Goal: Information Seeking & Learning: Get advice/opinions

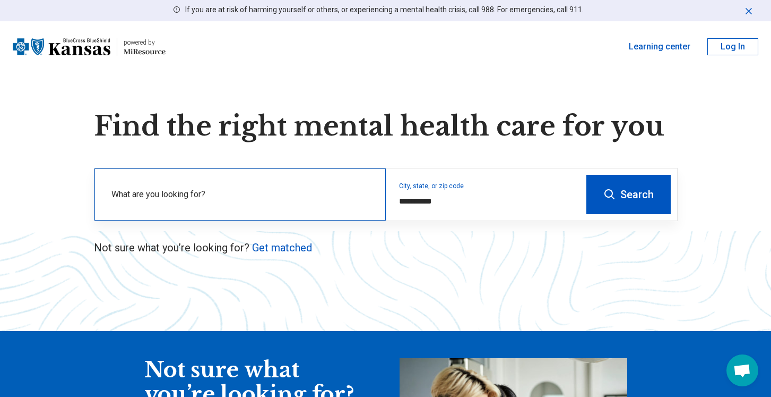
click at [257, 198] on label "What are you looking for?" at bounding box center [242, 194] width 262 height 13
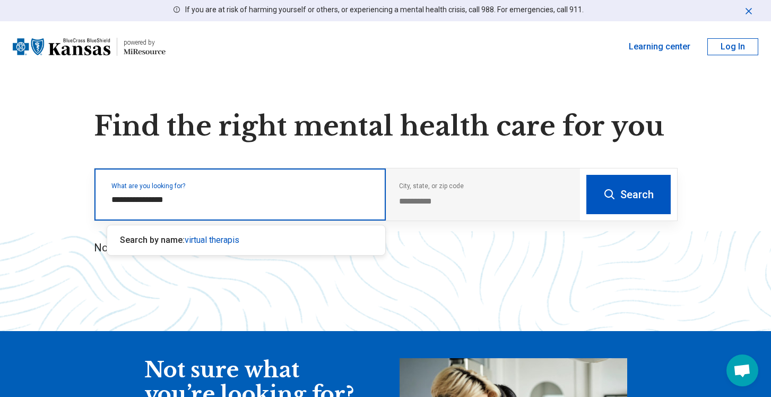
type input "**********"
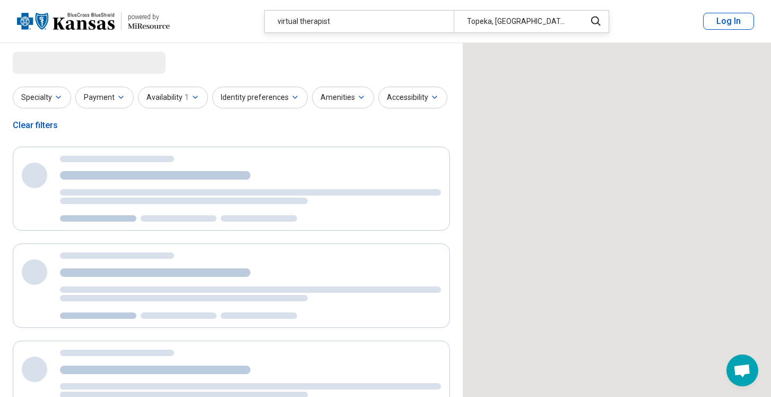
select select "***"
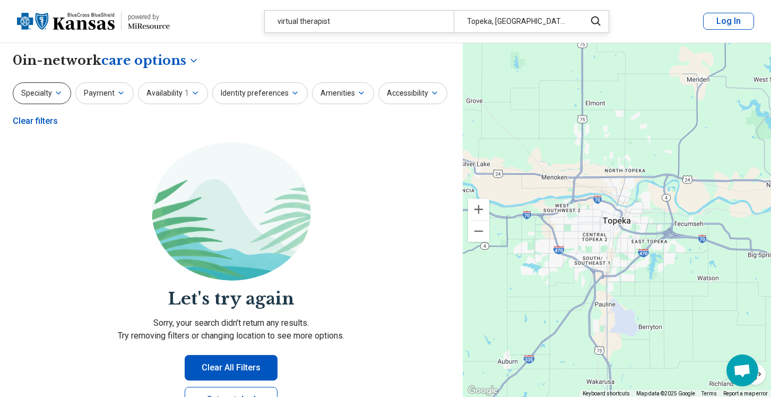
click at [57, 93] on icon "button" at bounding box center [58, 93] width 4 height 2
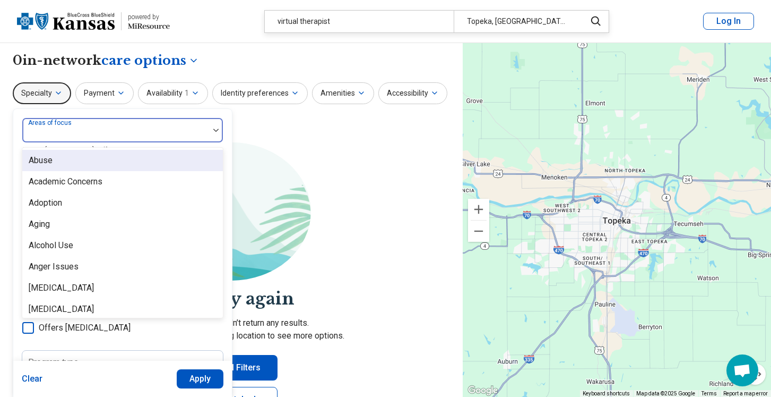
click at [117, 130] on div at bounding box center [116, 134] width 178 height 15
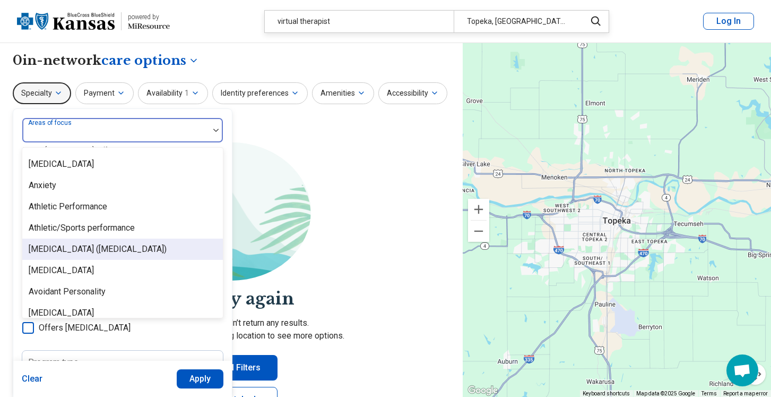
scroll to position [153, 0]
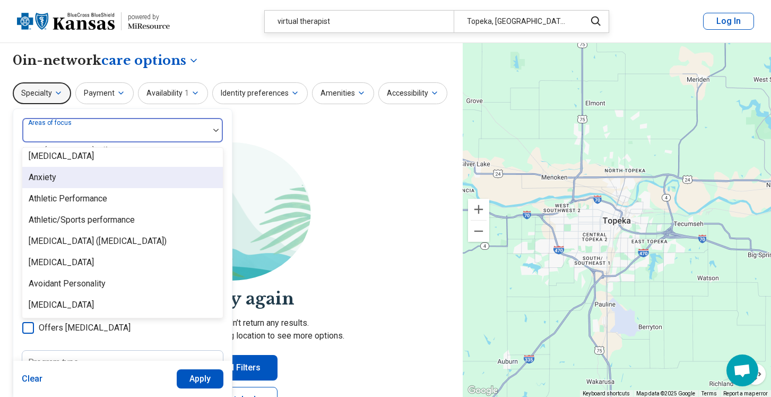
click at [95, 177] on div "Anxiety" at bounding box center [122, 177] width 201 height 21
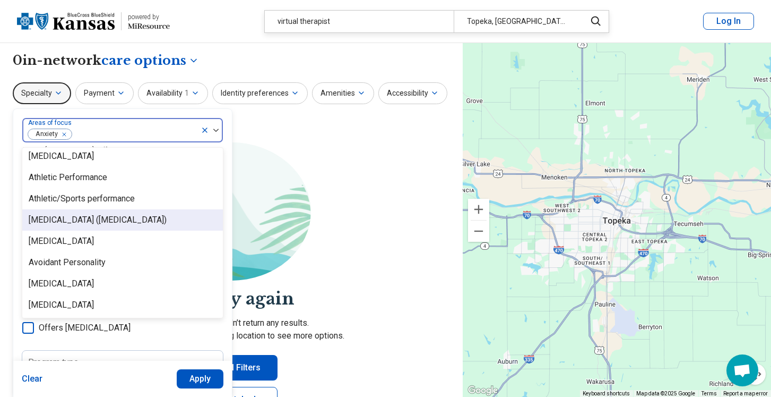
click at [127, 223] on div "[MEDICAL_DATA] ([MEDICAL_DATA])" at bounding box center [98, 219] width 138 height 13
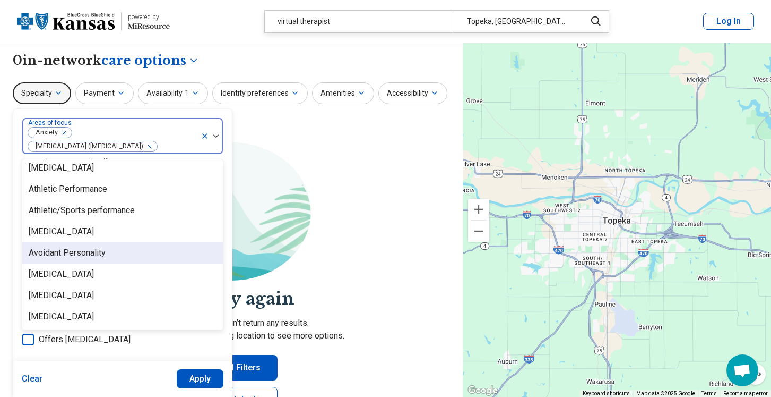
click at [128, 254] on div "Avoidant Personality" at bounding box center [122, 252] width 201 height 21
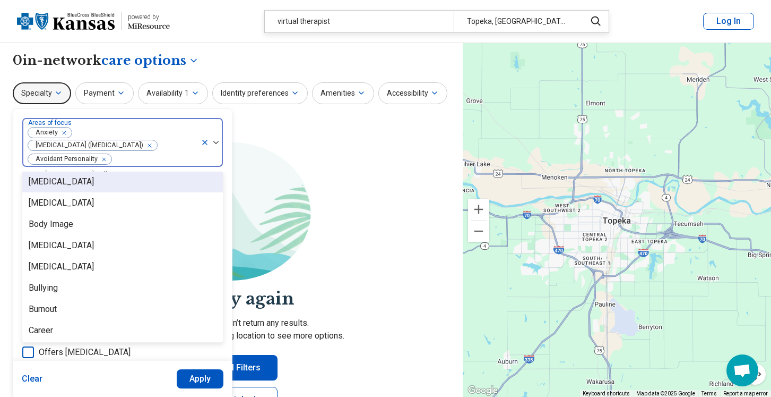
scroll to position [263, 0]
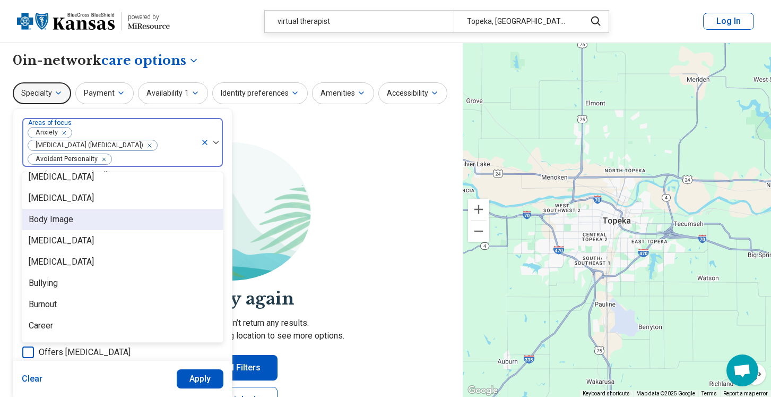
click at [100, 226] on div "Body Image" at bounding box center [122, 219] width 201 height 21
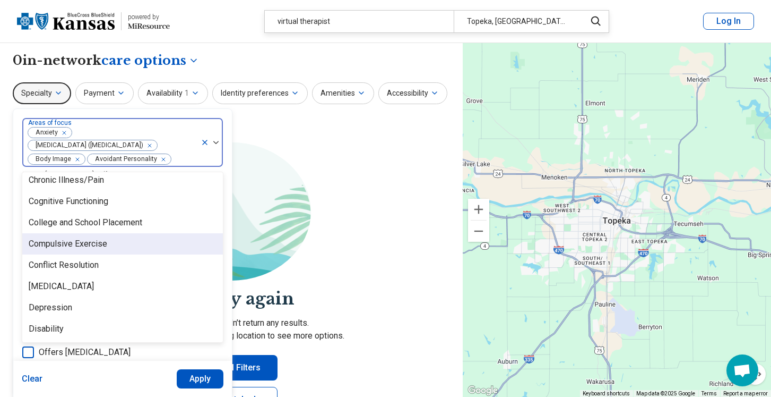
scroll to position [433, 0]
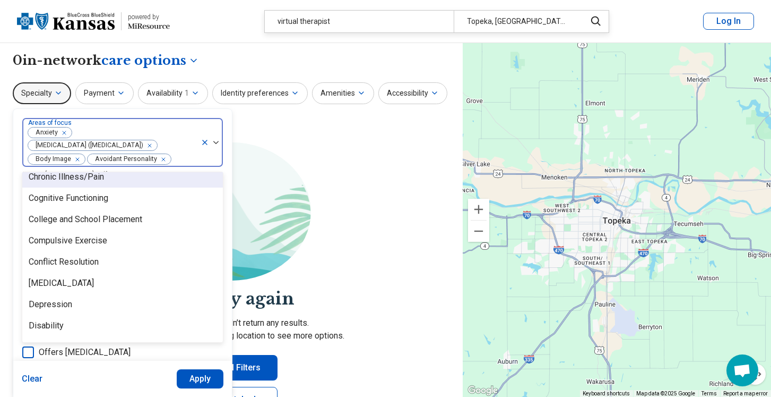
click at [137, 183] on div "Chronic Illness/Pain" at bounding box center [122, 176] width 201 height 21
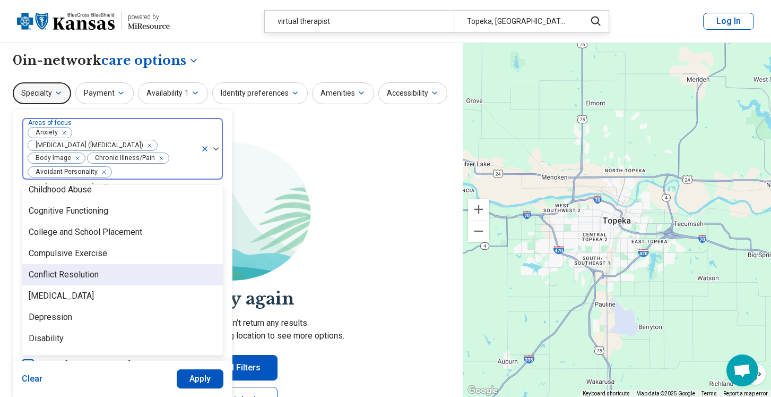
click at [136, 276] on div "Conflict Resolution" at bounding box center [122, 274] width 201 height 21
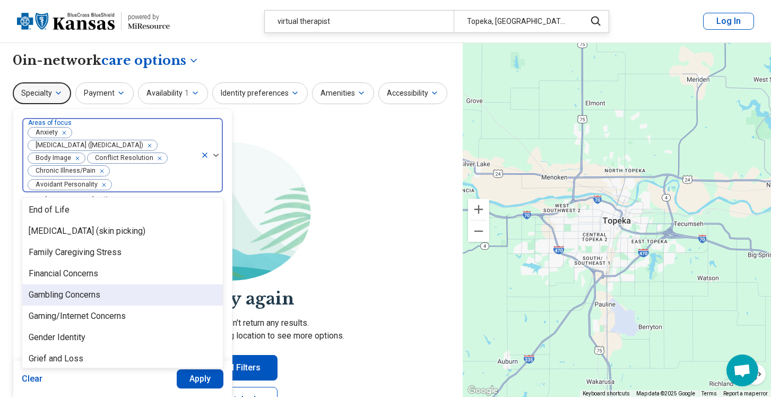
scroll to position [620, 0]
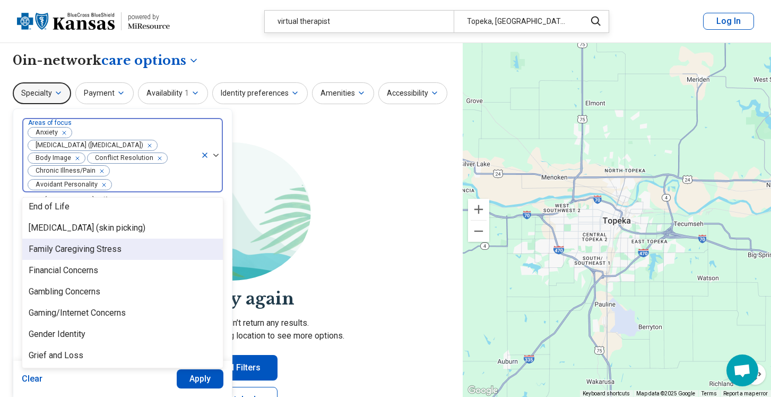
click at [129, 239] on div "Family Caregiving Stress" at bounding box center [122, 248] width 201 height 21
click at [131, 243] on div "Financial Concerns" at bounding box center [122, 248] width 201 height 21
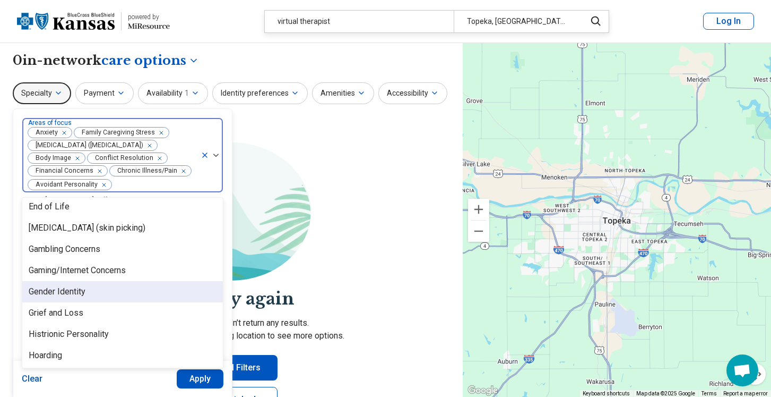
click at [134, 286] on div "Gender Identity" at bounding box center [122, 291] width 201 height 21
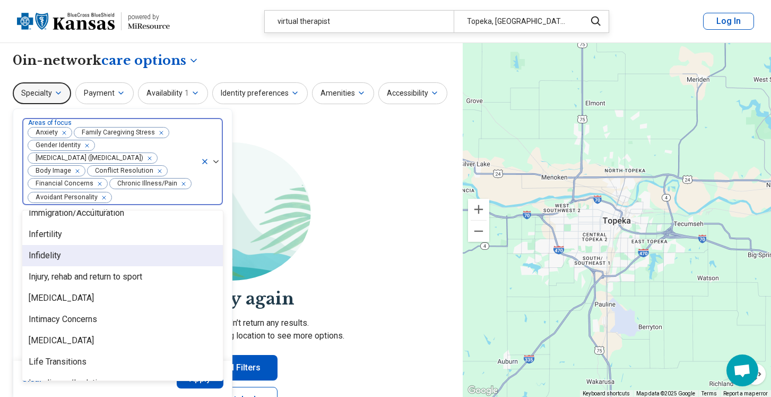
scroll to position [773, 0]
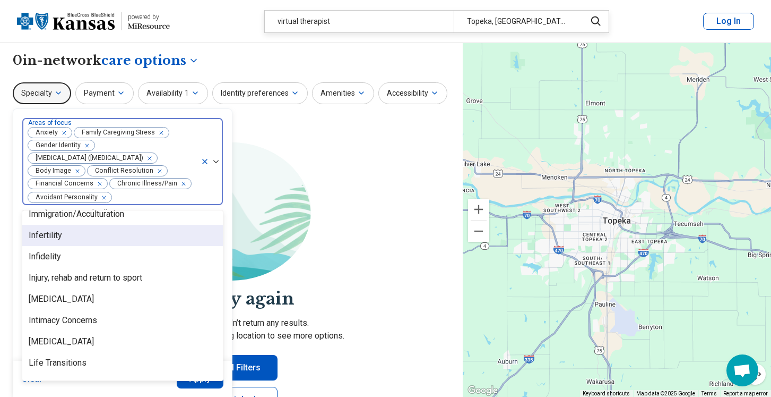
click at [121, 240] on div "Infertility" at bounding box center [122, 235] width 201 height 21
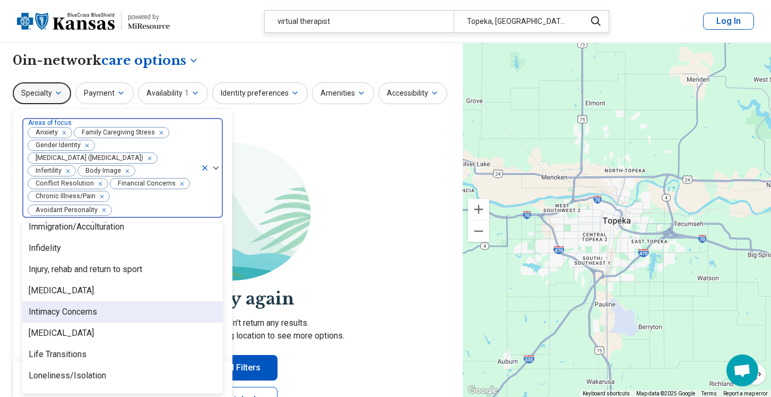
click at [156, 307] on div "Intimacy Concerns" at bounding box center [122, 311] width 201 height 21
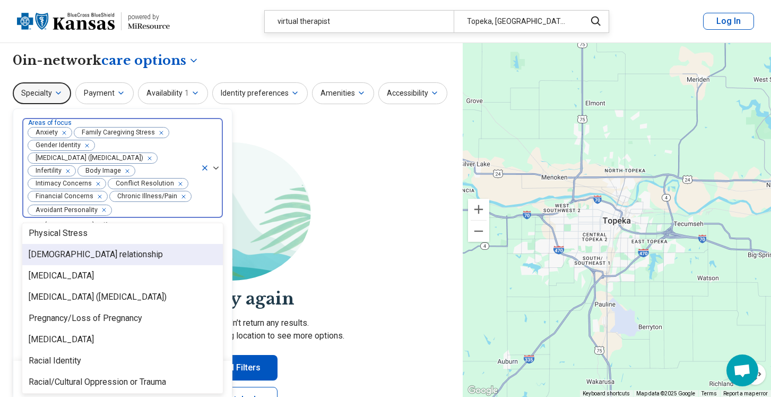
scroll to position [1270, 0]
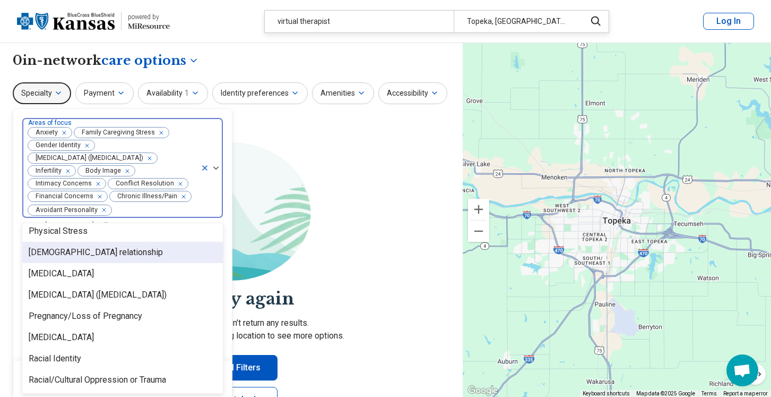
click at [124, 250] on div "[DEMOGRAPHIC_DATA] relationship" at bounding box center [96, 252] width 134 height 13
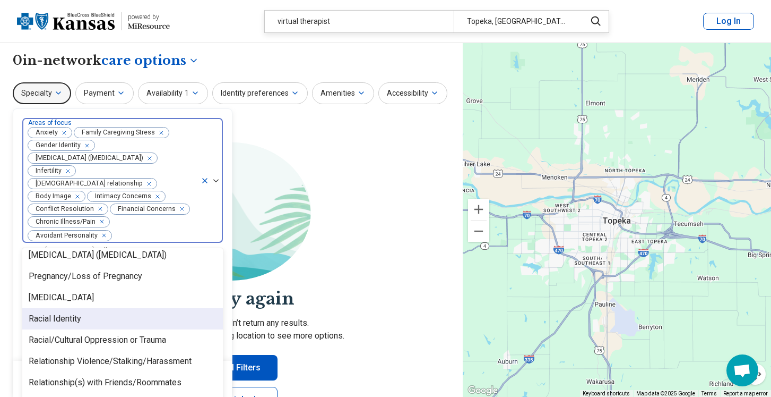
scroll to position [1318, 0]
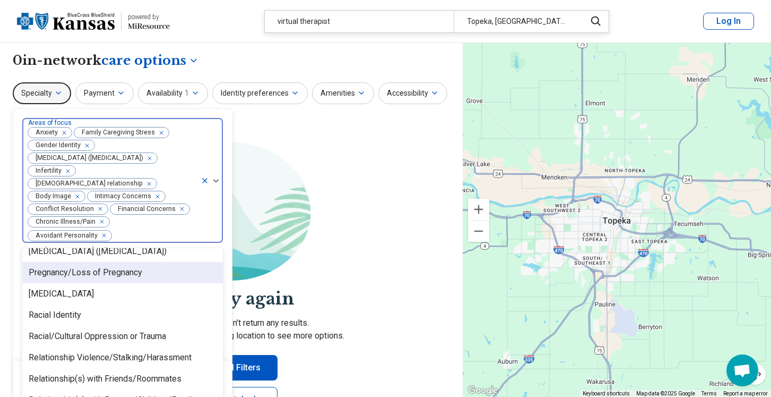
click at [141, 266] on div "Pregnancy/Loss of Pregnancy" at bounding box center [86, 272] width 114 height 13
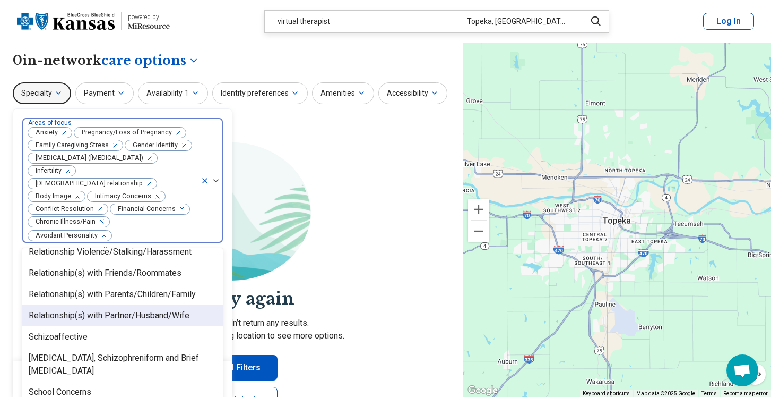
scroll to position [1412, 0]
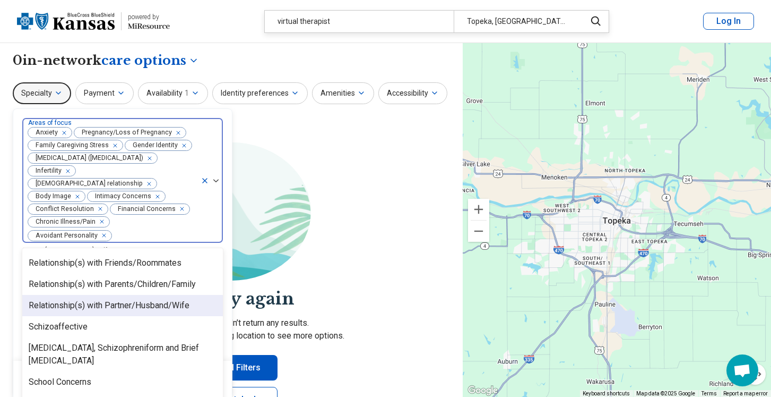
click at [179, 299] on div "Relationship(s) with Partner/Husband/Wife" at bounding box center [109, 305] width 161 height 13
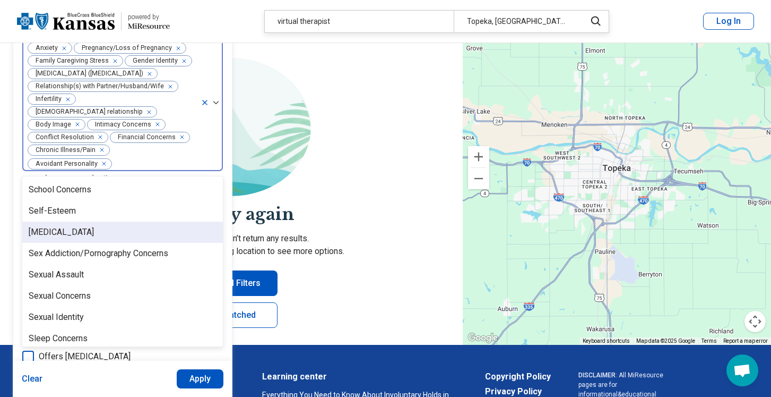
scroll to position [1510, 0]
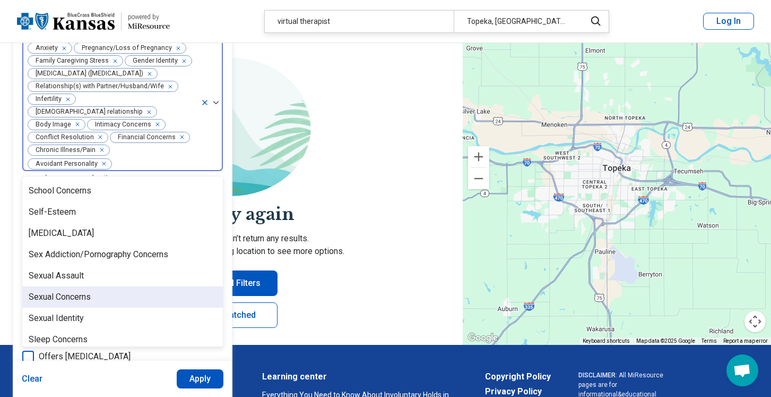
click at [112, 286] on div "Sexual Concerns" at bounding box center [122, 296] width 201 height 21
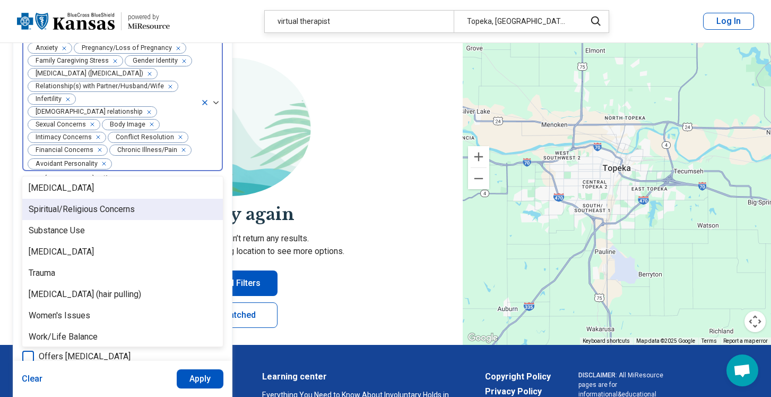
scroll to position [1665, 0]
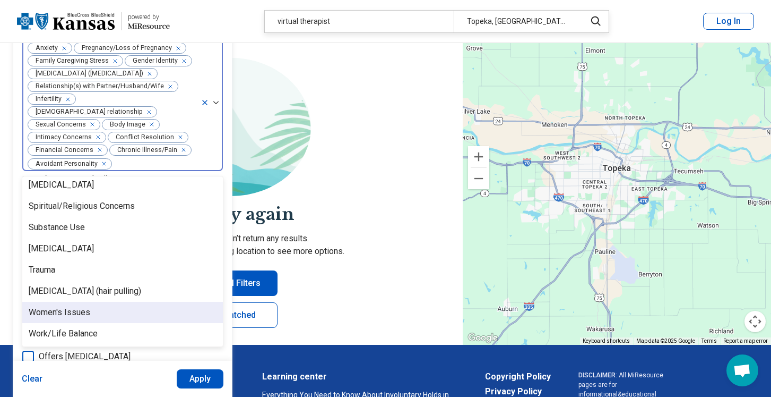
click at [139, 302] on div "Women's Issues" at bounding box center [122, 312] width 201 height 21
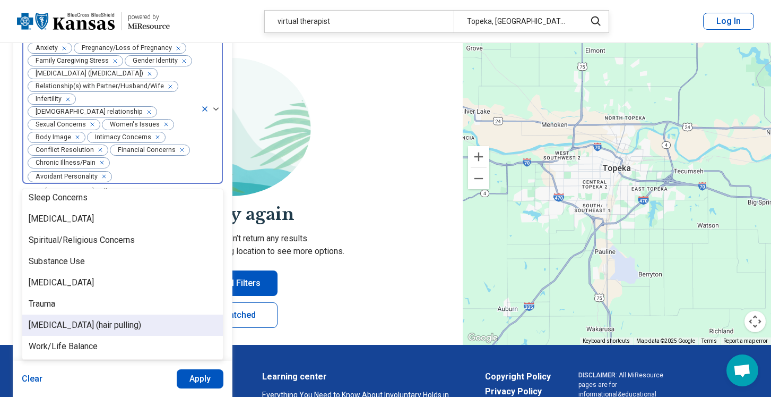
scroll to position [1644, 0]
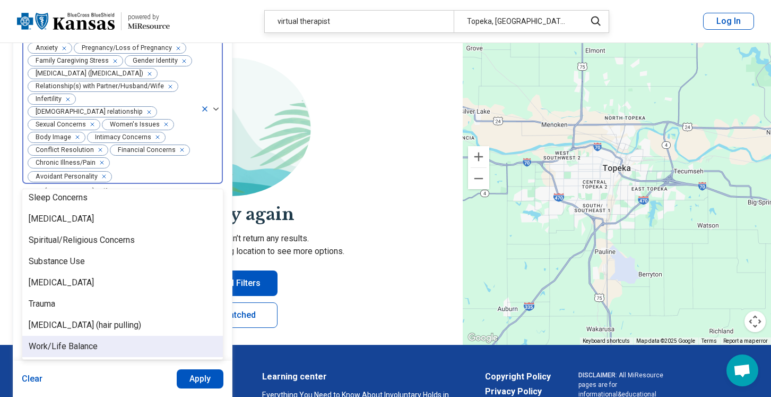
click at [138, 336] on div "Work/Life Balance" at bounding box center [122, 346] width 201 height 21
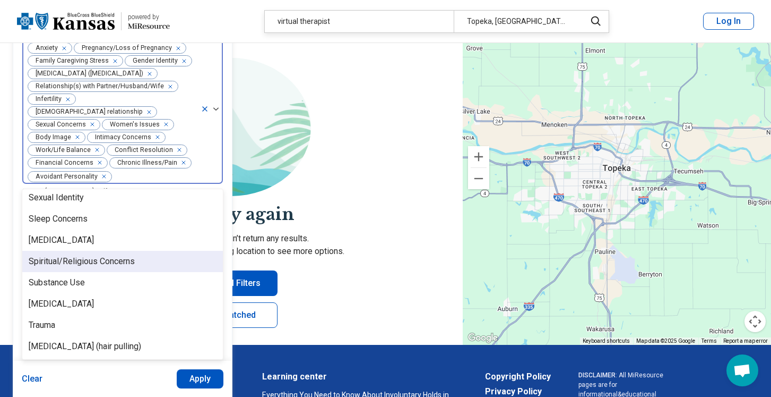
click at [331, 216] on h2 "Let's try again" at bounding box center [231, 214] width 437 height 24
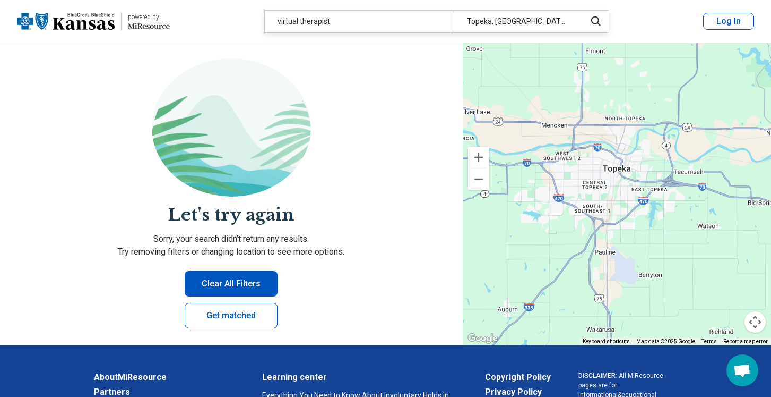
scroll to position [0, 0]
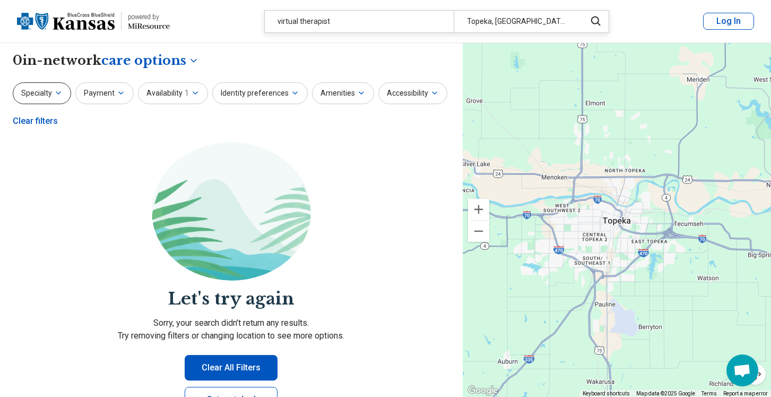
click at [51, 90] on button "Specialty" at bounding box center [42, 93] width 58 height 22
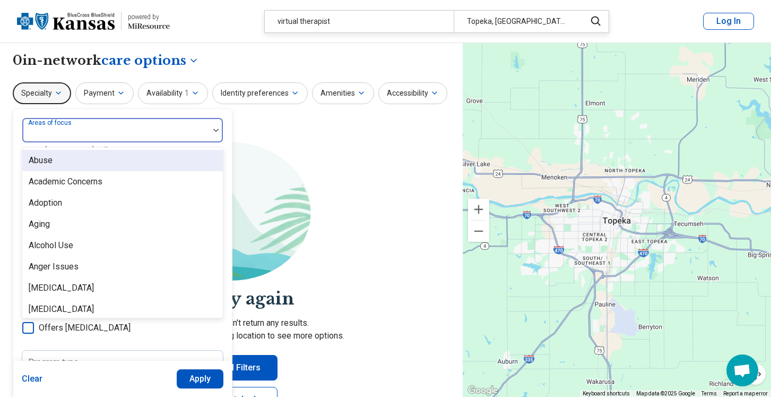
click at [128, 134] on div at bounding box center [116, 134] width 178 height 15
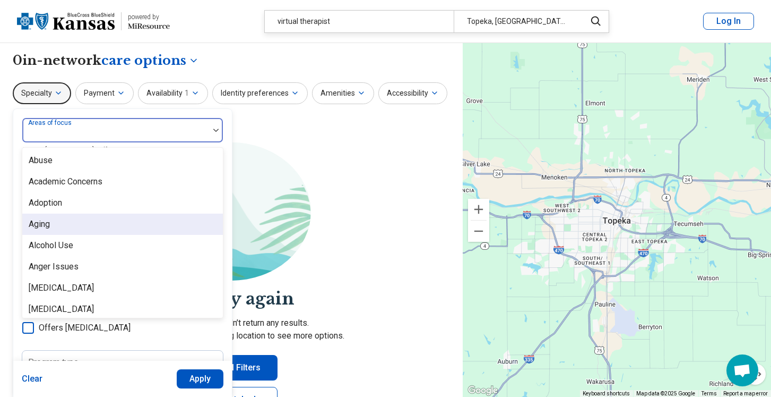
click at [176, 337] on div "Aging, 4 of 100. 100 results available. Use Up and Down to choose options, pres…" at bounding box center [123, 324] width 202 height 415
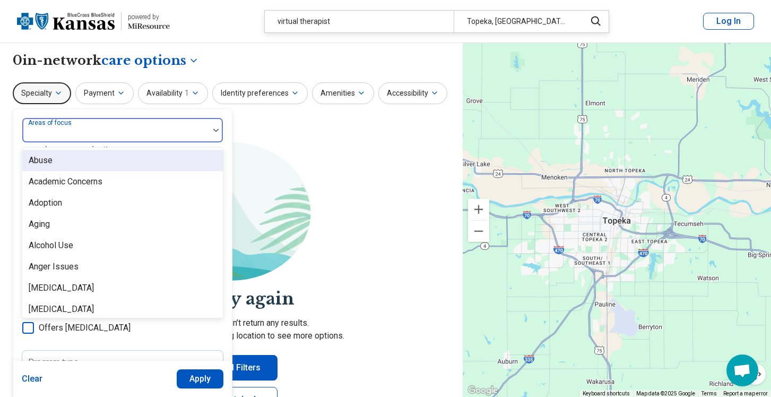
click at [145, 129] on div at bounding box center [116, 134] width 178 height 15
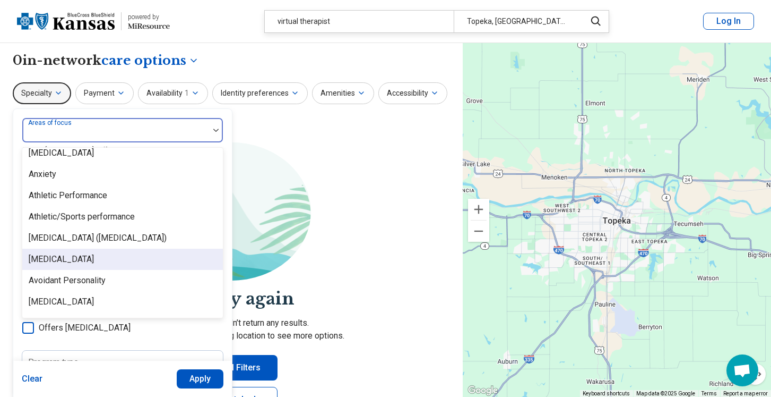
scroll to position [160, 0]
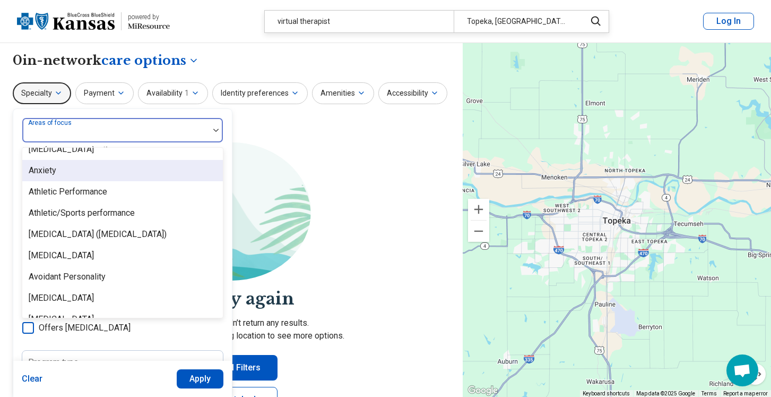
click at [82, 175] on div "Anxiety" at bounding box center [122, 170] width 201 height 21
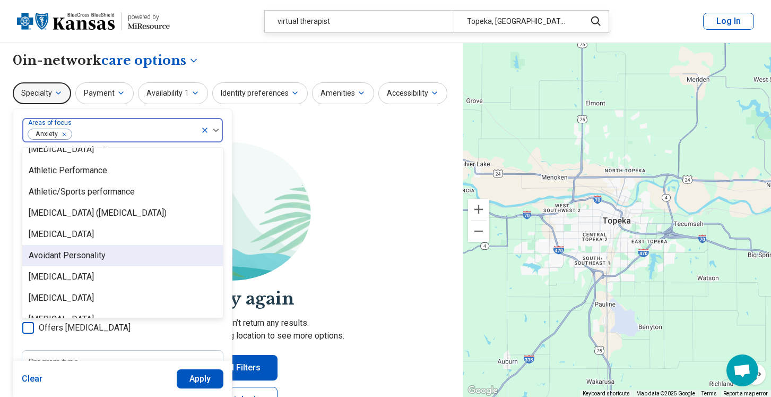
click at [126, 252] on div "Avoidant Personality" at bounding box center [122, 255] width 201 height 21
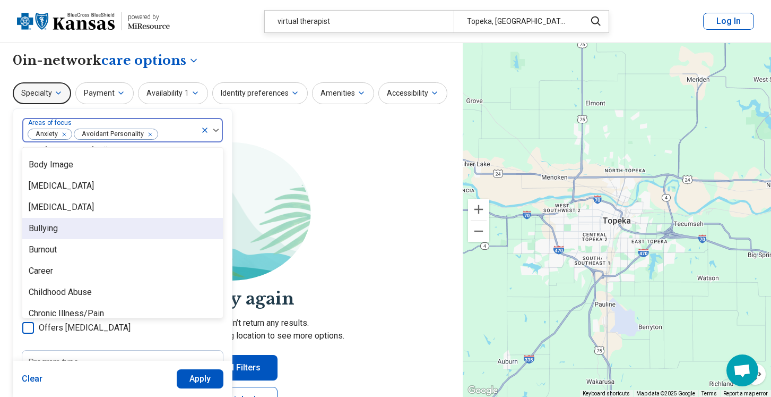
scroll to position [307, 0]
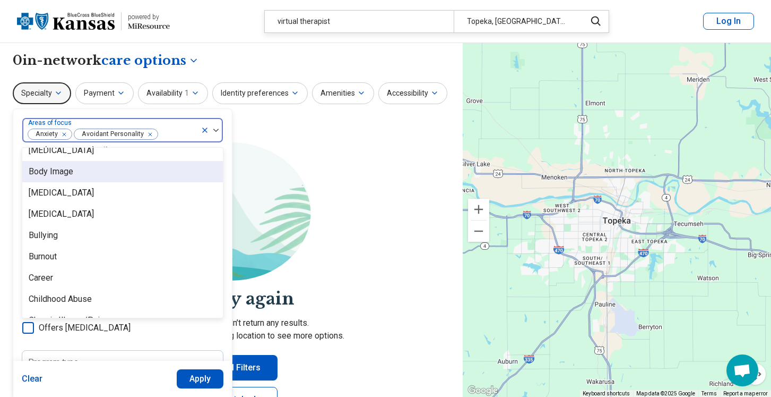
click at [152, 168] on div "Body Image" at bounding box center [122, 171] width 201 height 21
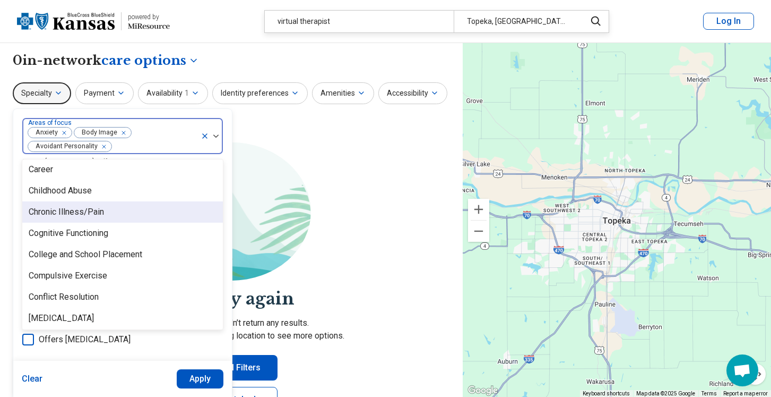
scroll to position [408, 0]
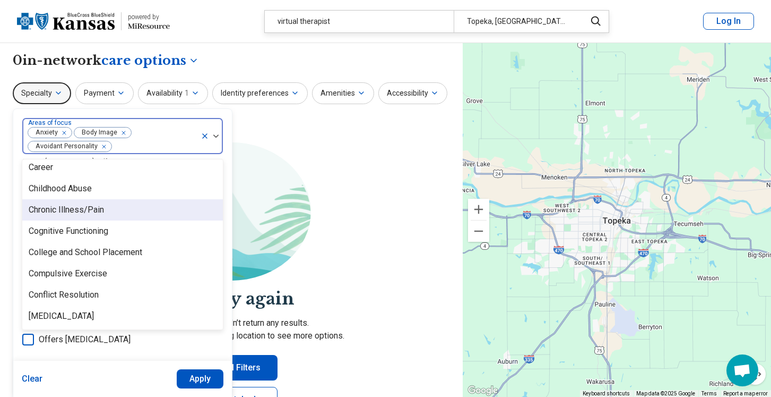
click at [143, 216] on div "Chronic Illness/Pain" at bounding box center [122, 209] width 201 height 21
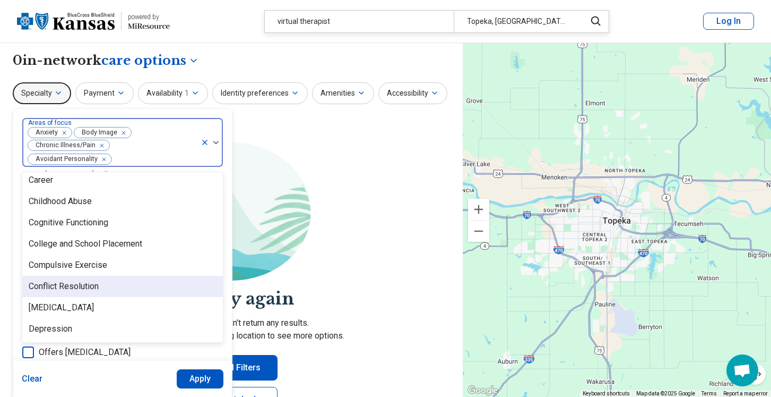
click at [147, 277] on div "Conflict Resolution" at bounding box center [122, 286] width 201 height 21
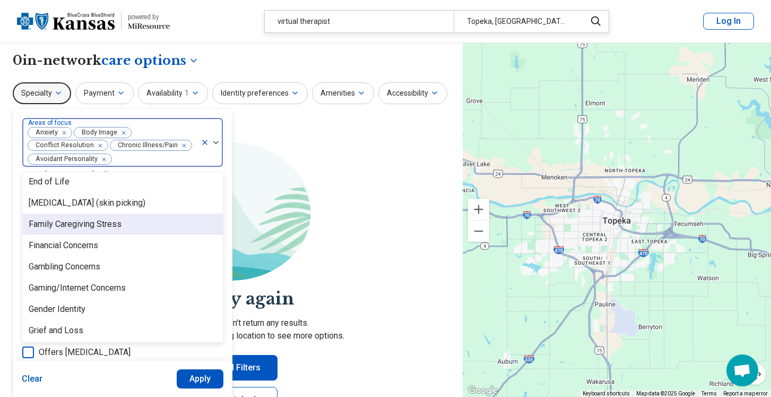
scroll to position [643, 0]
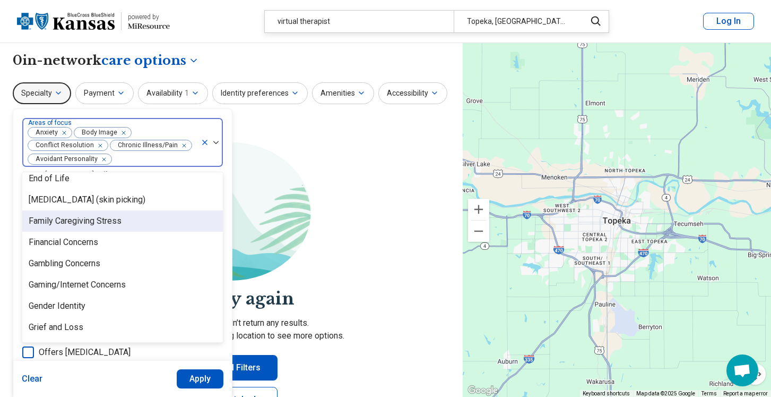
click at [139, 224] on div "Family Caregiving Stress" at bounding box center [122, 220] width 201 height 21
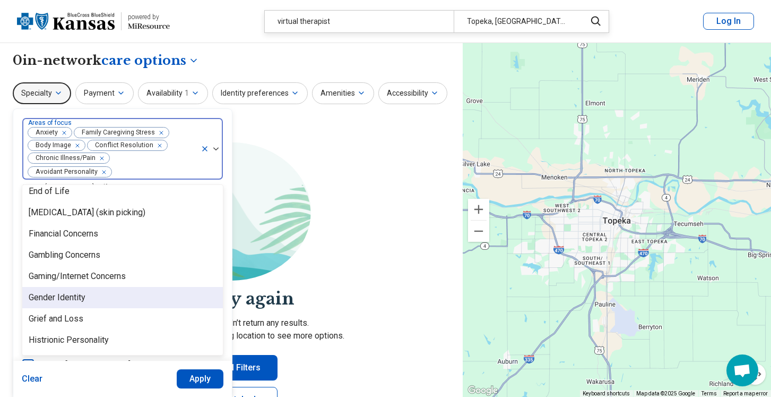
click at [143, 289] on div "Gender Identity" at bounding box center [122, 297] width 201 height 21
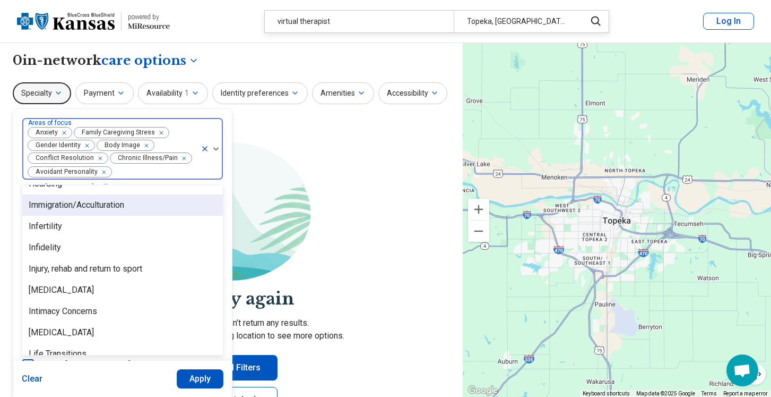
scroll to position [804, 0]
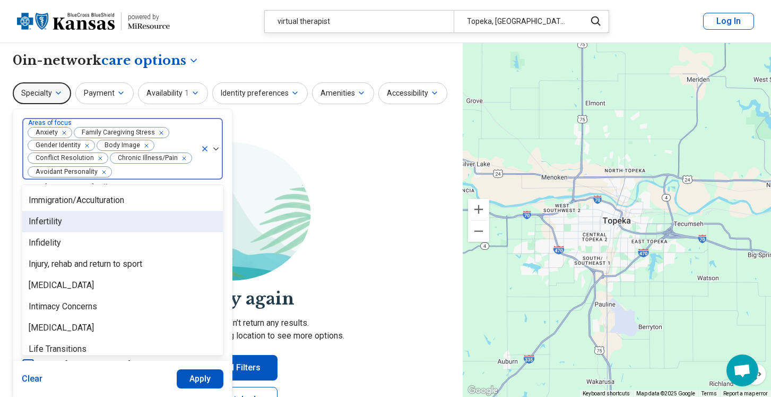
click at [145, 228] on div "Infertility" at bounding box center [122, 221] width 201 height 21
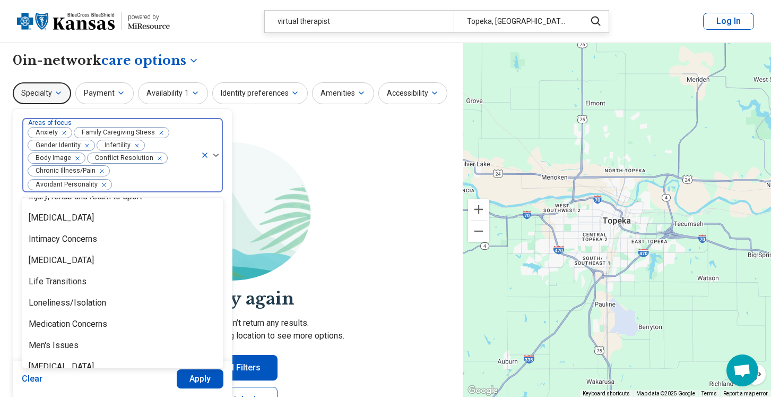
scroll to position [868, 0]
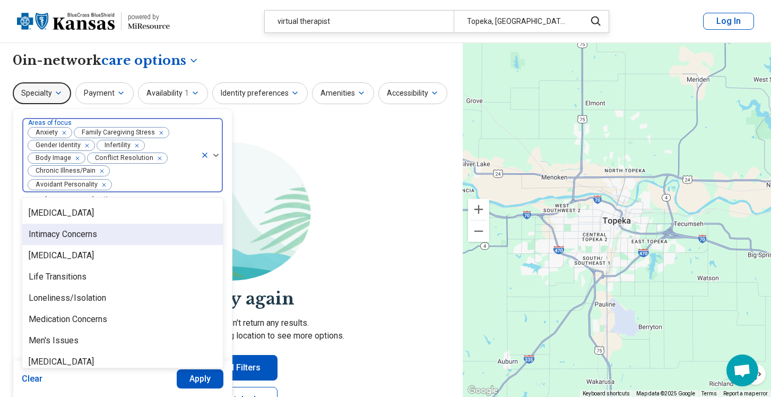
click at [140, 226] on div "Intimacy Concerns" at bounding box center [122, 233] width 201 height 21
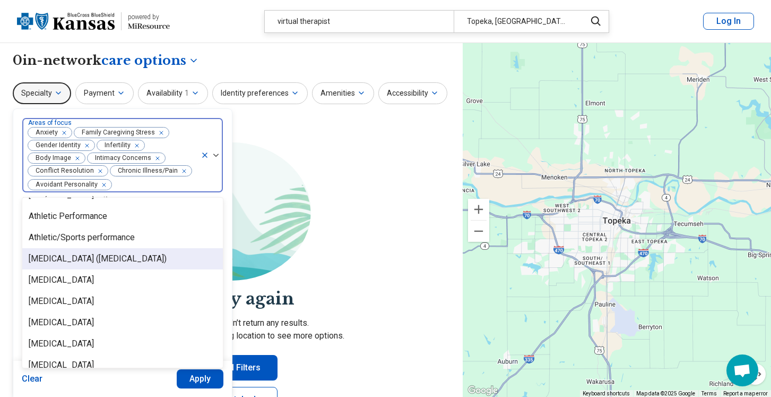
scroll to position [165, 0]
click at [161, 256] on div "[MEDICAL_DATA] ([MEDICAL_DATA])" at bounding box center [98, 258] width 138 height 13
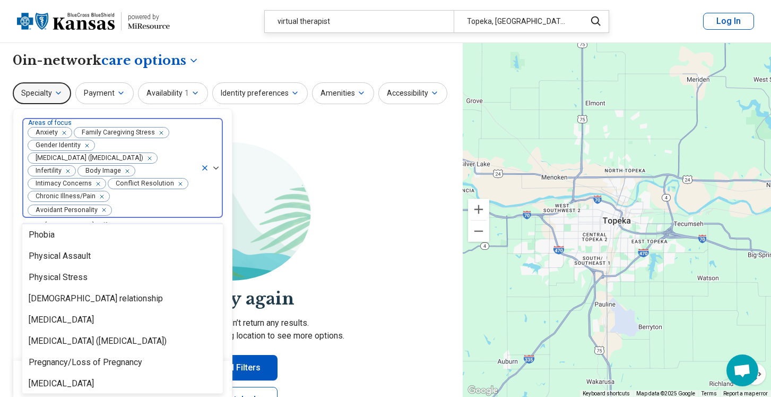
scroll to position [1261, 0]
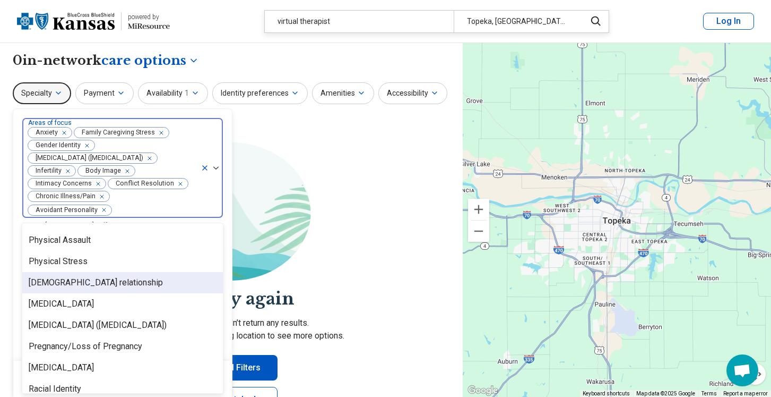
click at [150, 272] on div "[DEMOGRAPHIC_DATA] relationship" at bounding box center [122, 282] width 201 height 21
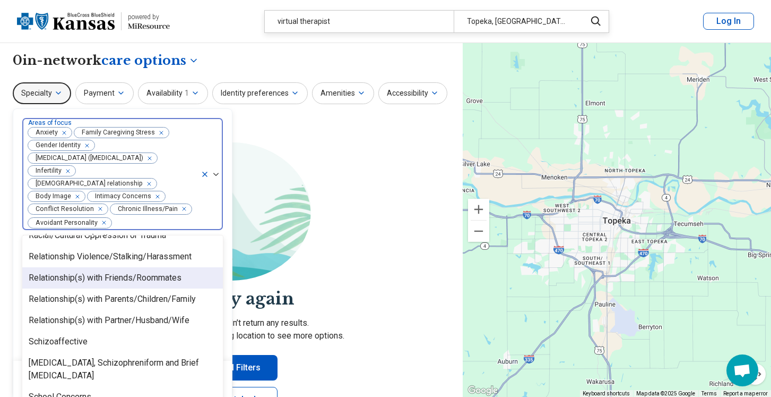
scroll to position [1429, 0]
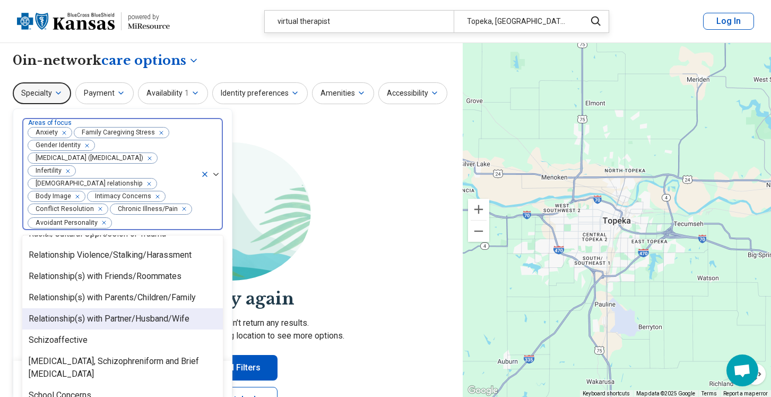
click at [148, 312] on div "Relationship(s) with Partner/Husband/Wife" at bounding box center [109, 318] width 161 height 13
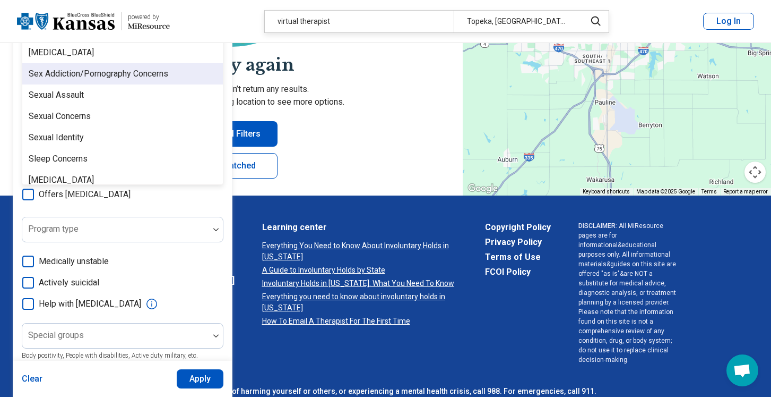
scroll to position [1578, 0]
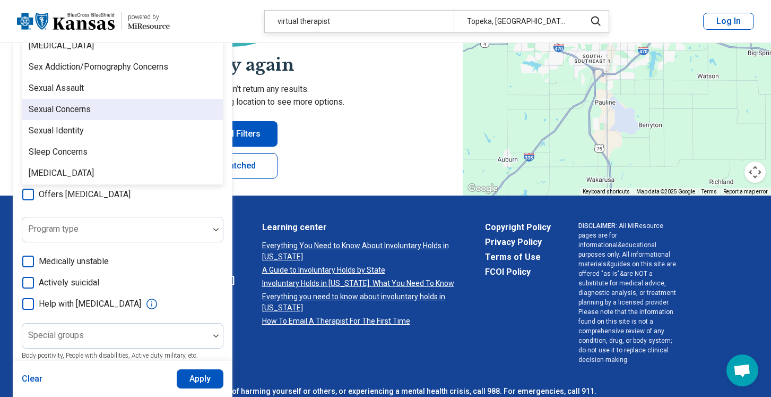
click at [114, 102] on div "Sexual Concerns" at bounding box center [122, 109] width 201 height 21
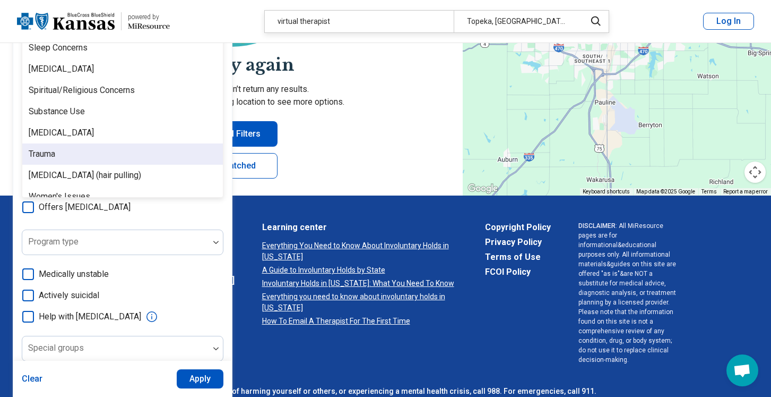
scroll to position [1707, 0]
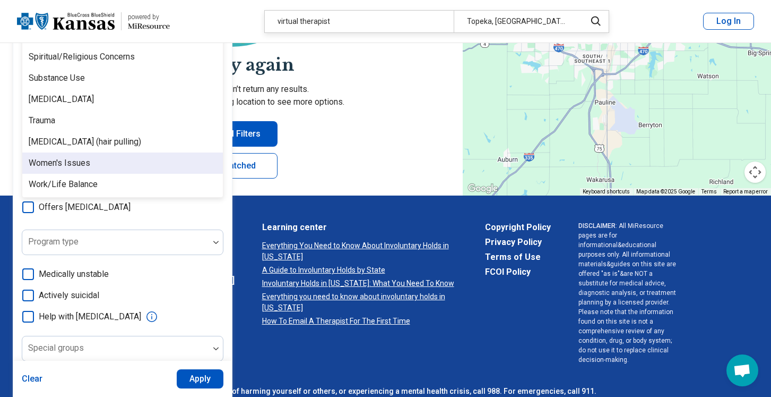
click at [122, 152] on div "Women's Issues" at bounding box center [122, 162] width 201 height 21
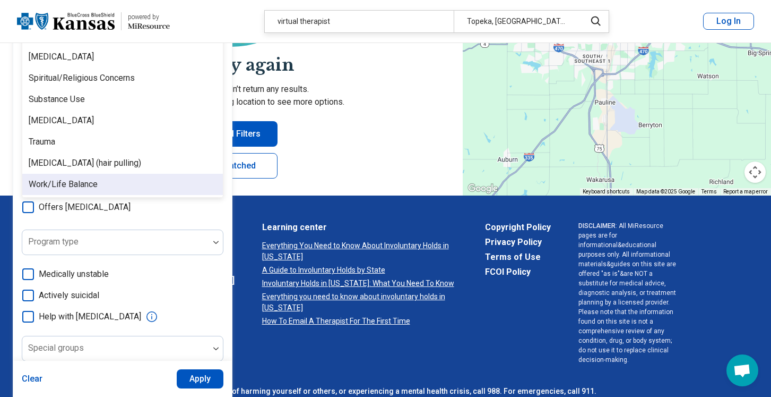
click at [178, 205] on div "option Women's Issues, selected. Work/Life Balance, 86 of 86. 86 results availa…" at bounding box center [123, 148] width 202 height 529
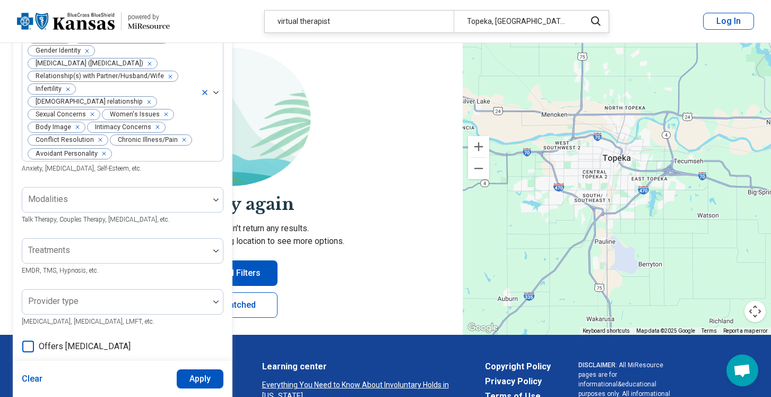
scroll to position [91, 0]
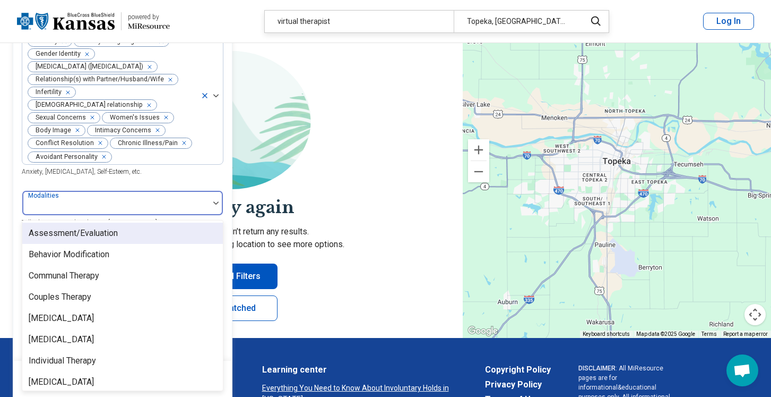
click at [190, 201] on div at bounding box center [116, 207] width 178 height 15
click at [106, 227] on div "Assessment/Evaluation" at bounding box center [73, 233] width 89 height 13
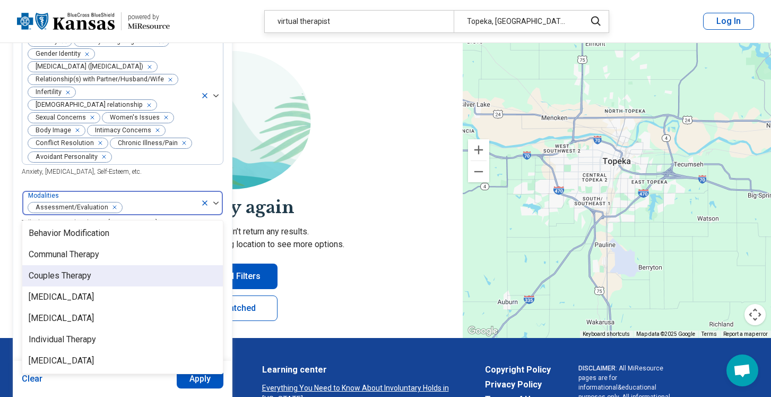
click at [106, 268] on div "Couples Therapy" at bounding box center [122, 275] width 201 height 21
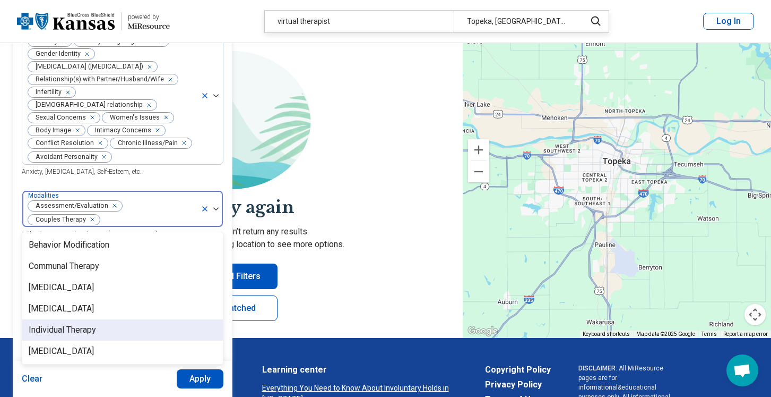
click at [122, 319] on div "Individual Therapy" at bounding box center [122, 329] width 201 height 21
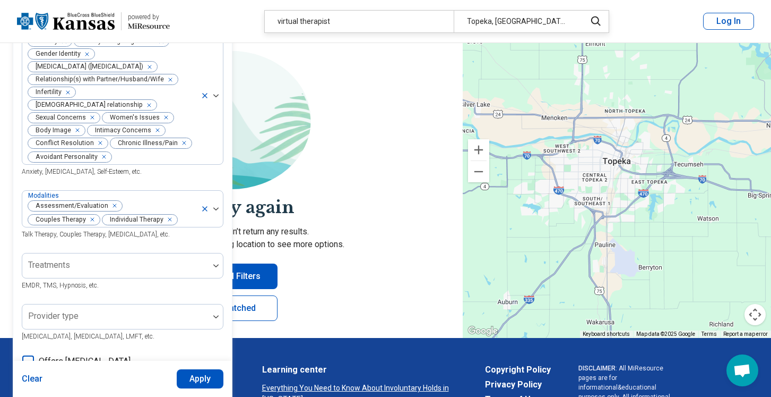
click at [180, 345] on div "Areas of focus Anxiety Family Caregiving Stress Gender Identity [MEDICAL_DATA] …" at bounding box center [123, 296] width 202 height 540
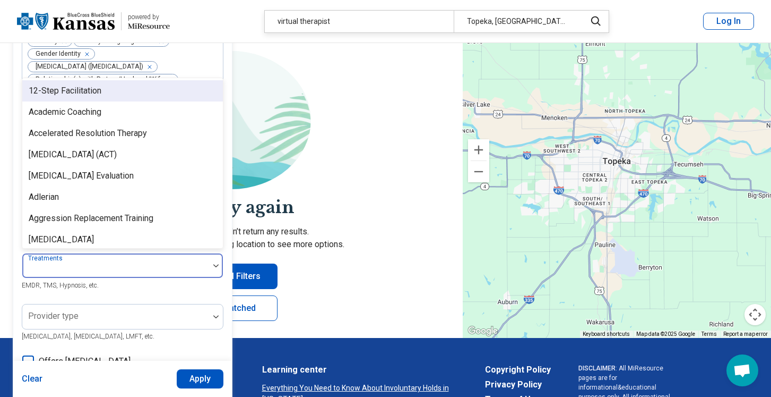
click at [183, 262] on div at bounding box center [116, 269] width 178 height 15
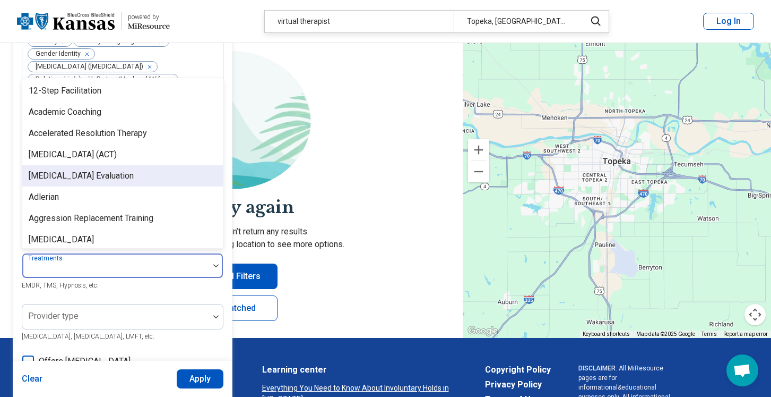
click at [158, 168] on div "[MEDICAL_DATA] Evaluation" at bounding box center [122, 175] width 201 height 21
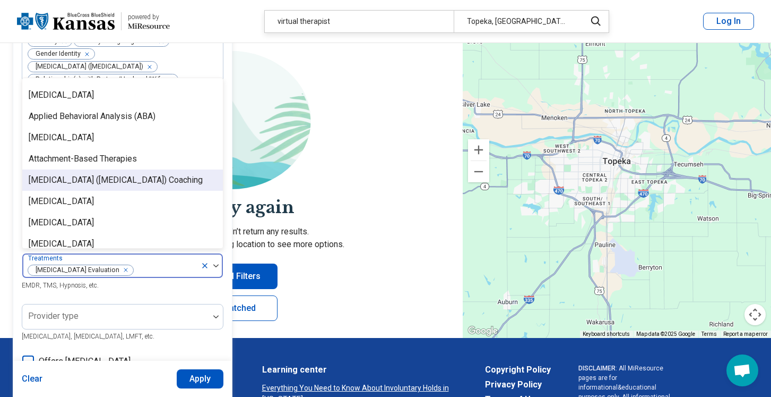
scroll to position [149, 0]
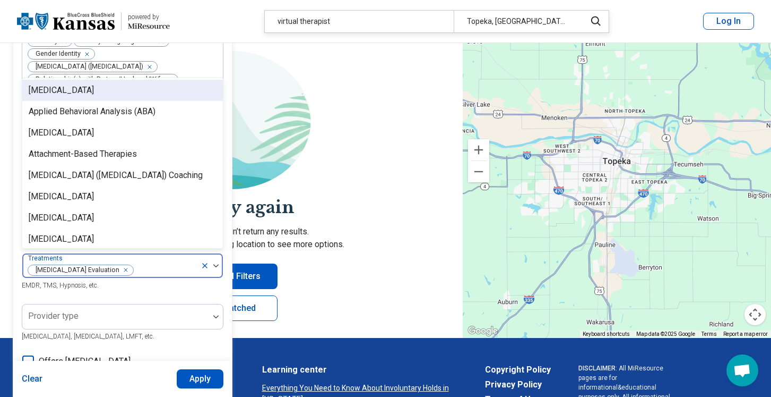
click at [152, 82] on div "[MEDICAL_DATA]" at bounding box center [122, 90] width 201 height 21
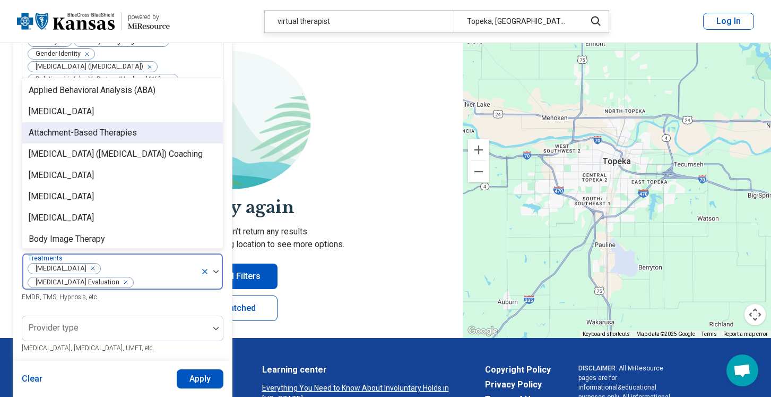
click at [152, 124] on div "Attachment-Based Therapies" at bounding box center [122, 132] width 201 height 21
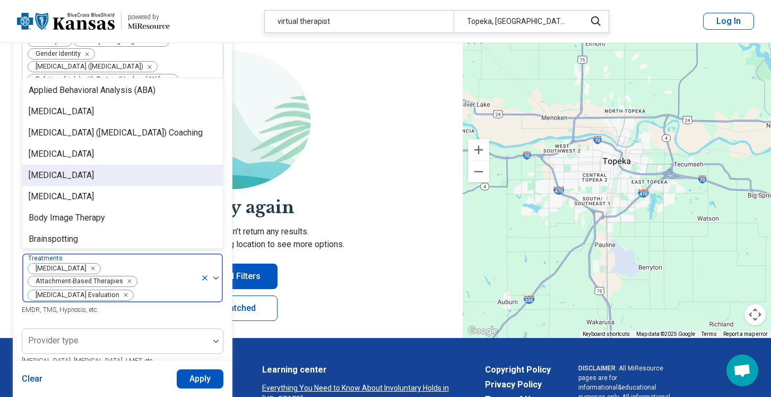
click at [139, 176] on div "[MEDICAL_DATA]" at bounding box center [122, 175] width 201 height 21
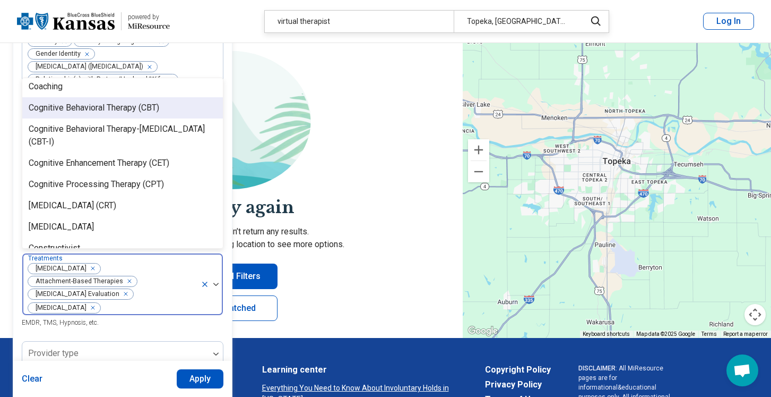
scroll to position [365, 0]
click at [134, 114] on div "Cognitive Behavioral Therapy (CBT)" at bounding box center [94, 108] width 131 height 13
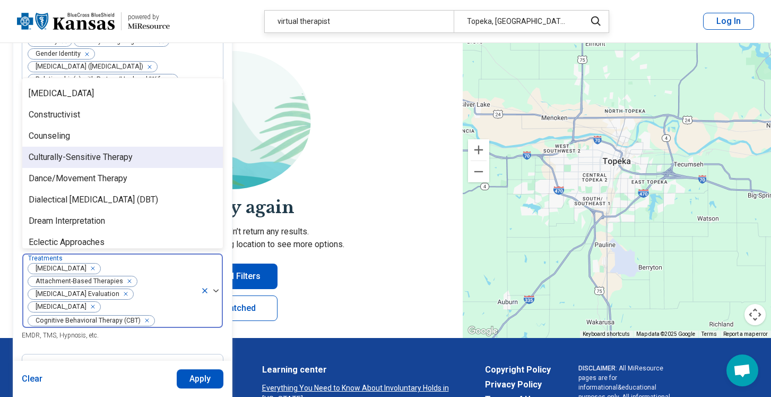
scroll to position [482, 0]
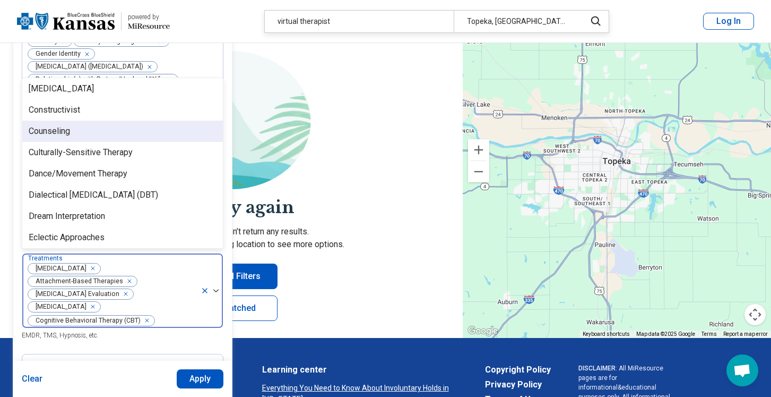
click at [135, 130] on div "Counseling" at bounding box center [122, 131] width 201 height 21
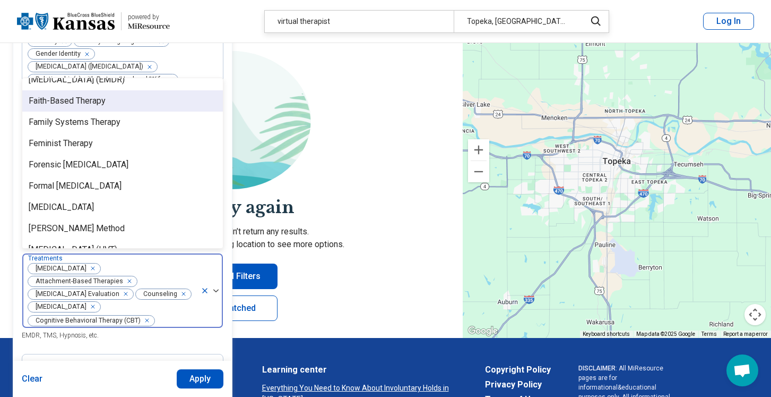
scroll to position [791, 0]
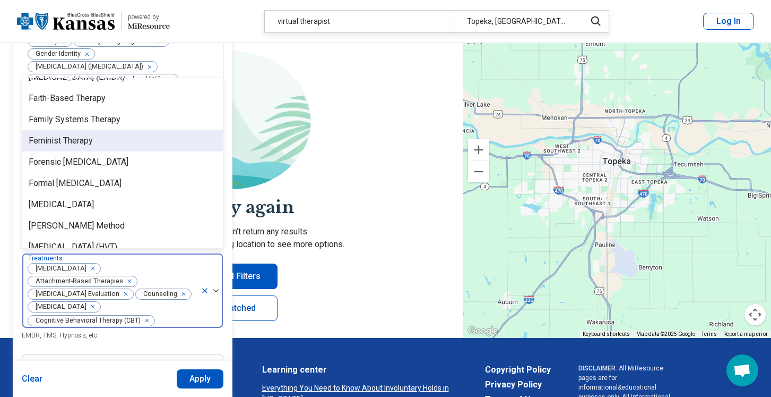
click at [118, 145] on div "Feminist Therapy" at bounding box center [122, 140] width 201 height 21
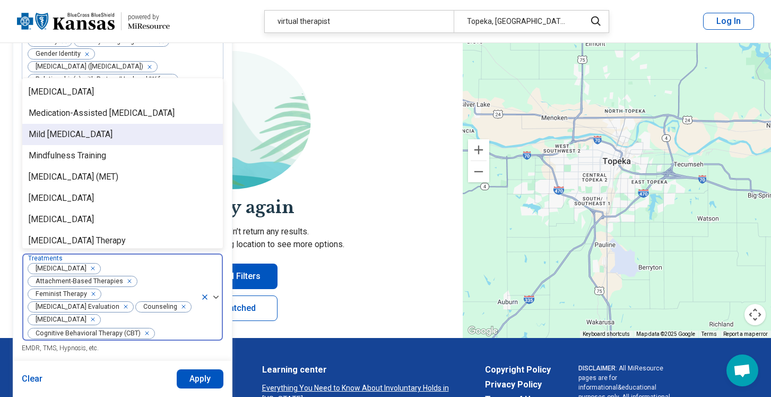
scroll to position [1258, 0]
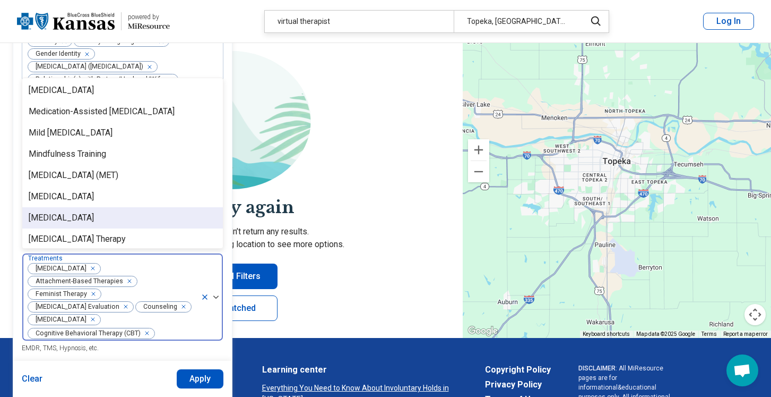
click at [156, 207] on div "[MEDICAL_DATA]" at bounding box center [122, 217] width 201 height 21
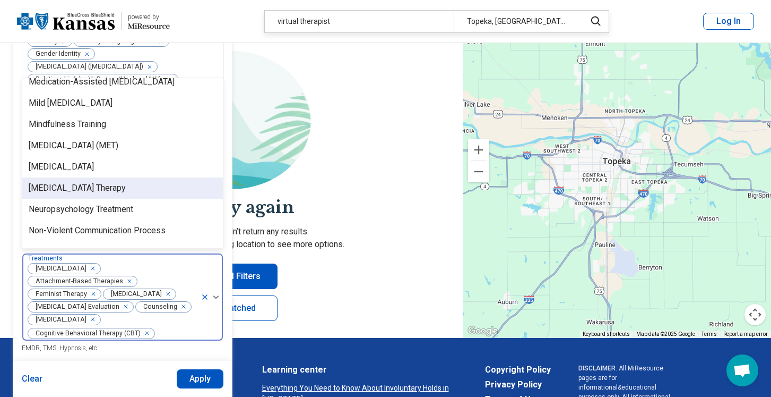
scroll to position [1287, 0]
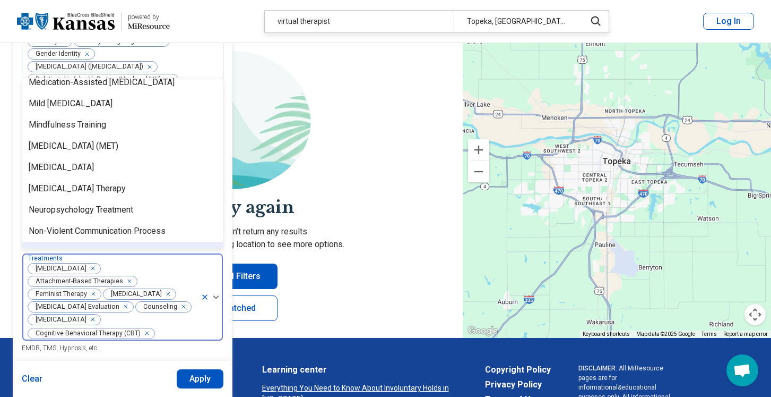
click at [168, 290] on icon "Remove [object Object]" at bounding box center [165, 293] width 7 height 7
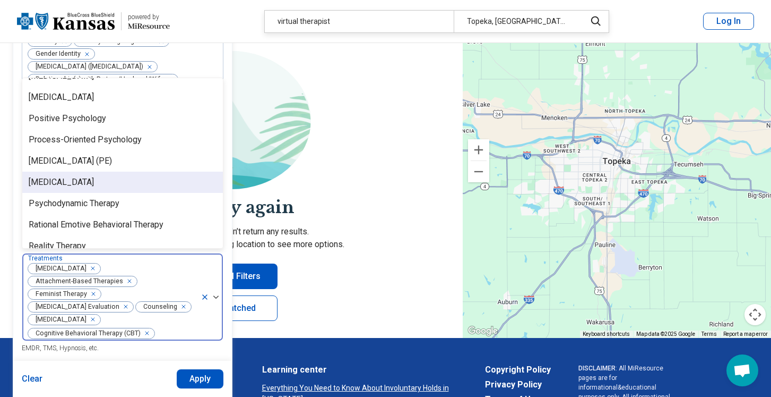
scroll to position [1547, 0]
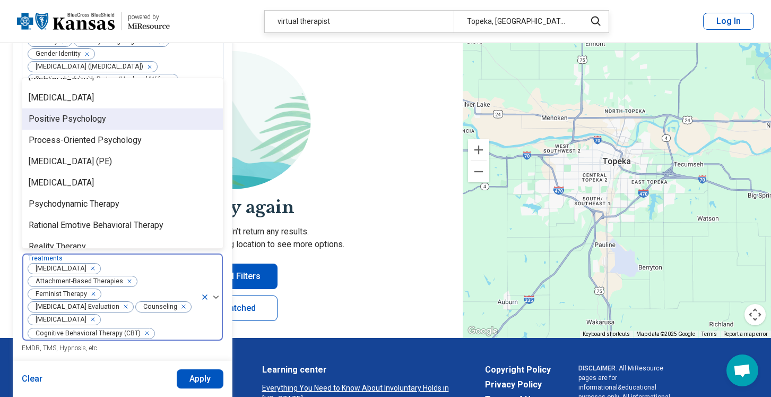
click at [135, 117] on div "Positive Psychology" at bounding box center [122, 118] width 201 height 21
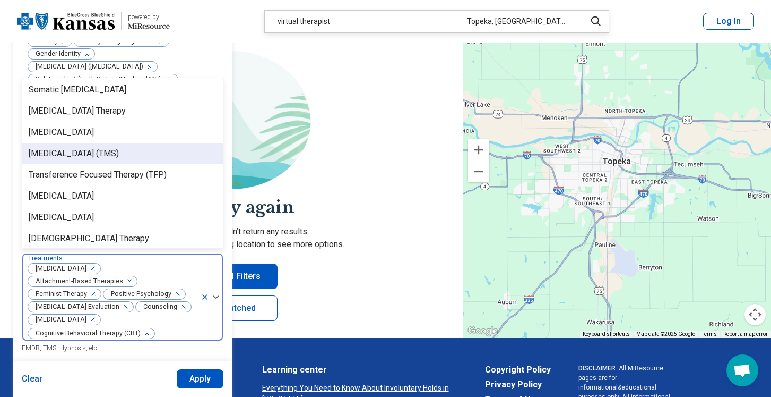
scroll to position [1898, 0]
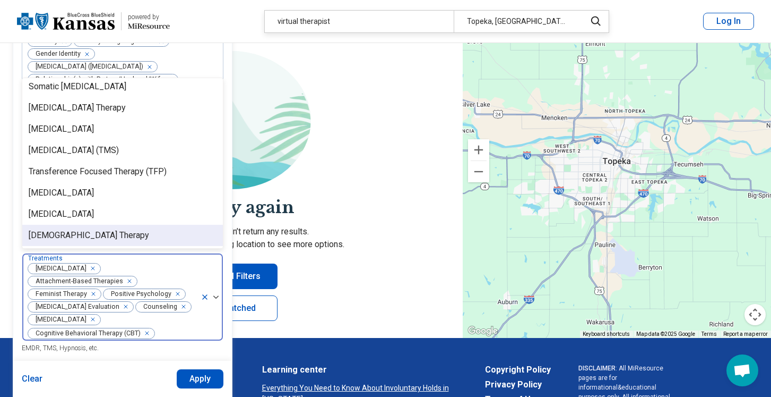
click at [123, 350] on div "Areas of focus Anxiety Family Caregiving Stress Gender Identity [MEDICAL_DATA] …" at bounding box center [123, 327] width 202 height 603
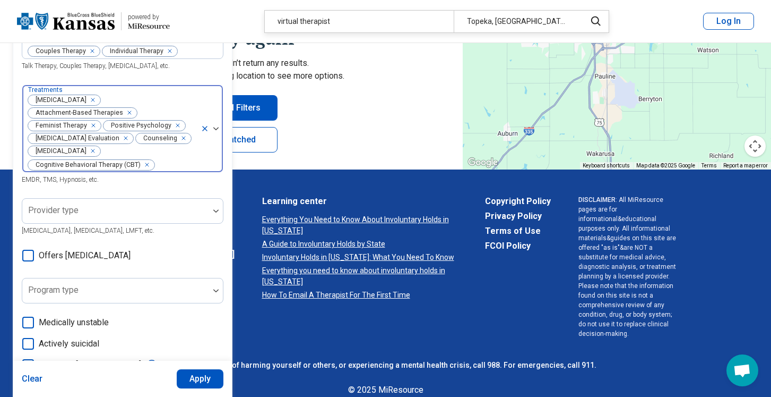
scroll to position [269, 0]
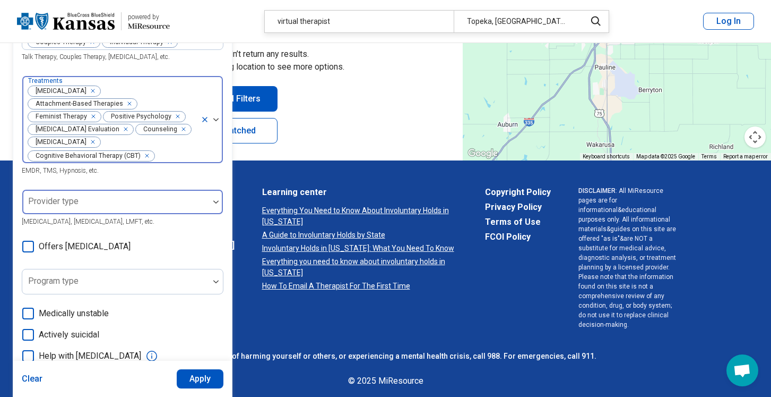
click at [186, 200] on div at bounding box center [116, 206] width 178 height 15
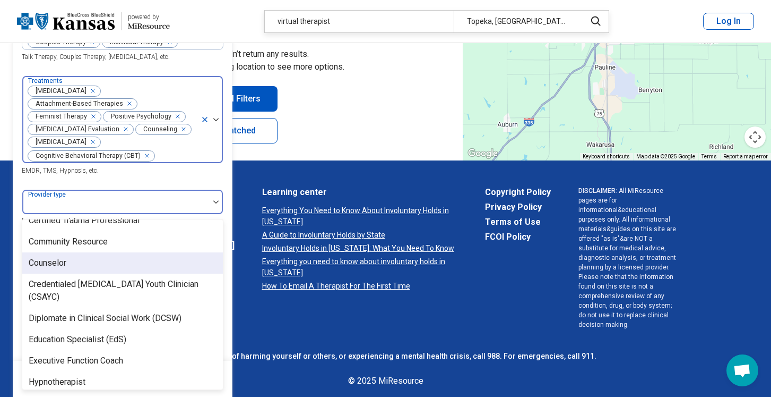
scroll to position [256, 0]
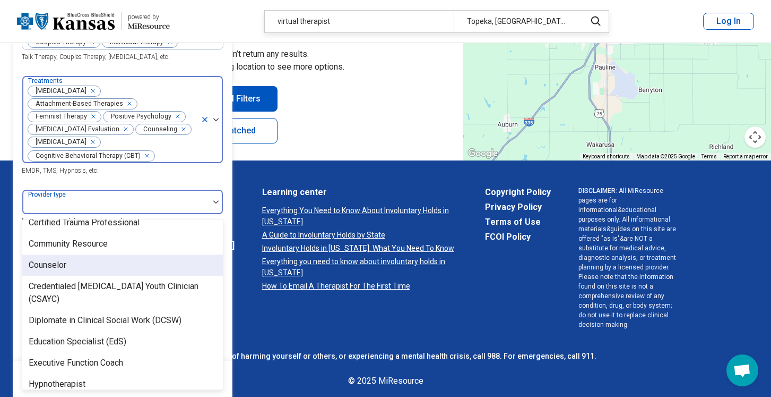
click at [106, 255] on div "Counselor" at bounding box center [122, 264] width 201 height 21
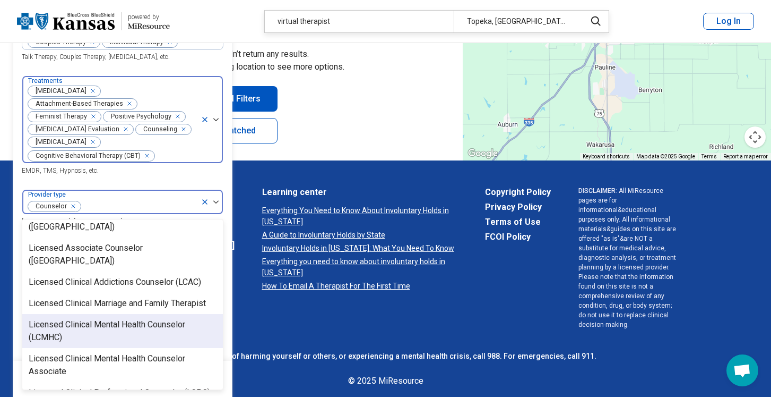
scroll to position [449, 0]
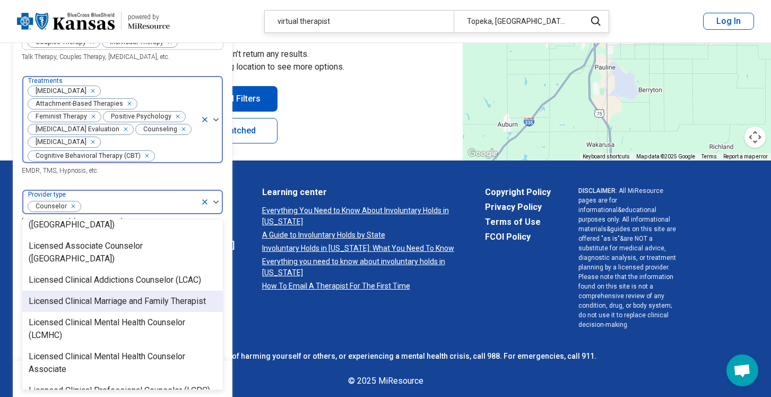
click at [152, 295] on div "Licensed Clinical Marriage and Family Therapist" at bounding box center [117, 301] width 177 height 13
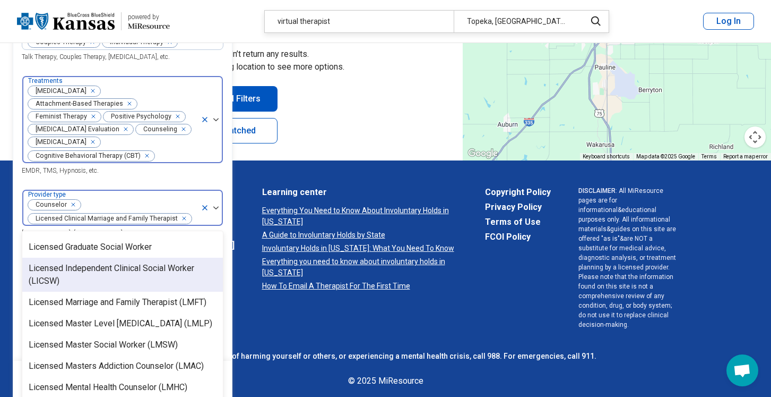
scroll to position [665, 0]
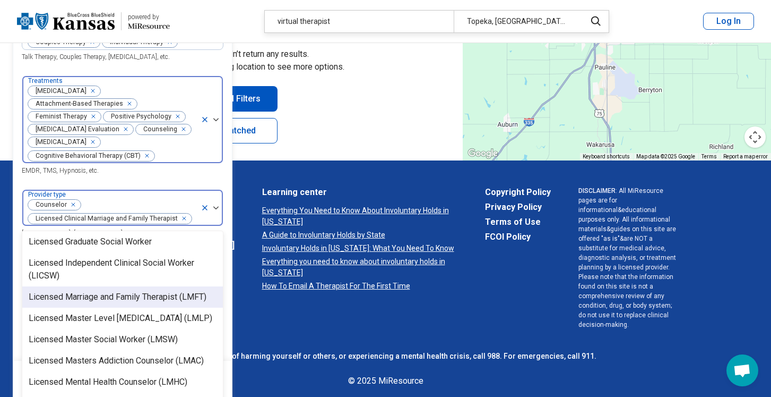
click at [141, 290] on div "Licensed Marriage and Family Therapist (LMFT)" at bounding box center [118, 296] width 178 height 13
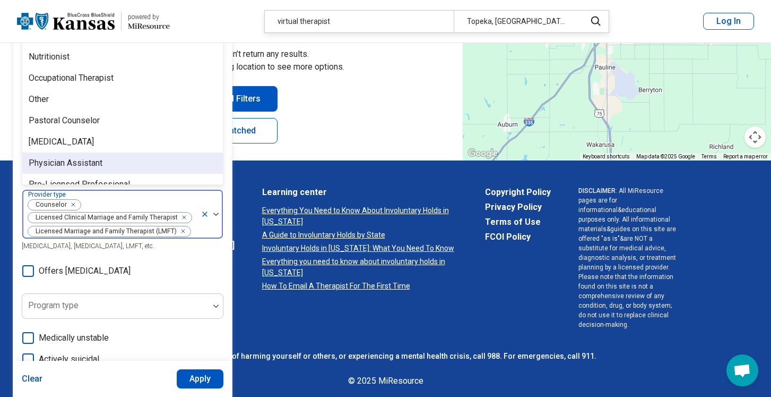
scroll to position [1120, 0]
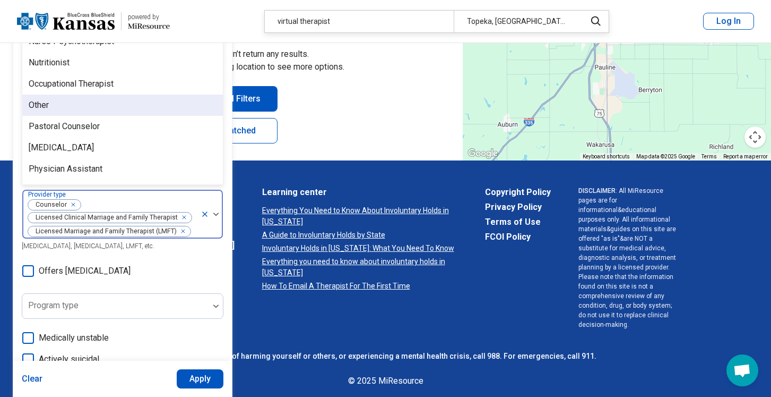
click at [148, 94] on div "Other" at bounding box center [122, 104] width 201 height 21
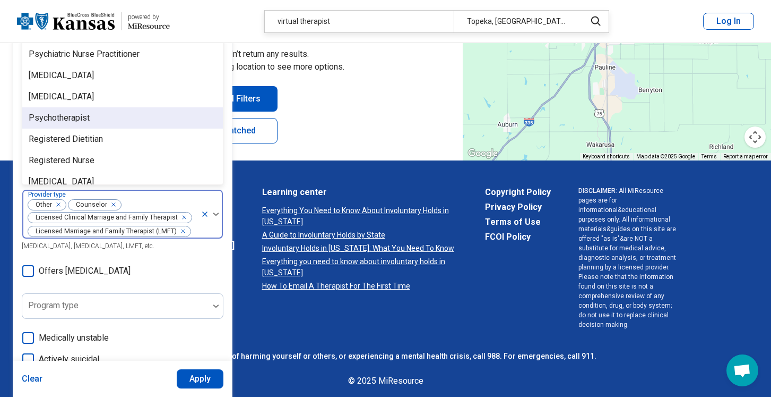
scroll to position [1304, 0]
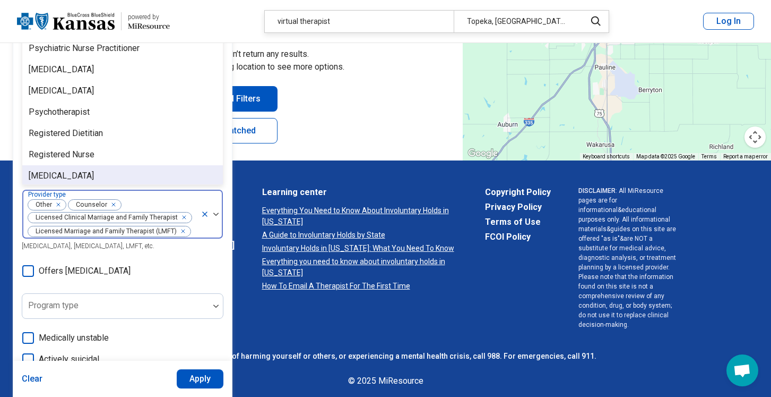
click at [187, 257] on div "Areas of focus Anxiety Family Caregiving Stress Gender Identity [MEDICAL_DATA] …" at bounding box center [123, 162] width 202 height 627
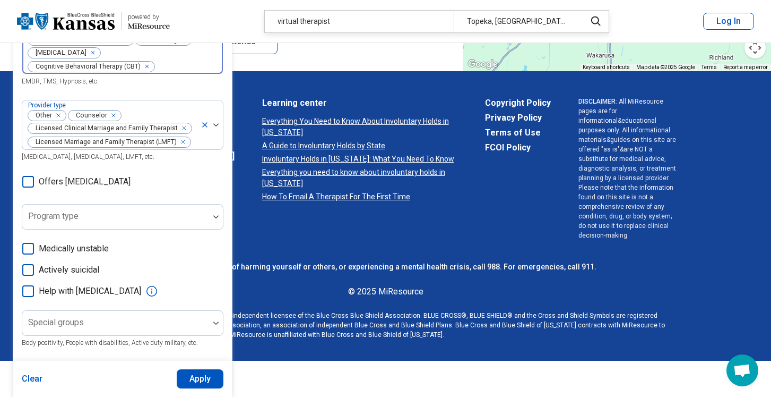
scroll to position [357, 0]
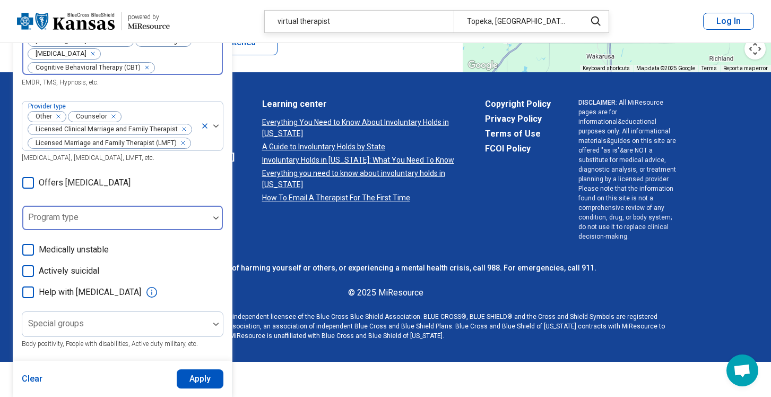
click at [204, 218] on div at bounding box center [116, 221] width 178 height 15
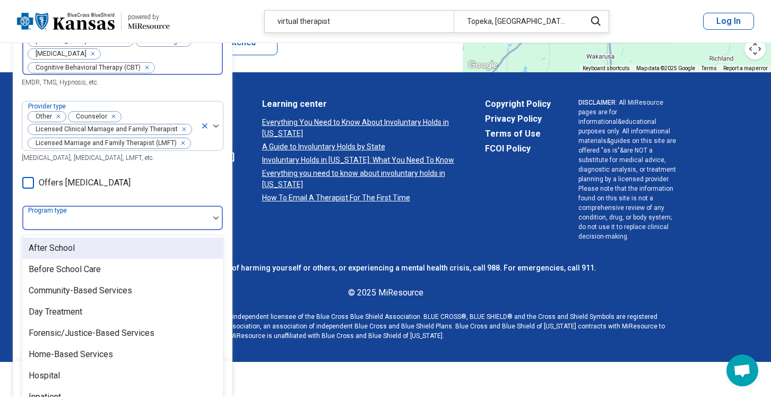
scroll to position [364, 0]
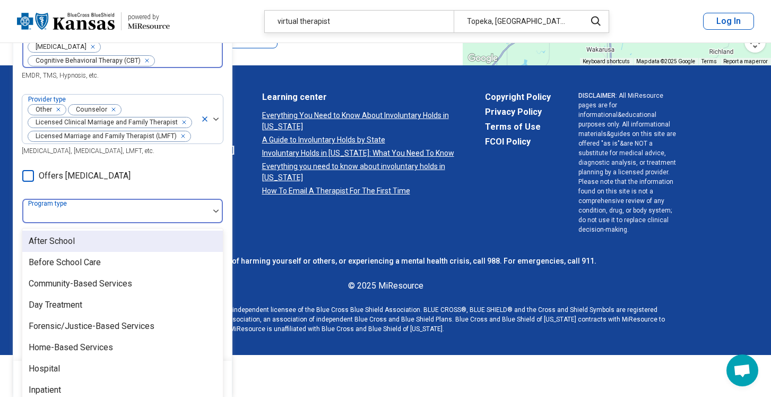
click at [206, 175] on div "Areas of focus Anxiety Family Caregiving Stress Gender Identity [MEDICAL_DATA] …" at bounding box center [123, 67] width 202 height 627
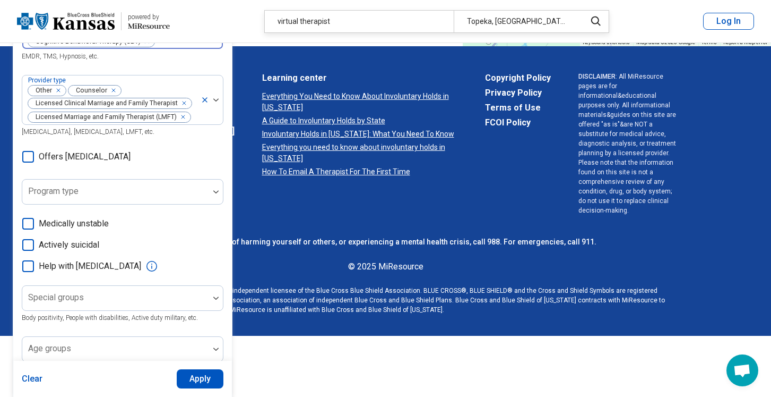
scroll to position [386, 0]
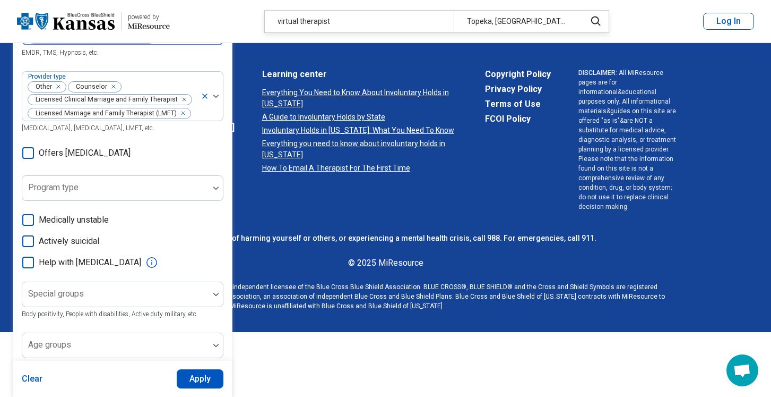
click at [33, 256] on icon at bounding box center [28, 262] width 12 height 12
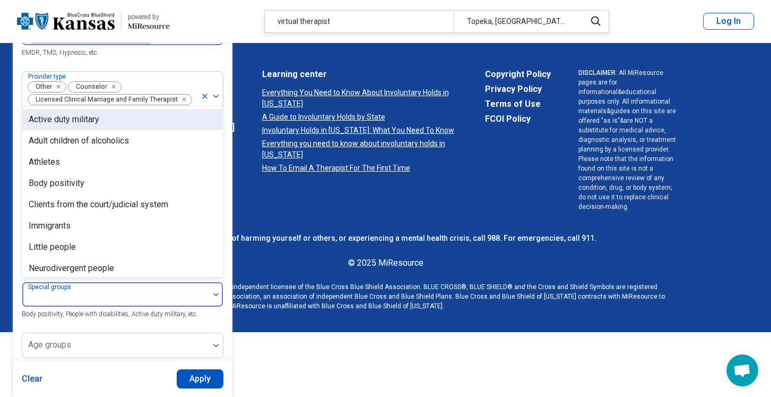
click at [192, 294] on div at bounding box center [116, 298] width 178 height 15
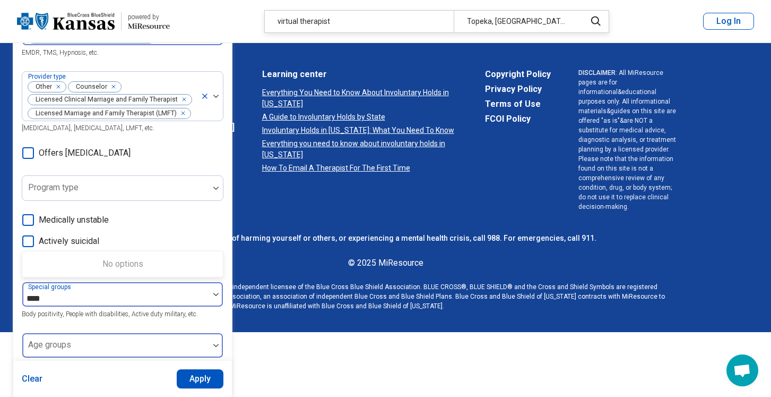
type input "****"
click at [202, 342] on div at bounding box center [116, 349] width 178 height 15
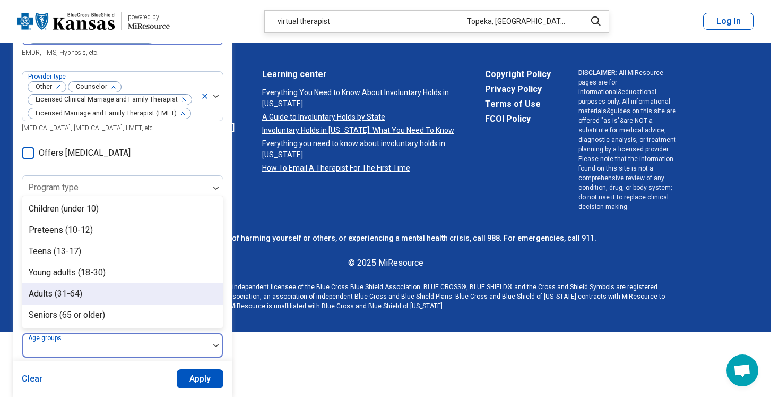
click at [139, 288] on div "Adults (31-64)" at bounding box center [122, 293] width 201 height 21
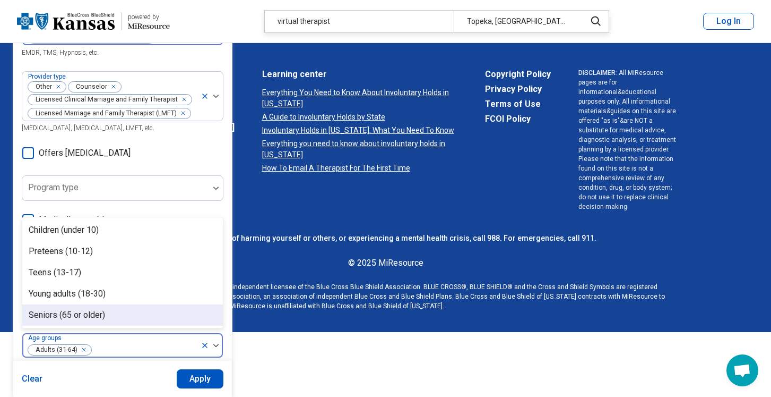
click at [204, 372] on button "Apply" at bounding box center [200, 378] width 47 height 19
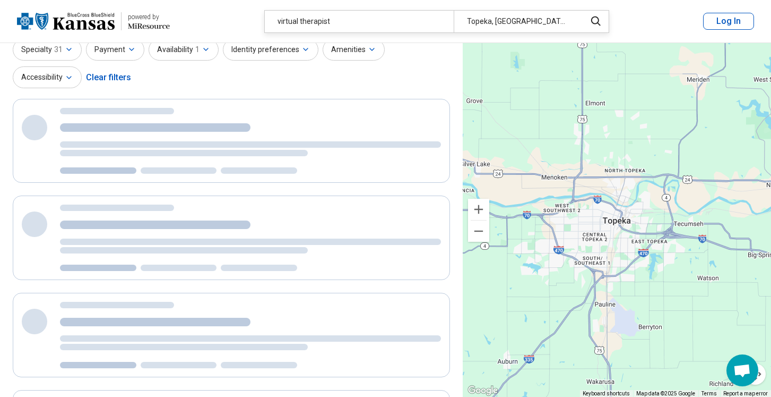
scroll to position [15, 0]
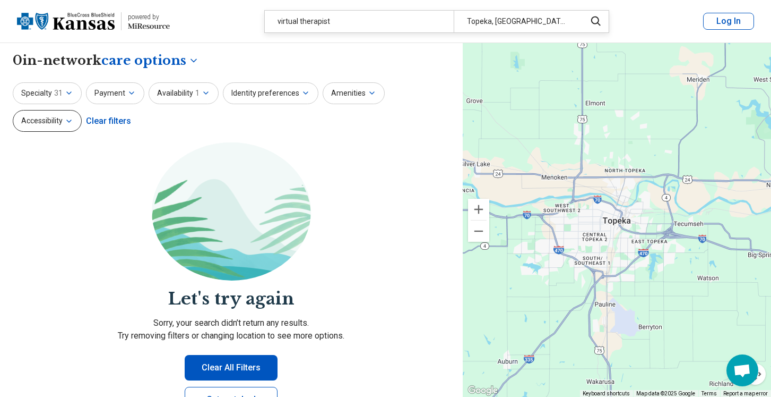
click at [66, 119] on icon "button" at bounding box center [69, 121] width 8 height 8
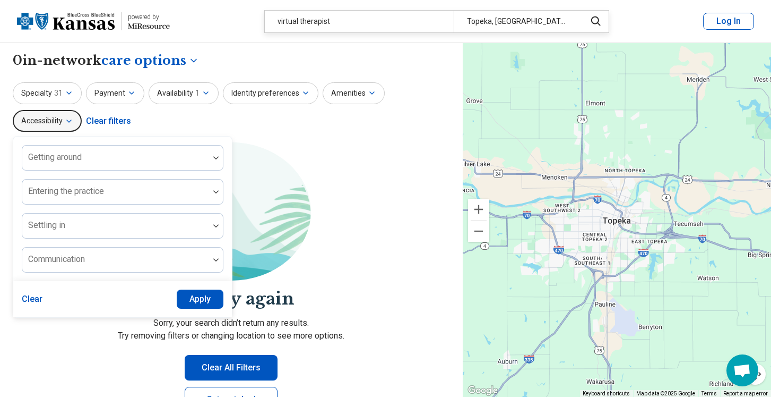
click at [66, 119] on icon "button" at bounding box center [69, 121] width 8 height 8
click at [297, 126] on div "Specialty 31 Payment Availability 1 Identity preferences Amenities Accessibilit…" at bounding box center [231, 107] width 437 height 51
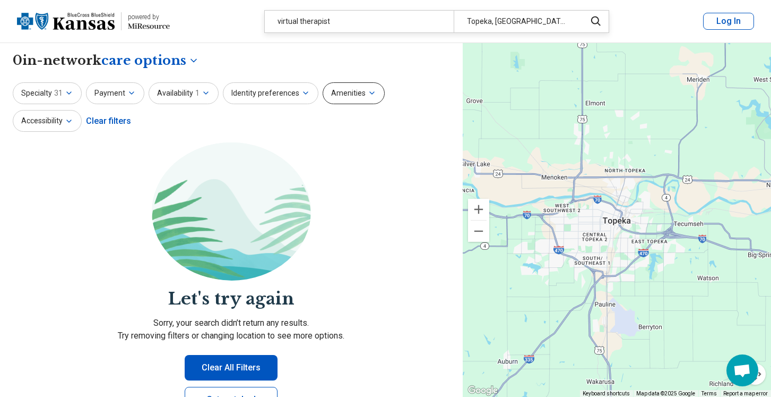
click at [365, 88] on button "Amenities" at bounding box center [354, 93] width 62 height 22
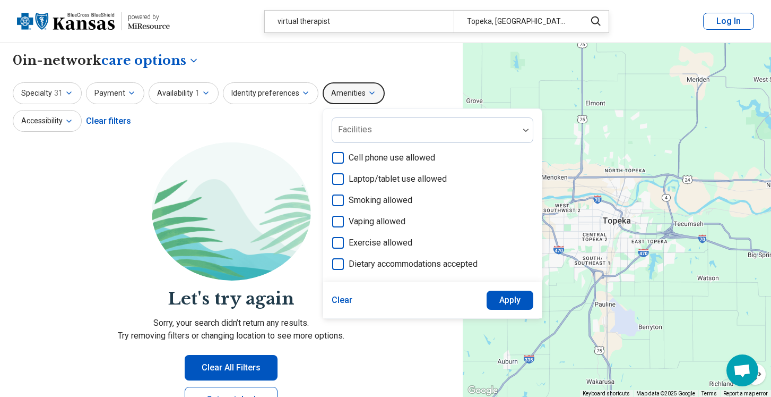
click at [286, 128] on div "Specialty 31 Payment Availability 1 Identity preferences Amenities Facilities C…" at bounding box center [231, 107] width 437 height 51
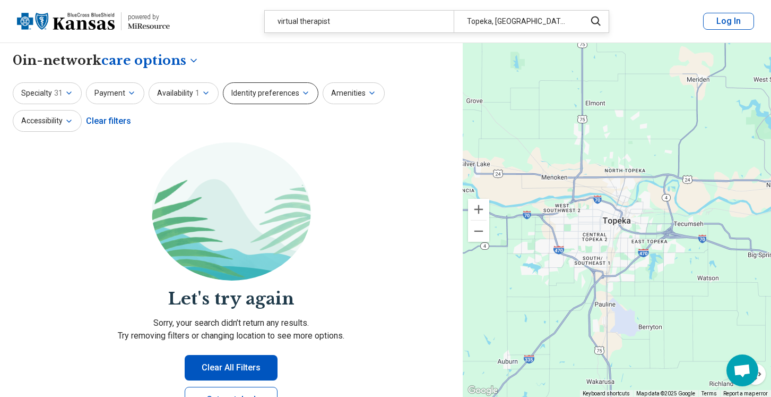
click at [292, 94] on button "Identity preferences" at bounding box center [271, 93] width 96 height 22
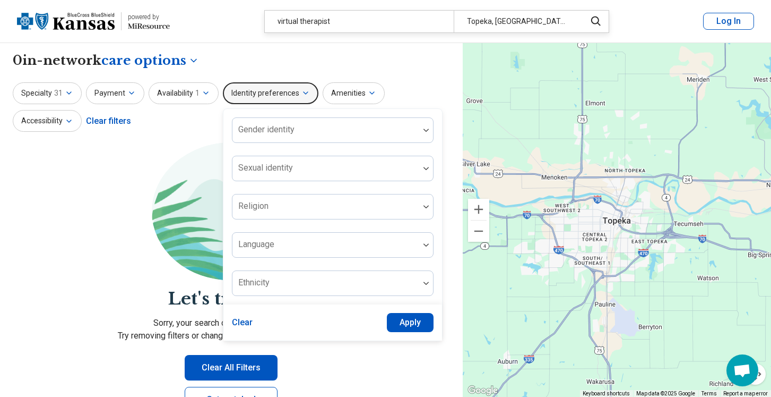
click at [192, 117] on div "Specialty 31 Payment Availability 1 Identity preferences Gender identity Sexual…" at bounding box center [231, 107] width 437 height 51
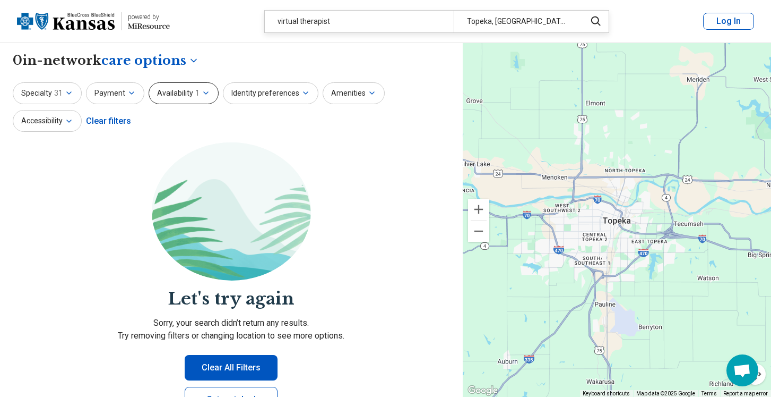
click at [201, 87] on button "Availability 1" at bounding box center [184, 93] width 70 height 22
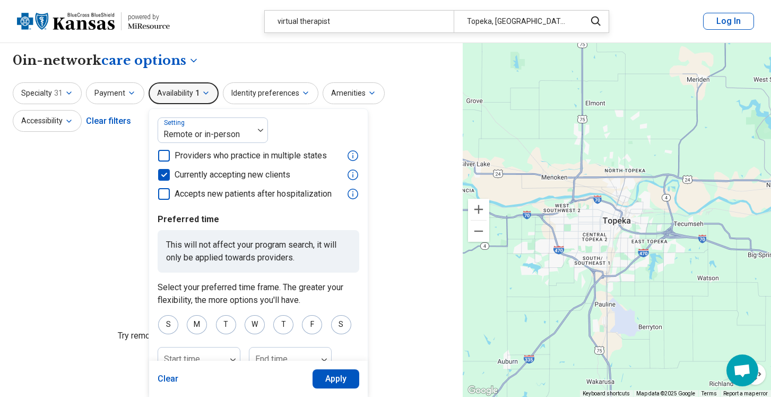
click at [162, 157] on icon at bounding box center [164, 156] width 12 height 12
click at [121, 90] on button "Payment" at bounding box center [115, 93] width 58 height 22
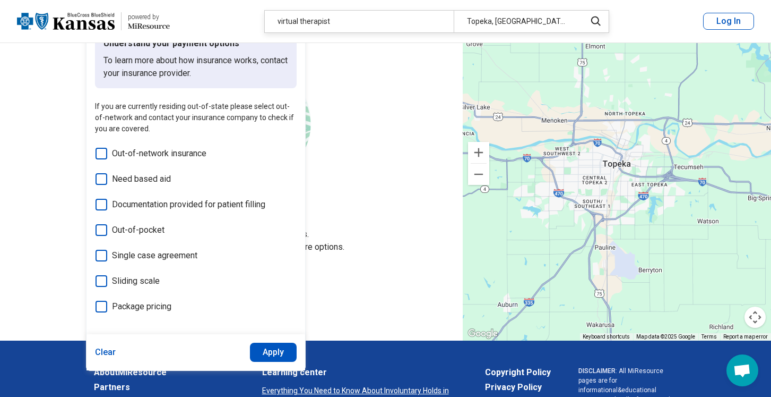
scroll to position [91, 0]
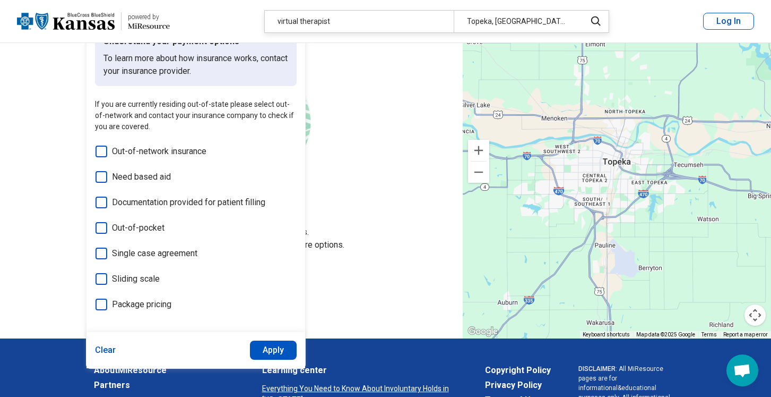
click at [60, 216] on h2 "Let's try again" at bounding box center [231, 208] width 437 height 24
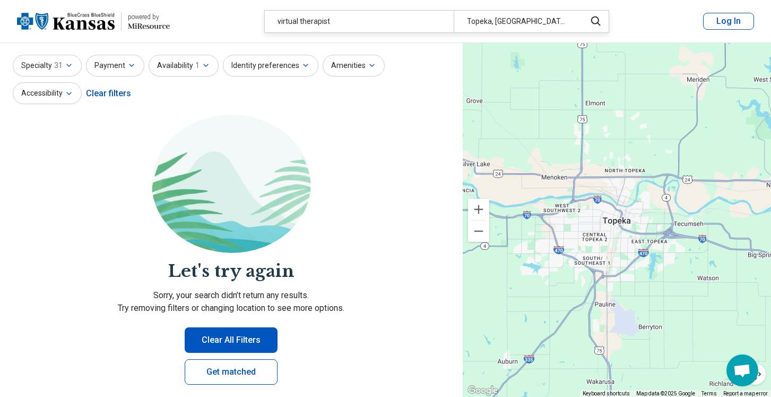
scroll to position [0, 0]
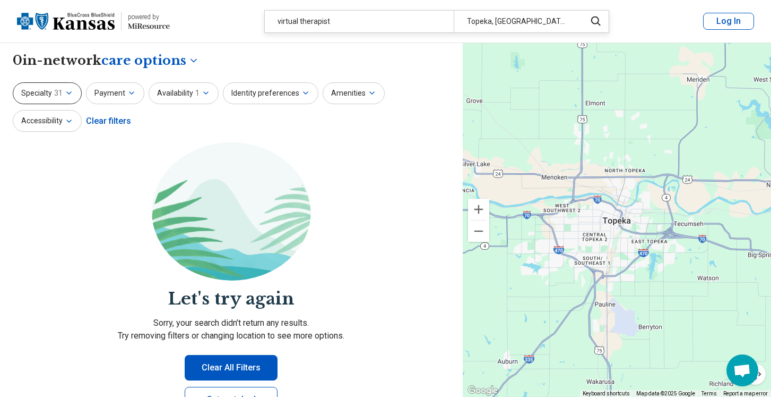
click at [70, 92] on icon "button" at bounding box center [69, 93] width 8 height 8
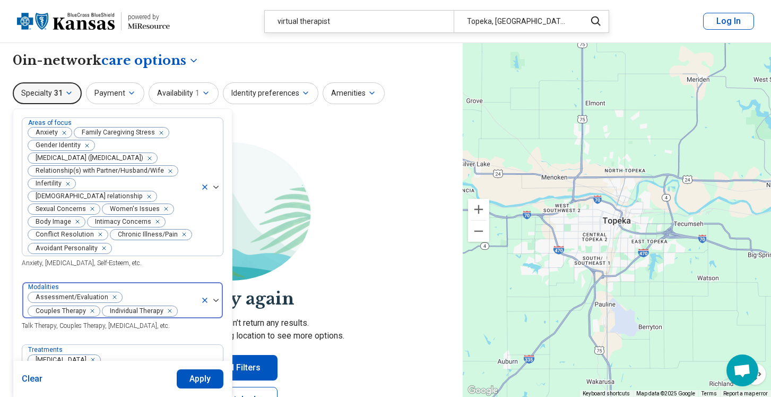
click at [202, 296] on icon at bounding box center [205, 300] width 8 height 8
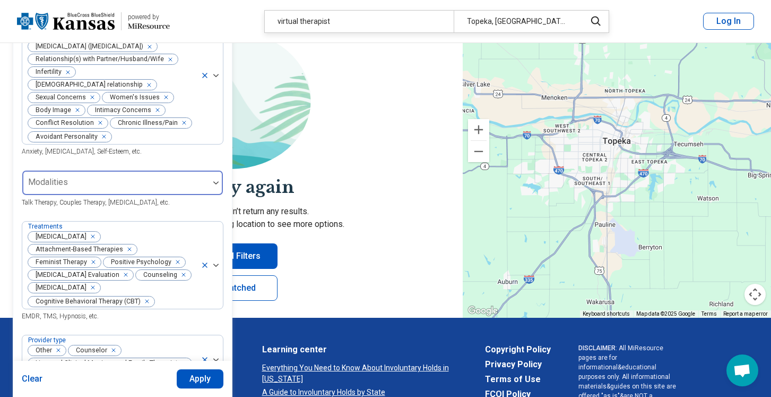
scroll to position [112, 0]
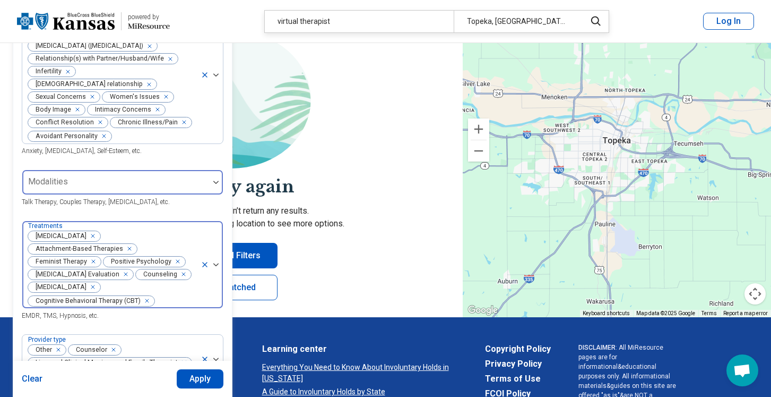
click at [207, 260] on icon at bounding box center [205, 264] width 8 height 8
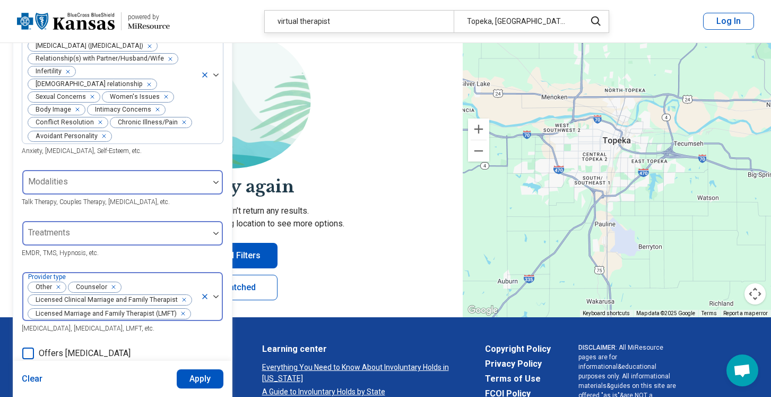
click at [203, 292] on icon at bounding box center [205, 296] width 8 height 8
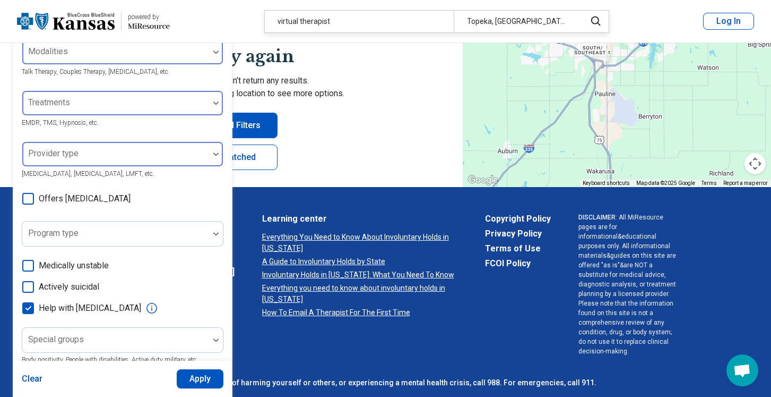
scroll to position [285, 0]
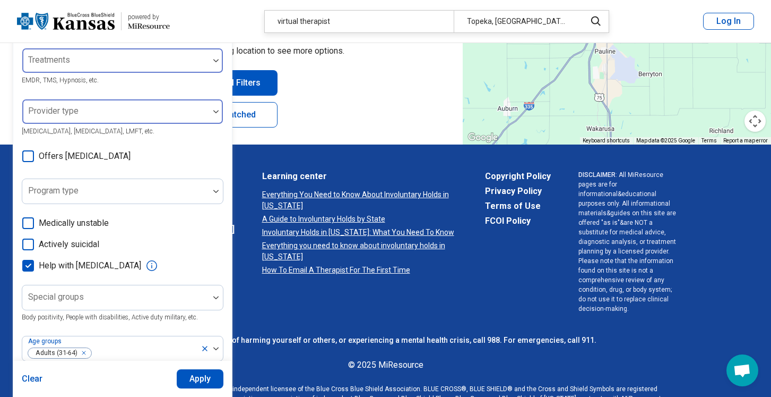
click at [203, 382] on button "Apply" at bounding box center [200, 378] width 47 height 19
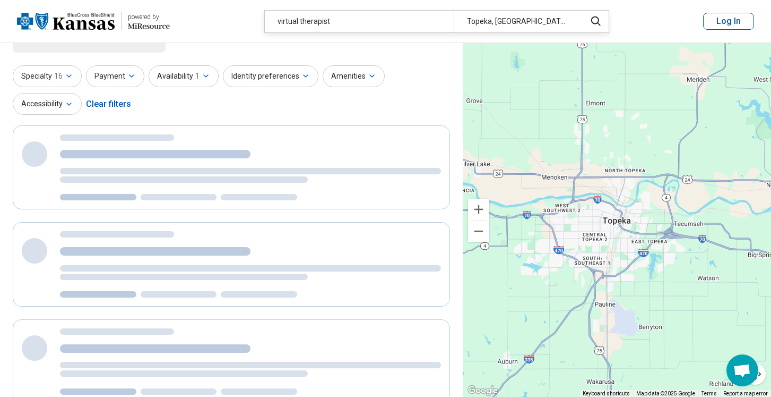
scroll to position [4, 0]
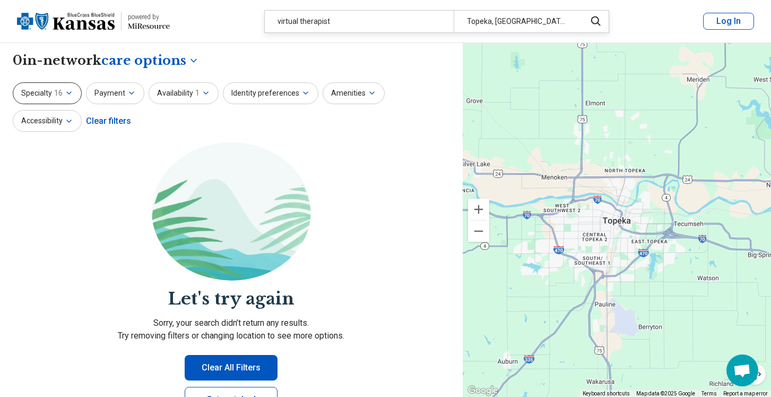
click at [72, 93] on icon "button" at bounding box center [69, 93] width 8 height 8
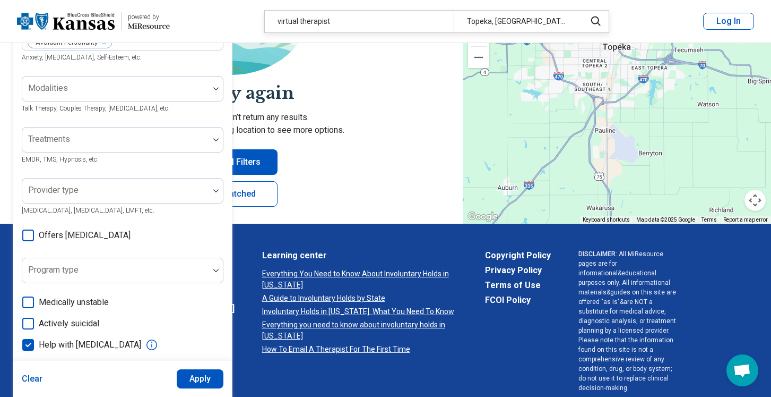
scroll to position [285, 0]
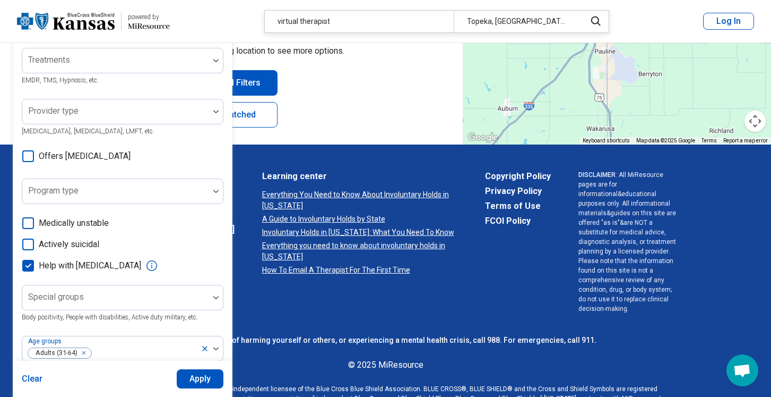
click at [28, 260] on icon at bounding box center [28, 266] width 12 height 12
click at [207, 344] on icon at bounding box center [205, 348] width 8 height 8
click at [205, 379] on button "Apply" at bounding box center [200, 378] width 47 height 19
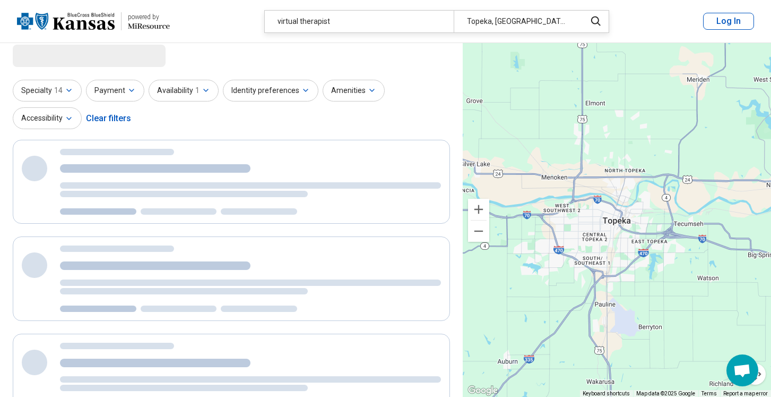
scroll to position [0, 0]
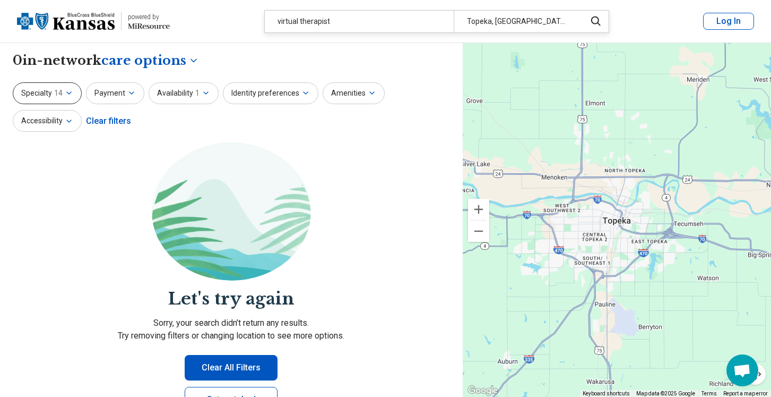
click at [61, 90] on span "14" at bounding box center [58, 93] width 8 height 11
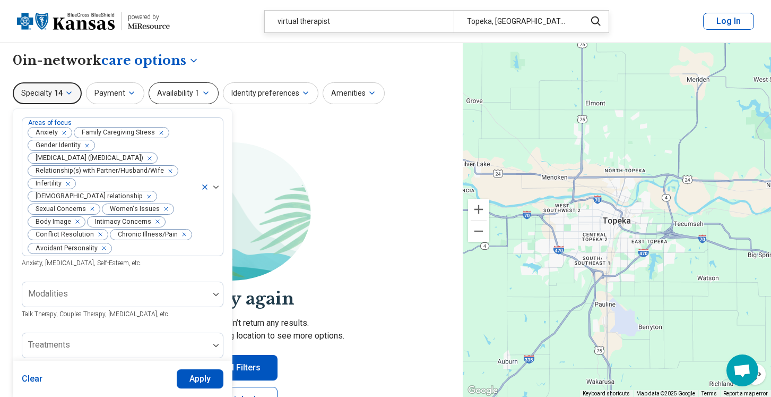
click at [195, 96] on span "1" at bounding box center [197, 93] width 4 height 11
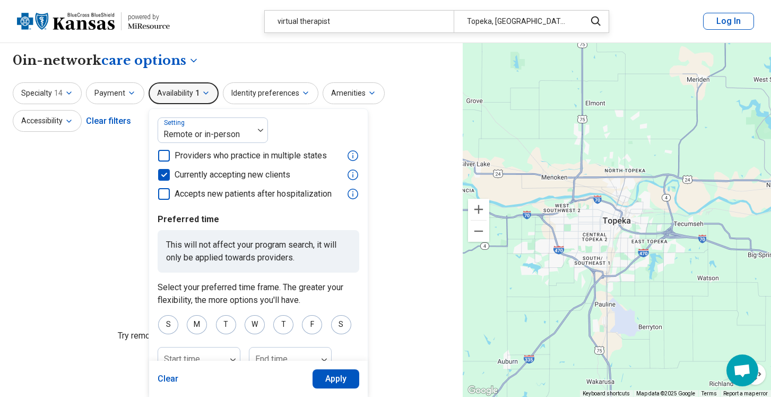
click at [162, 169] on icon at bounding box center [164, 175] width 12 height 12
click at [74, 168] on section "Let's try again Sorry, your search didn’t return any results. Try removing filt…" at bounding box center [231, 285] width 437 height 287
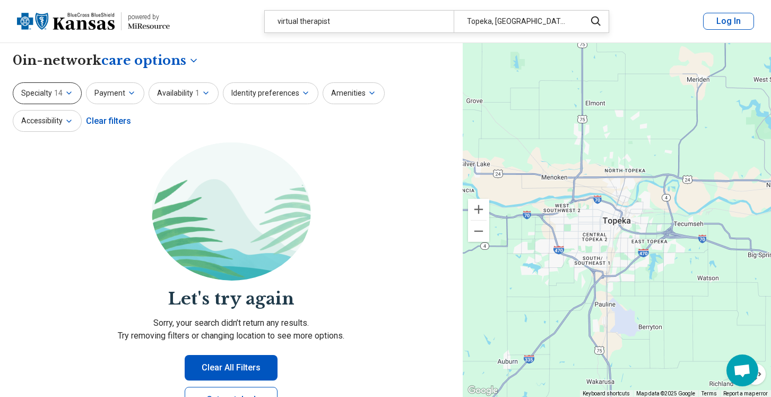
click at [69, 93] on icon "button" at bounding box center [69, 93] width 8 height 8
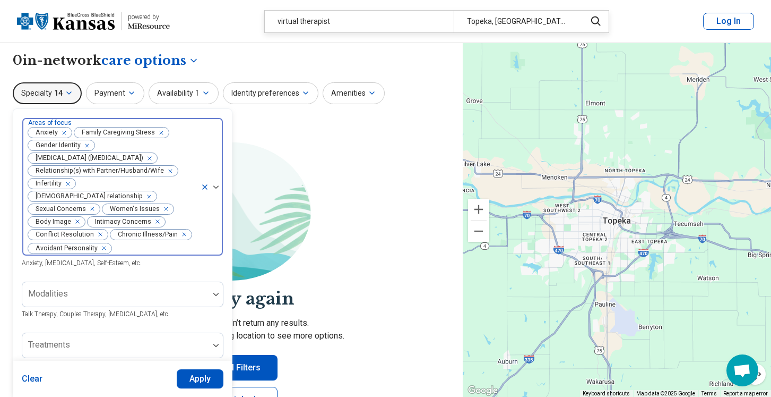
click at [182, 228] on div "Remove [object Object]" at bounding box center [182, 234] width 13 height 13
click at [67, 184] on icon "Remove [object Object]" at bounding box center [65, 183] width 7 height 7
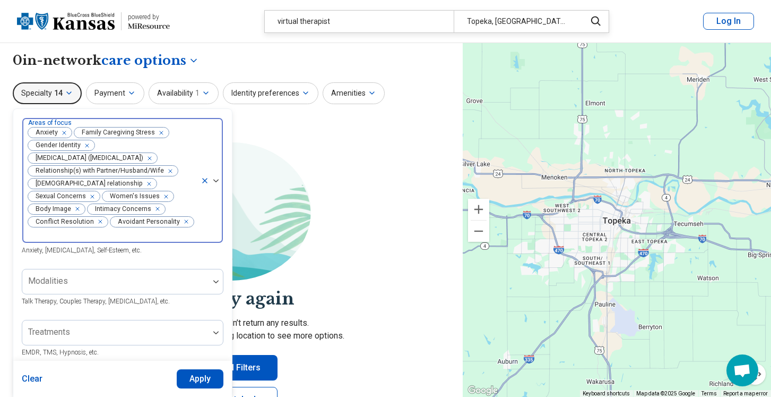
click at [143, 185] on icon "Remove [object Object]" at bounding box center [146, 183] width 7 height 7
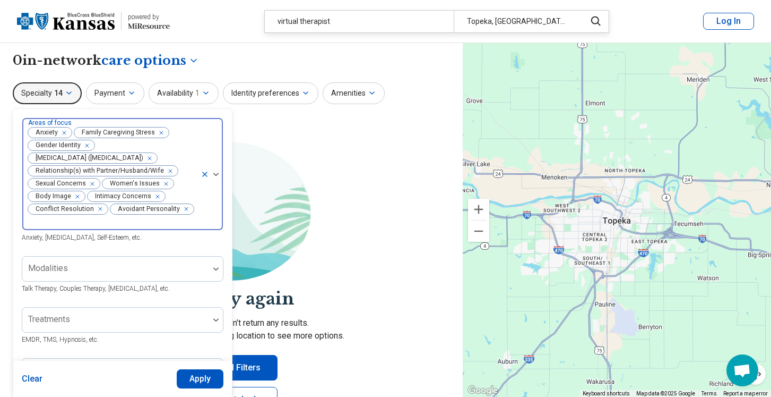
click at [84, 143] on icon "Remove [object Object]" at bounding box center [84, 145] width 7 height 7
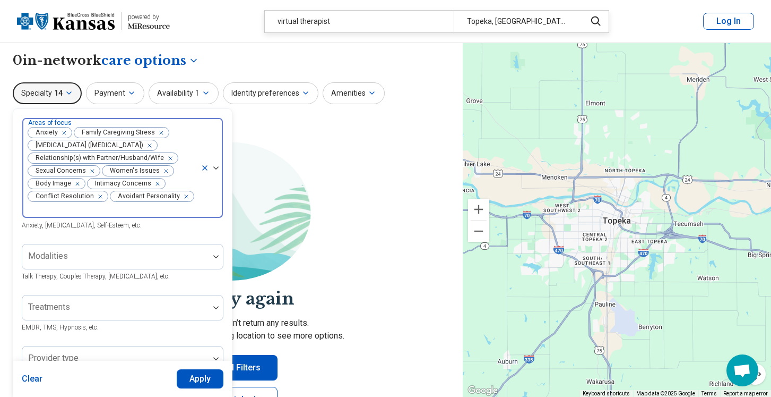
click at [196, 381] on button "Apply" at bounding box center [200, 378] width 47 height 19
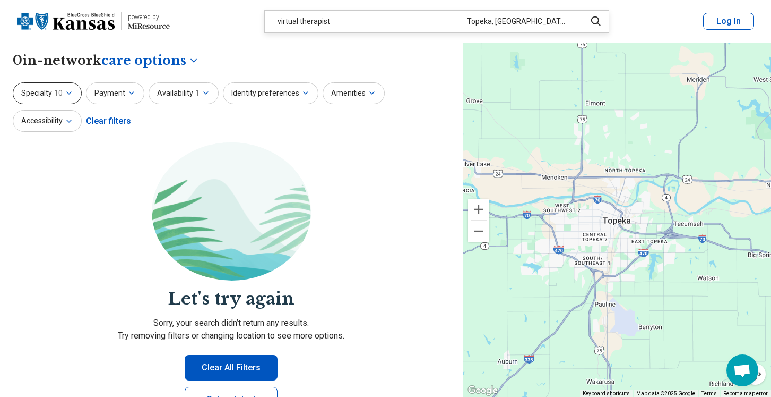
click at [66, 96] on icon "button" at bounding box center [69, 93] width 8 height 8
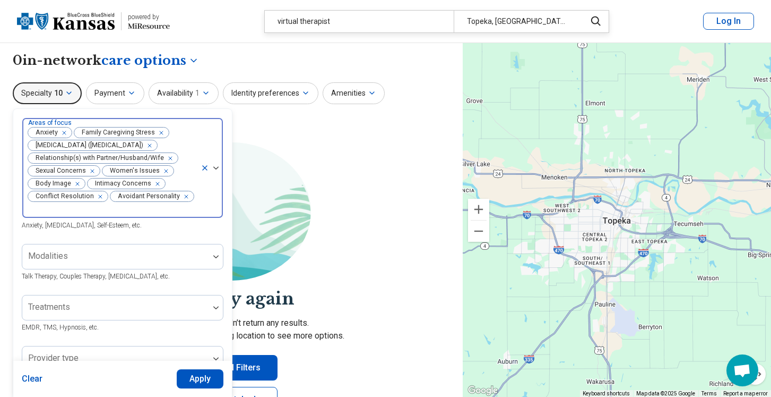
click at [157, 132] on icon "Remove [object Object]" at bounding box center [159, 133] width 4 height 4
click at [151, 143] on icon "Remove [object Object]" at bounding box center [146, 145] width 7 height 7
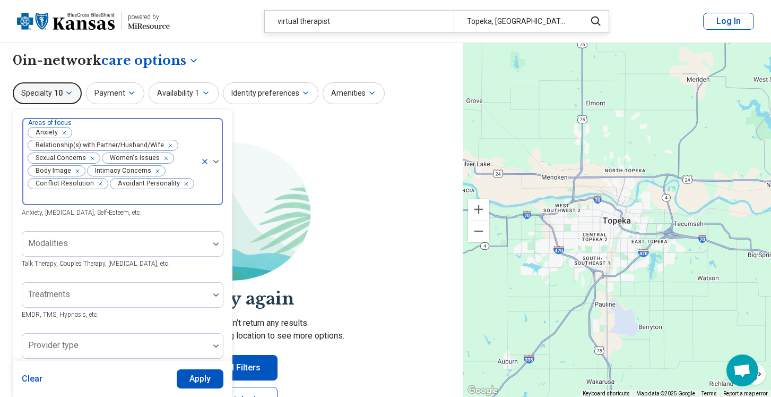
click at [170, 147] on div "Remove [object Object]" at bounding box center [168, 145] width 13 height 13
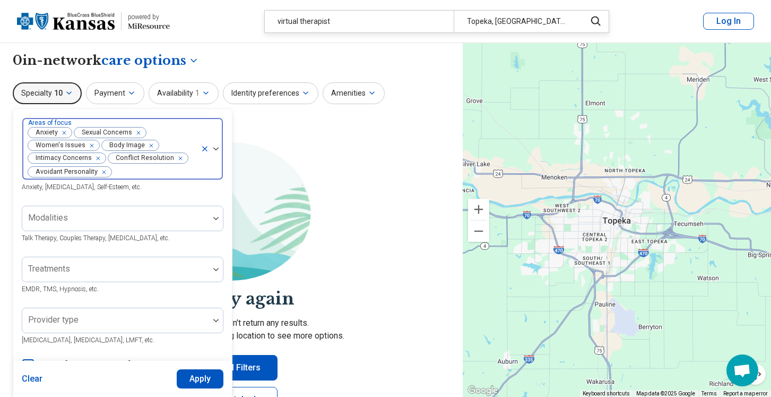
click at [136, 132] on icon "Remove [object Object]" at bounding box center [135, 132] width 7 height 7
click at [135, 137] on div "Remove [object Object]" at bounding box center [136, 132] width 13 height 13
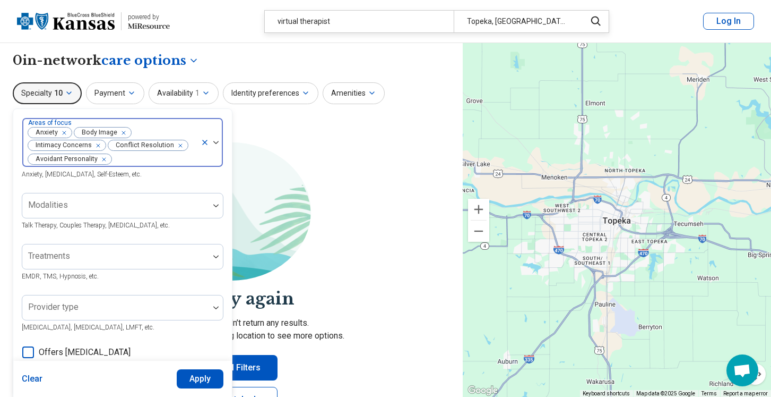
click at [122, 132] on icon "Remove [object Object]" at bounding box center [120, 132] width 7 height 7
click at [142, 132] on icon "Remove [object Object]" at bounding box center [141, 132] width 7 height 7
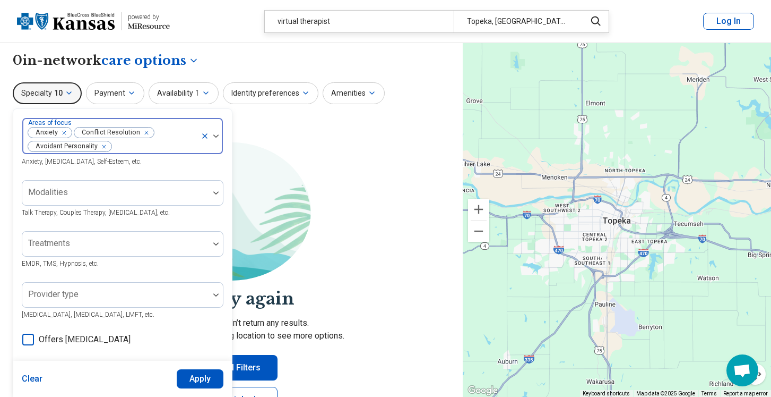
click at [145, 132] on div "Remove [object Object]" at bounding box center [144, 132] width 13 height 13
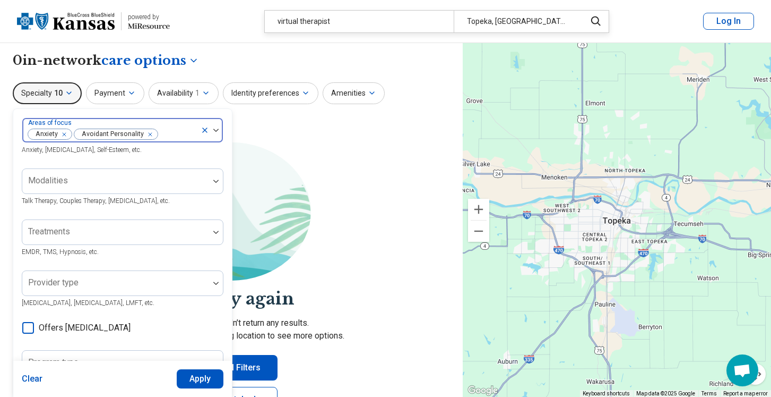
click at [145, 132] on icon "Remove [object Object]" at bounding box center [147, 134] width 7 height 7
click at [190, 382] on button "Apply" at bounding box center [200, 378] width 47 height 19
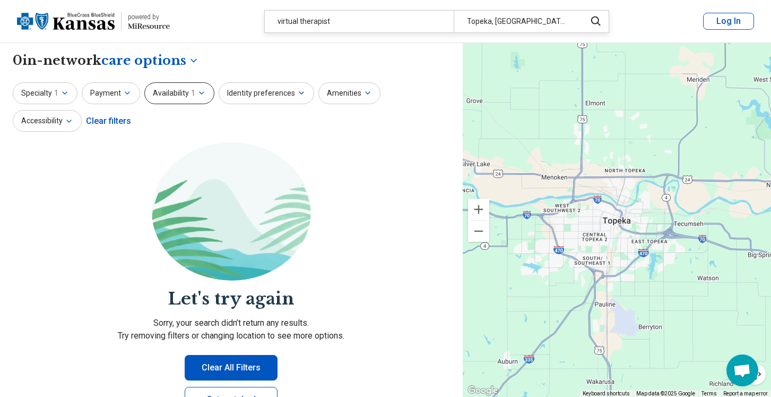
click at [197, 90] on icon "button" at bounding box center [201, 93] width 8 height 8
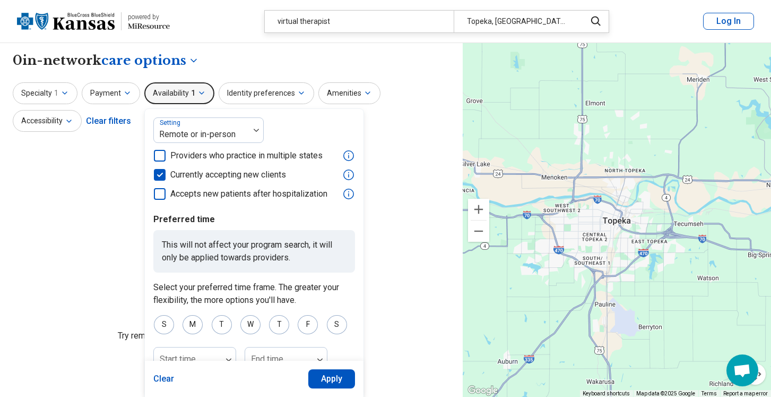
click at [159, 178] on icon at bounding box center [160, 175] width 12 height 12
click at [332, 373] on button "Apply" at bounding box center [331, 378] width 47 height 19
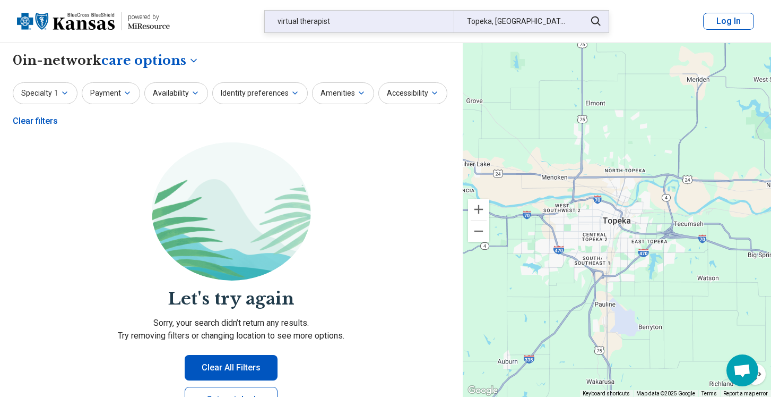
click at [354, 22] on div "virtual therapist" at bounding box center [359, 22] width 189 height 22
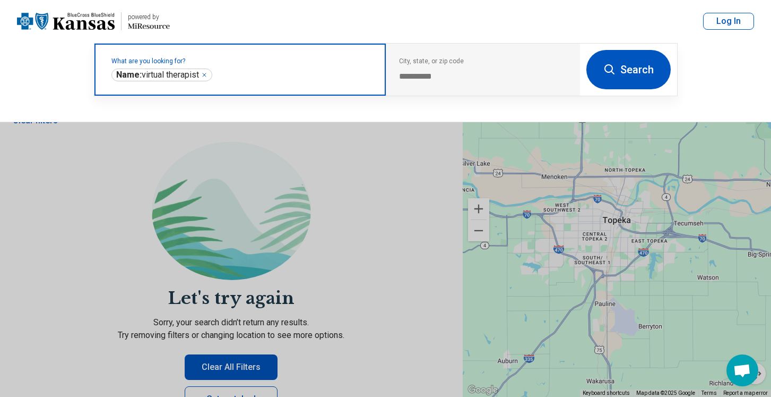
click at [206, 75] on icon "Remove" at bounding box center [204, 74] width 3 height 3
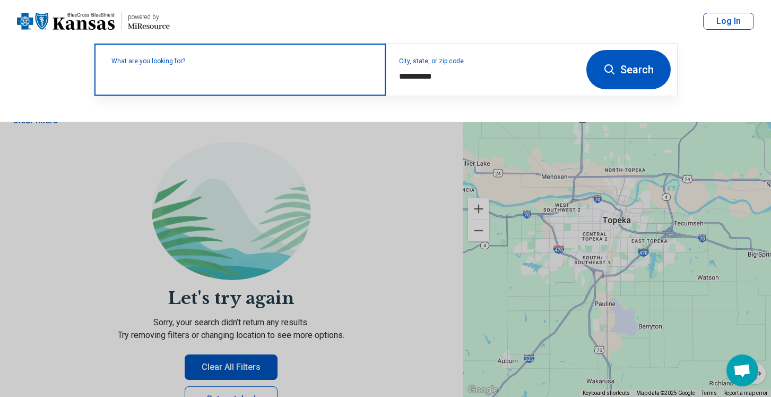
click at [623, 68] on button "Search" at bounding box center [629, 69] width 84 height 39
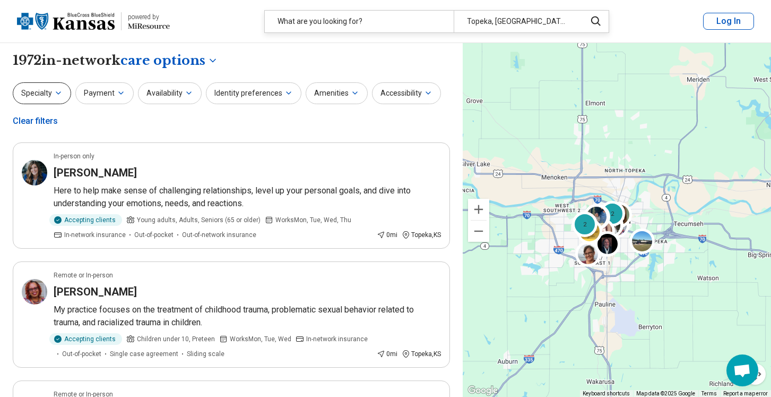
click at [54, 91] on icon "button" at bounding box center [58, 93] width 8 height 8
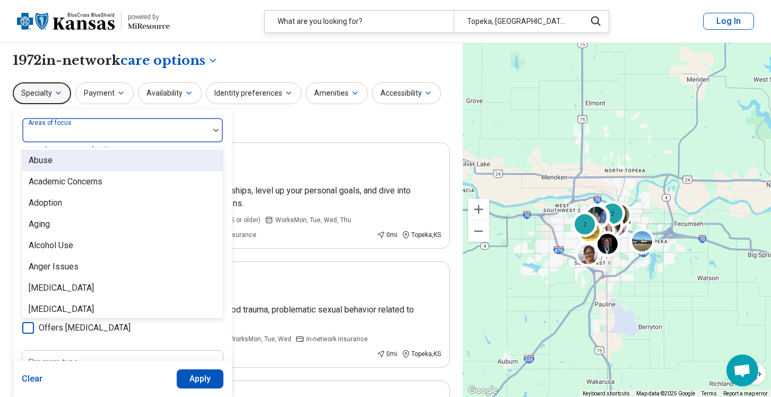
click at [207, 131] on div at bounding box center [115, 129] width 187 height 23
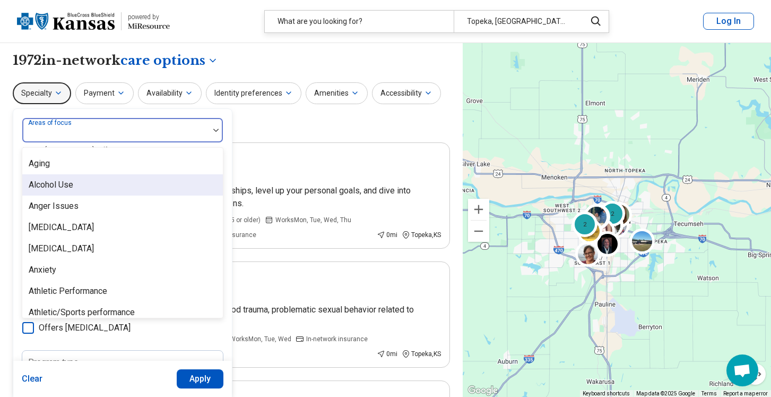
scroll to position [62, 0]
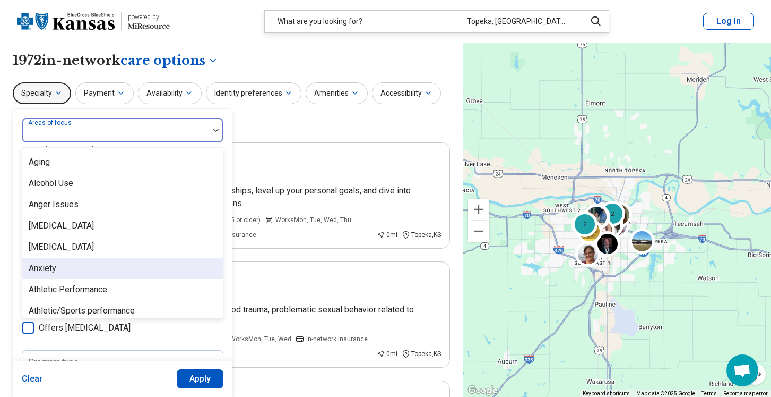
click at [118, 265] on div "Anxiety" at bounding box center [122, 267] width 201 height 21
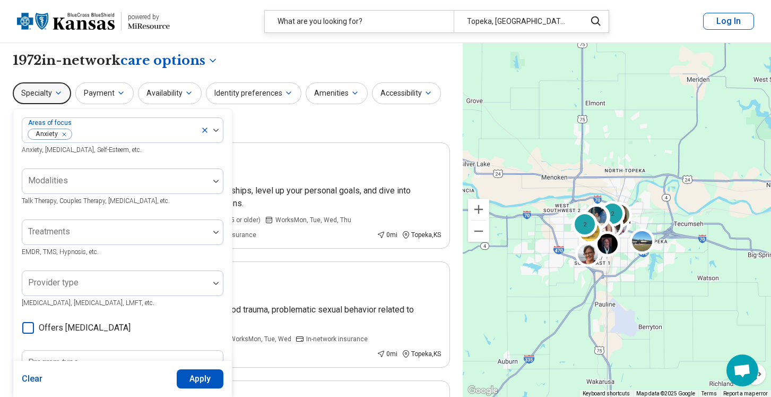
click at [200, 381] on button "Apply" at bounding box center [200, 378] width 47 height 19
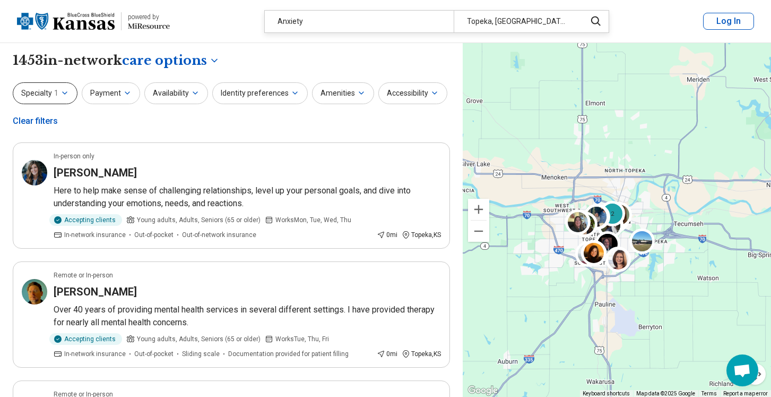
click at [64, 93] on icon "button" at bounding box center [65, 93] width 4 height 2
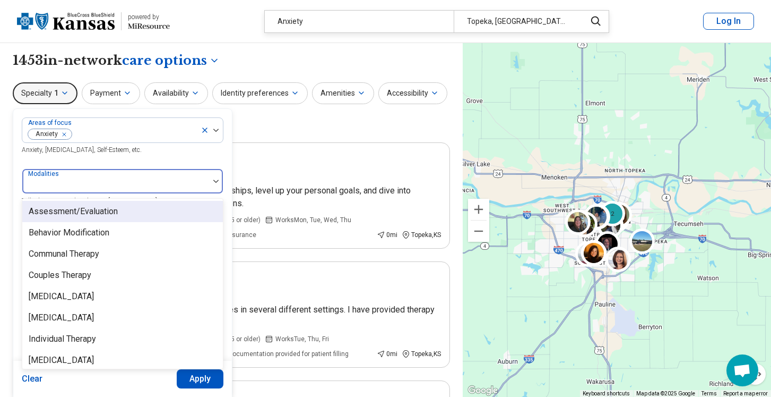
click at [210, 180] on div at bounding box center [216, 180] width 14 height 3
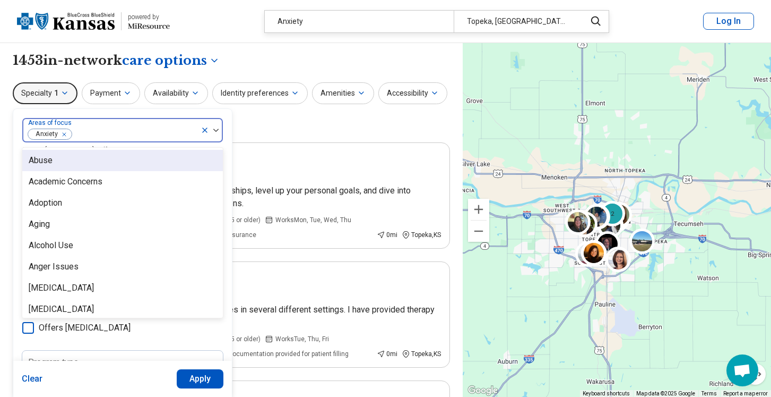
click at [218, 133] on div at bounding box center [212, 130] width 22 height 24
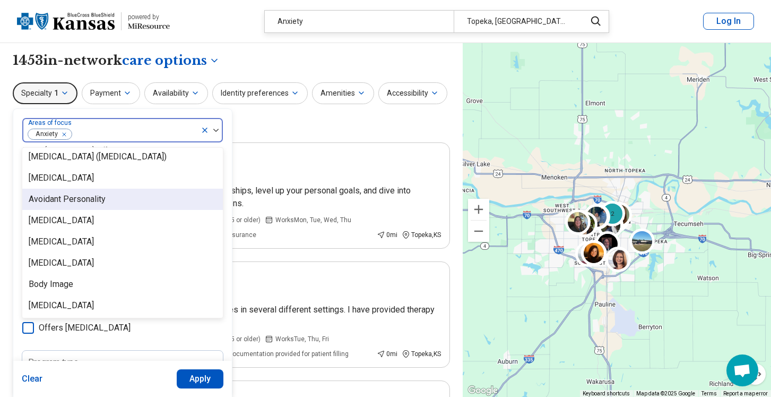
scroll to position [217, 0]
click at [93, 203] on div "Avoidant Personality" at bounding box center [67, 198] width 77 height 13
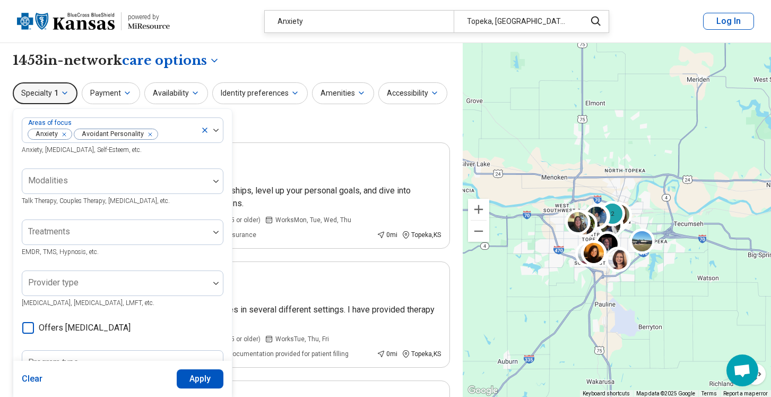
click at [196, 379] on button "Apply" at bounding box center [200, 378] width 47 height 19
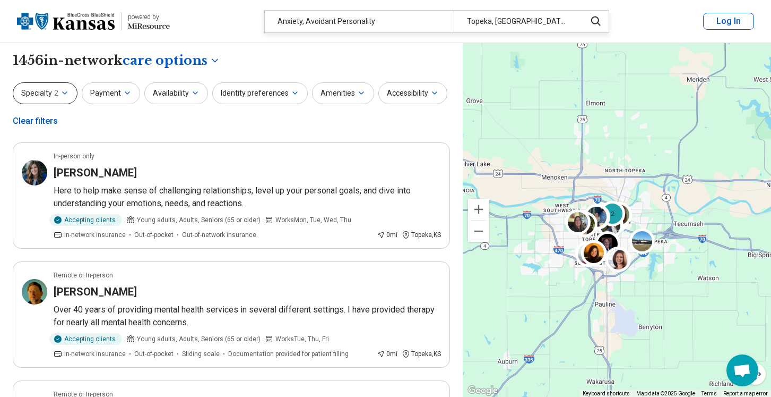
click at [61, 92] on icon "button" at bounding box center [65, 93] width 8 height 8
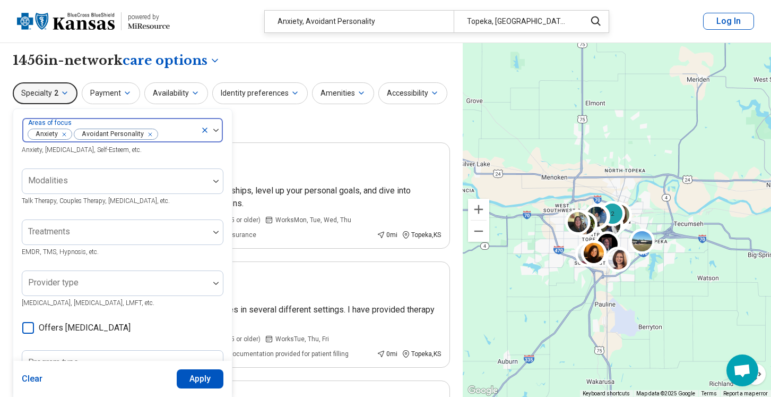
click at [217, 133] on div at bounding box center [212, 130] width 22 height 24
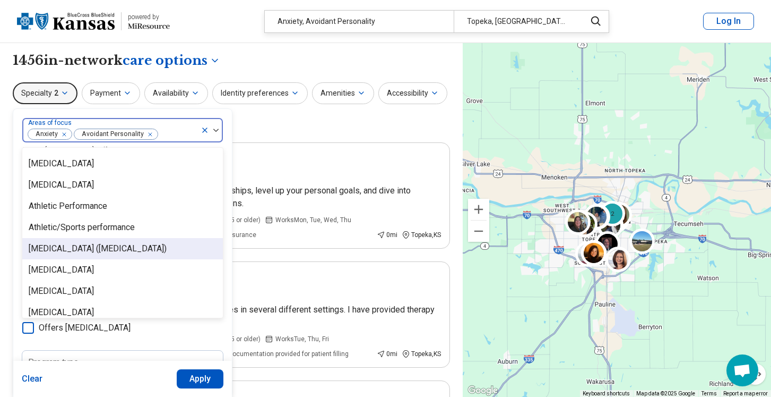
scroll to position [131, 0]
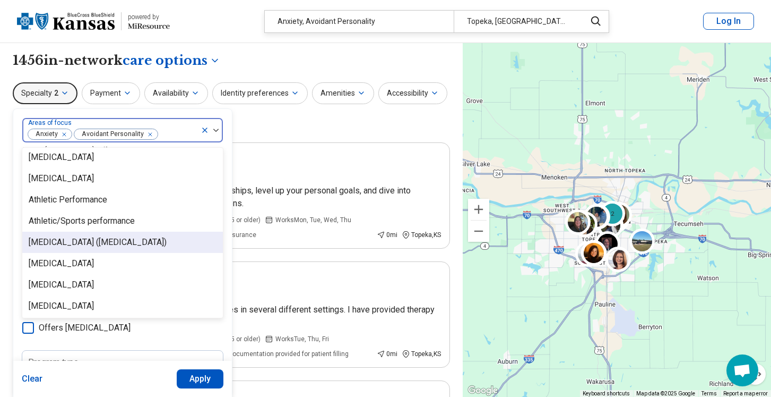
click at [149, 235] on div "[MEDICAL_DATA] ([MEDICAL_DATA])" at bounding box center [122, 241] width 201 height 21
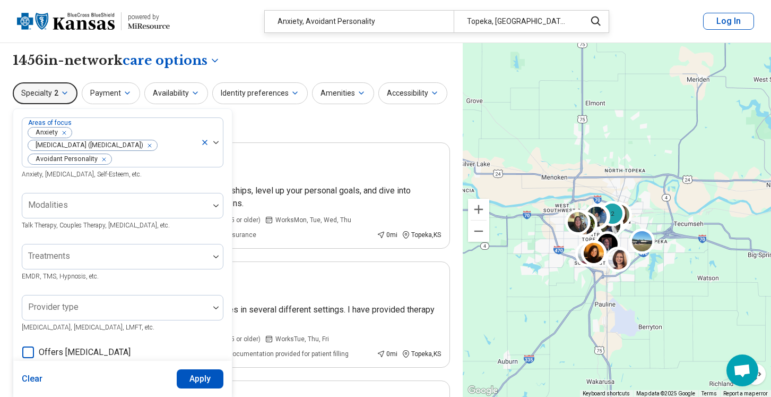
click at [269, 116] on div "Specialty 2 Areas of focus Anxiety [MEDICAL_DATA] ([MEDICAL_DATA]) Avoidant Per…" at bounding box center [231, 107] width 437 height 51
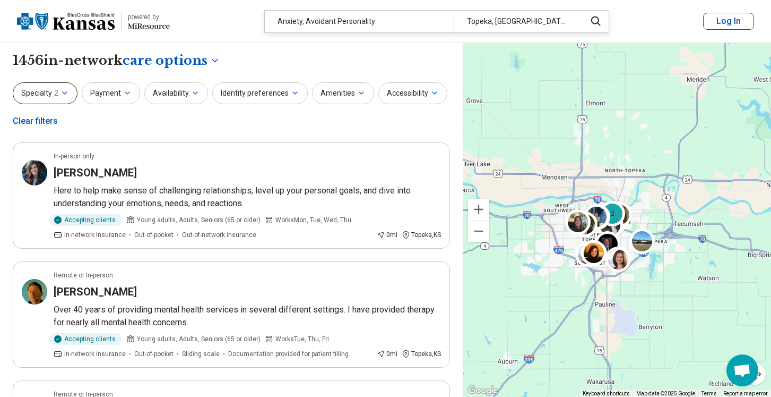
click at [64, 94] on icon "button" at bounding box center [65, 93] width 4 height 2
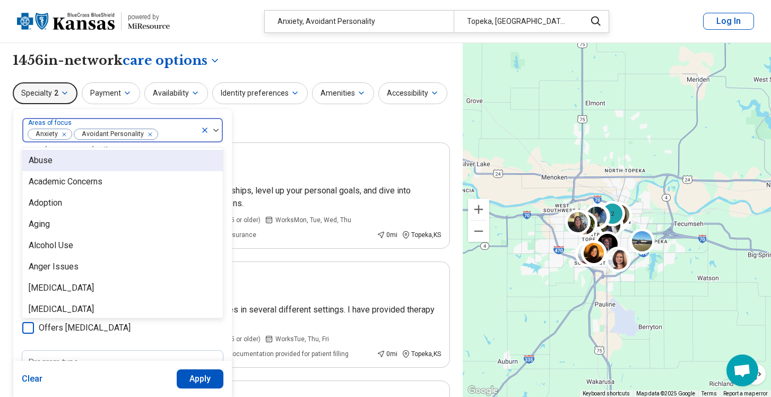
click at [211, 130] on div at bounding box center [216, 129] width 14 height 3
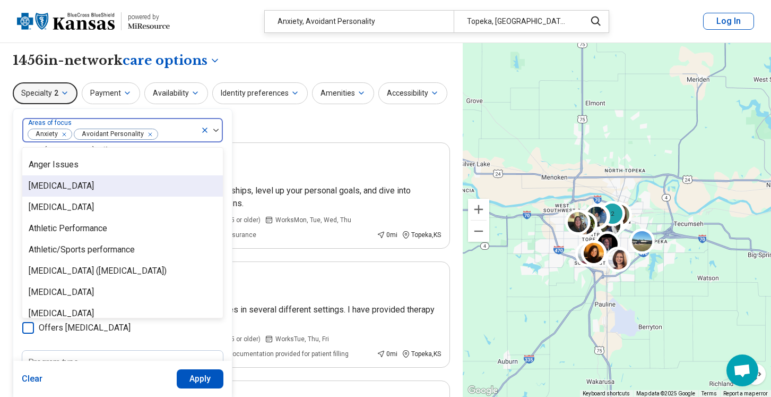
scroll to position [110, 0]
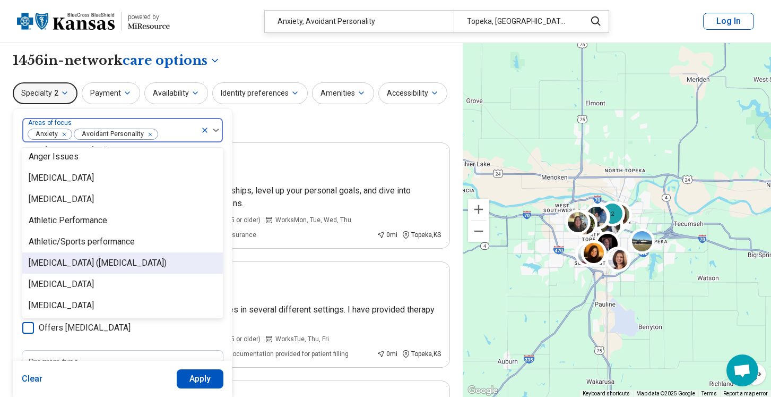
click at [151, 261] on div "[MEDICAL_DATA] ([MEDICAL_DATA])" at bounding box center [98, 262] width 138 height 13
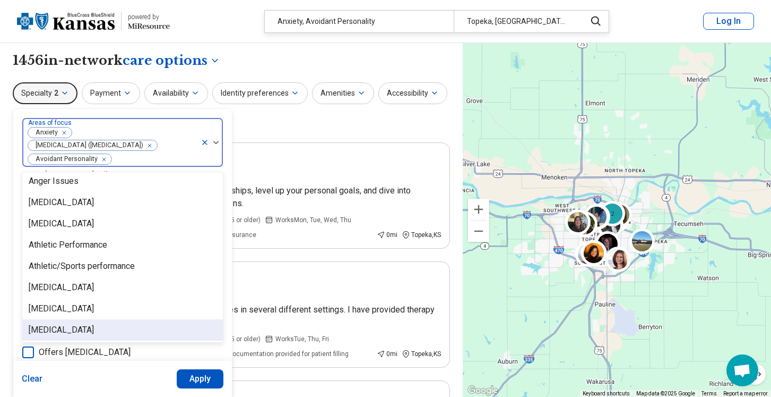
click at [203, 381] on button "Apply" at bounding box center [200, 378] width 47 height 19
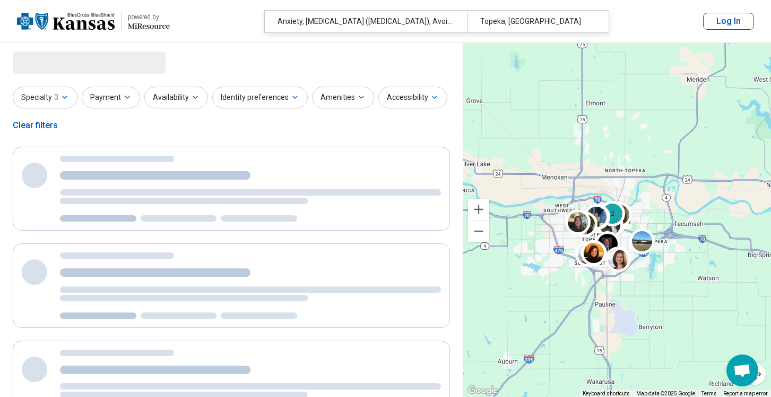
select select "***"
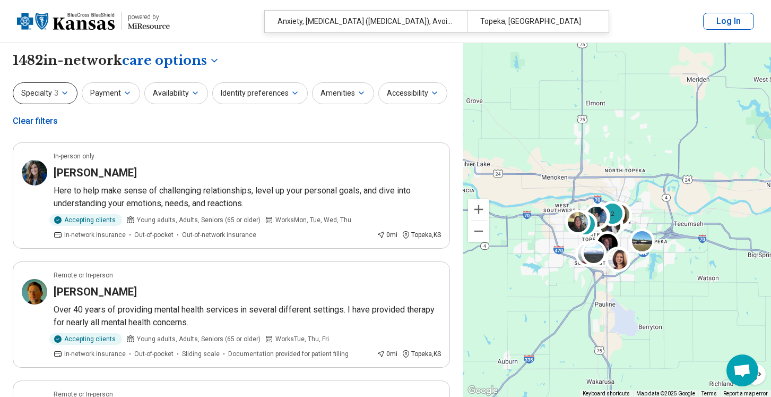
click at [62, 91] on icon "button" at bounding box center [65, 93] width 8 height 8
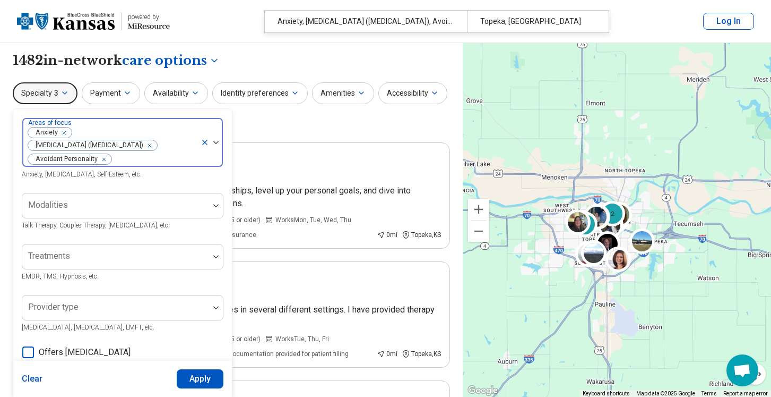
click at [217, 141] on img at bounding box center [215, 142] width 5 height 3
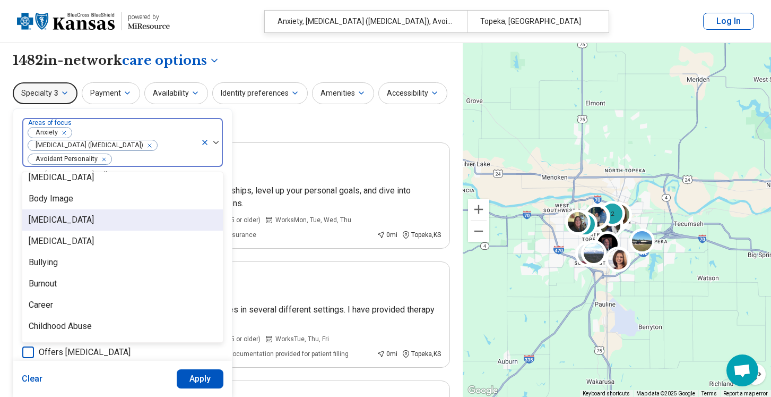
scroll to position [285, 0]
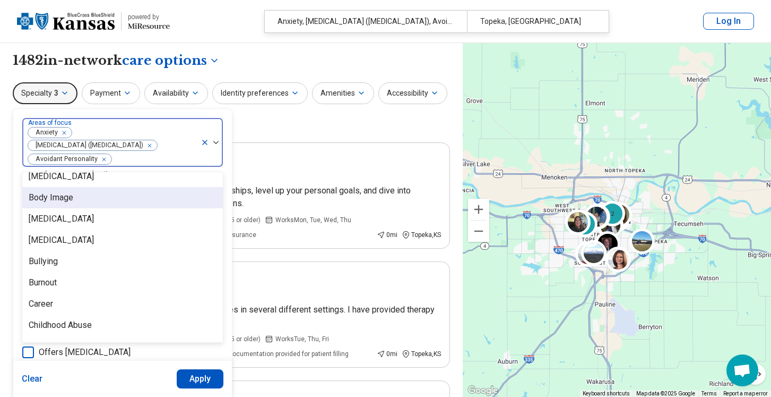
click at [56, 196] on div "Body Image" at bounding box center [51, 197] width 45 height 13
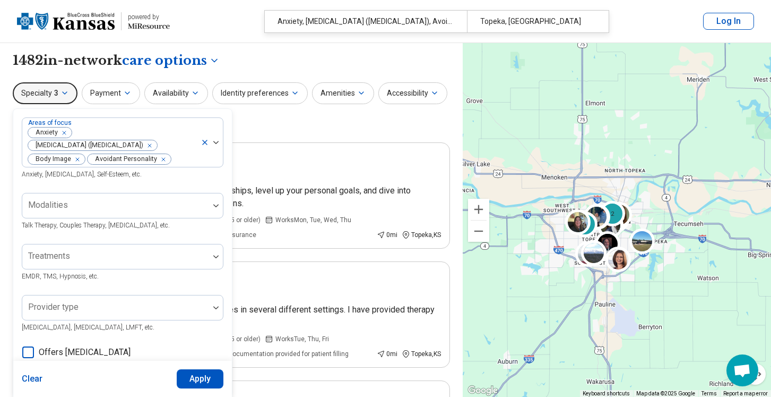
click at [205, 373] on button "Apply" at bounding box center [200, 378] width 47 height 19
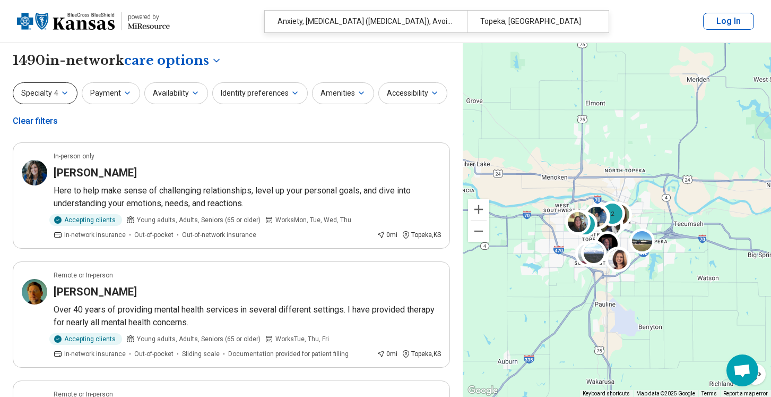
click at [65, 93] on icon "button" at bounding box center [65, 93] width 8 height 8
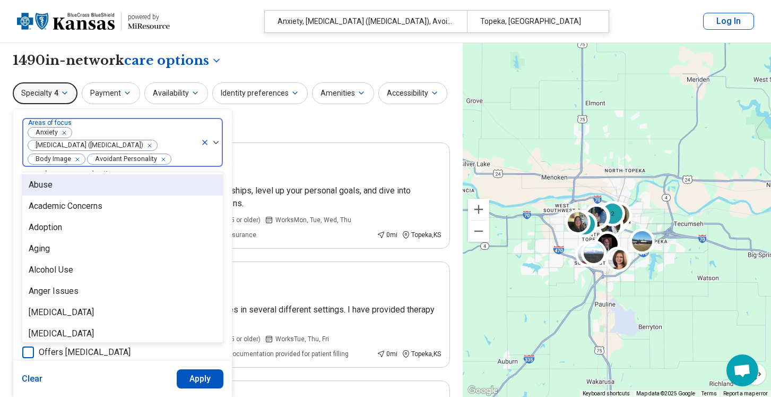
click at [213, 143] on img at bounding box center [215, 142] width 5 height 3
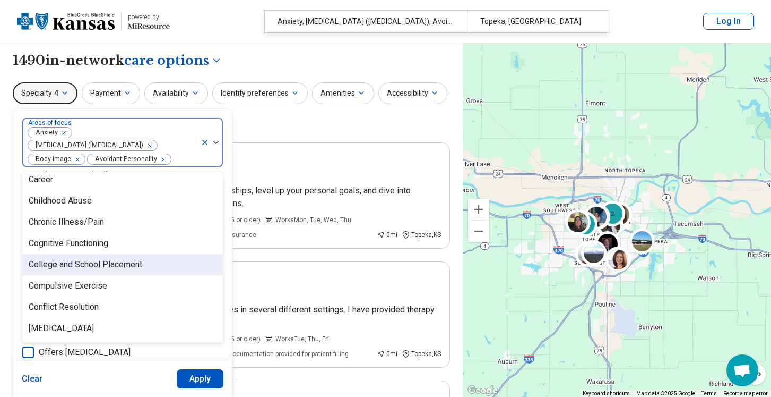
scroll to position [392, 0]
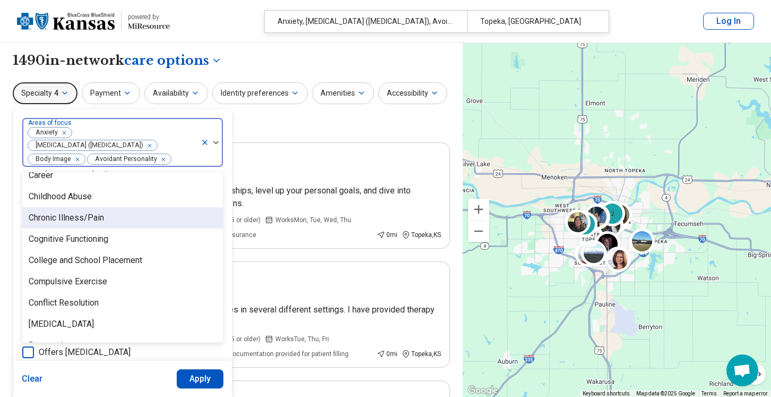
click at [93, 221] on div "Chronic Illness/Pain" at bounding box center [66, 217] width 75 height 13
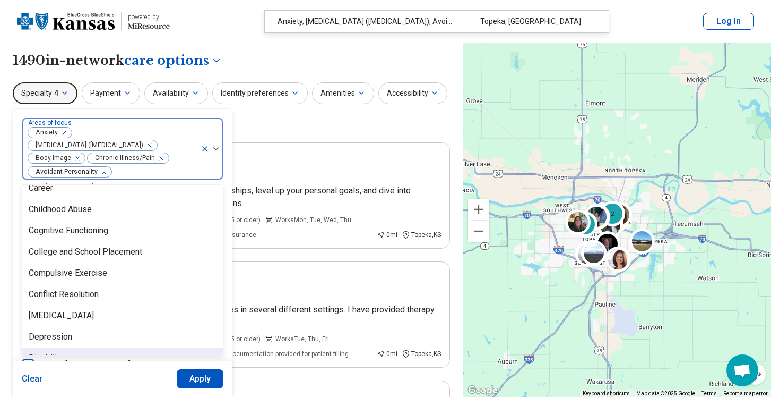
click at [200, 374] on button "Apply" at bounding box center [200, 378] width 47 height 19
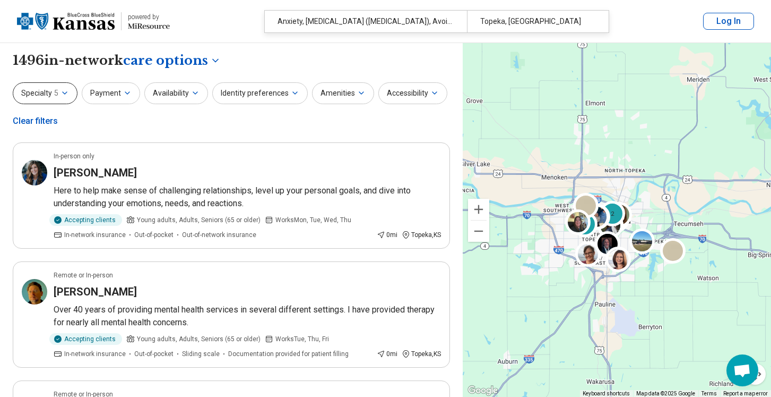
click at [57, 92] on button "Specialty 5" at bounding box center [45, 93] width 65 height 22
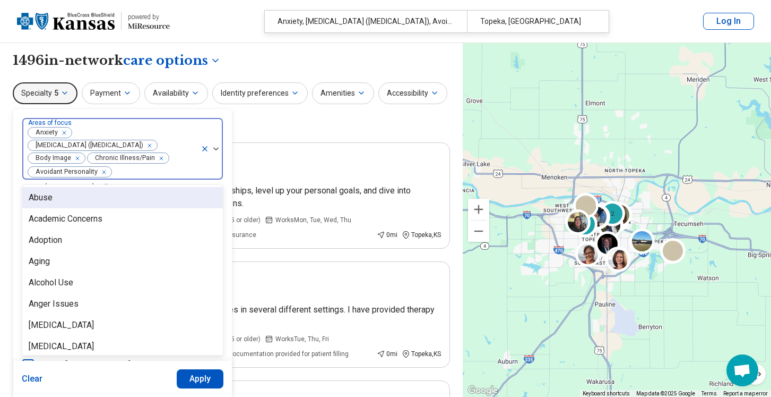
click at [215, 150] on img at bounding box center [215, 148] width 5 height 3
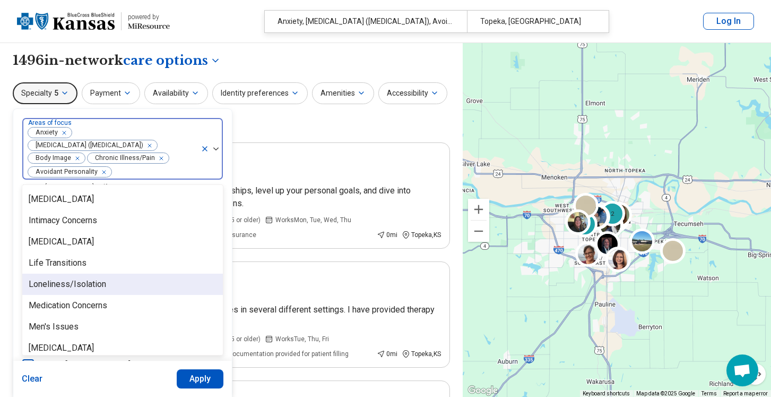
scroll to position [931, 0]
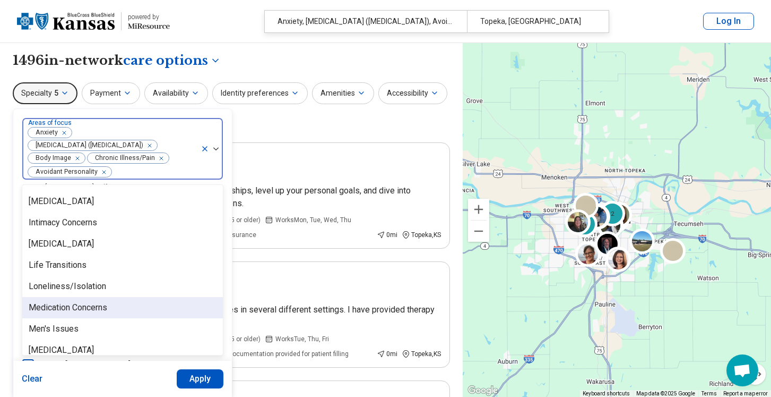
click at [179, 298] on div "Medication Concerns" at bounding box center [122, 307] width 201 height 21
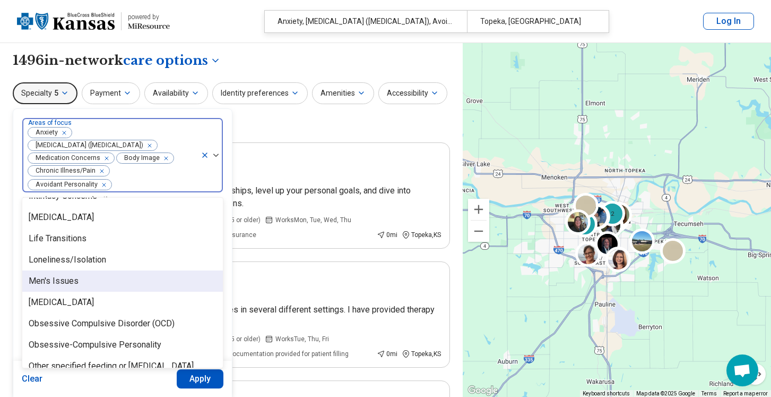
scroll to position [969, 0]
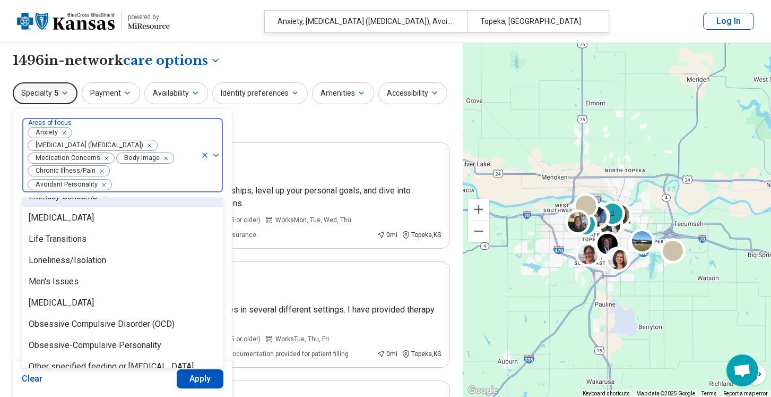
click at [105, 157] on icon "Remove [object Object]" at bounding box center [103, 157] width 7 height 7
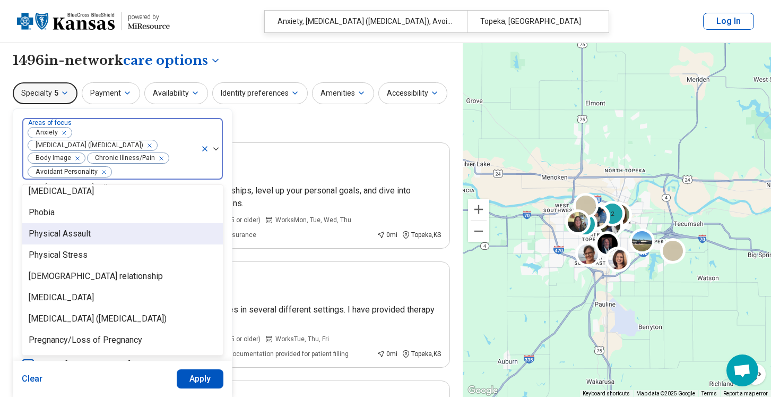
scroll to position [1340, 0]
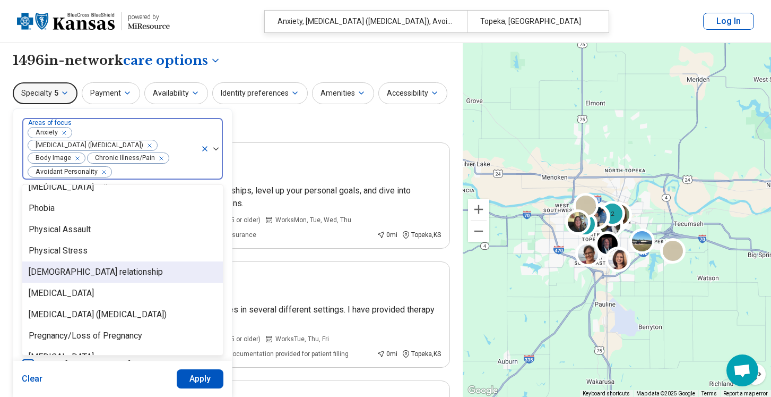
click at [166, 273] on div "[DEMOGRAPHIC_DATA] relationship" at bounding box center [122, 271] width 201 height 21
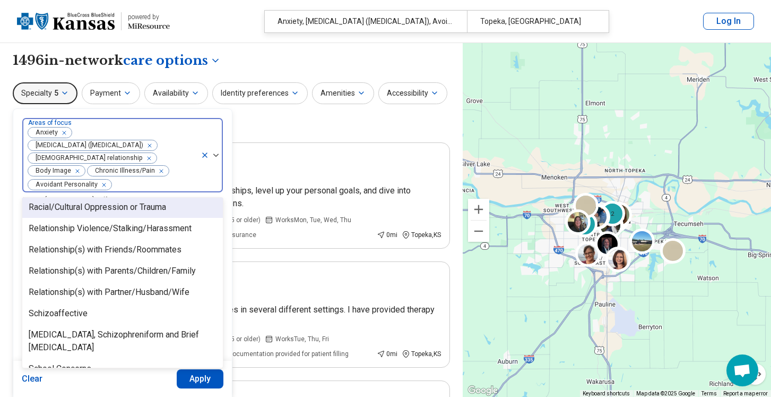
scroll to position [1524, 0]
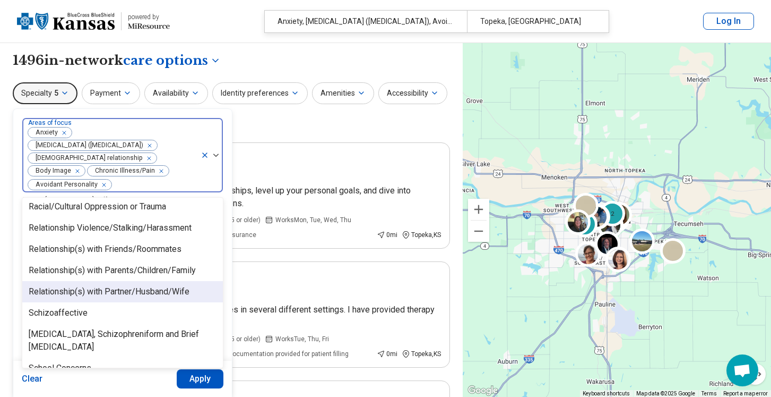
click at [169, 285] on div "Relationship(s) with Partner/Husband/Wife" at bounding box center [109, 291] width 161 height 13
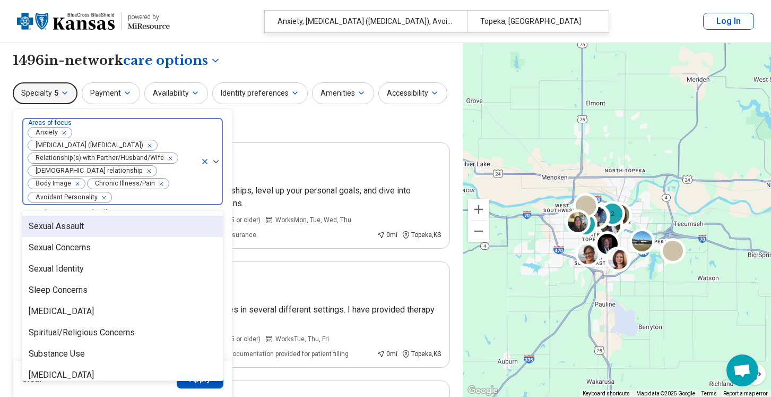
scroll to position [1744, 0]
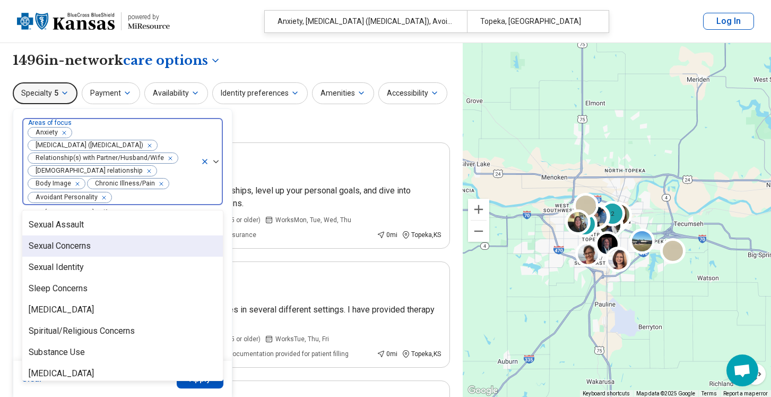
click at [162, 235] on div "Sexual Concerns" at bounding box center [122, 245] width 201 height 21
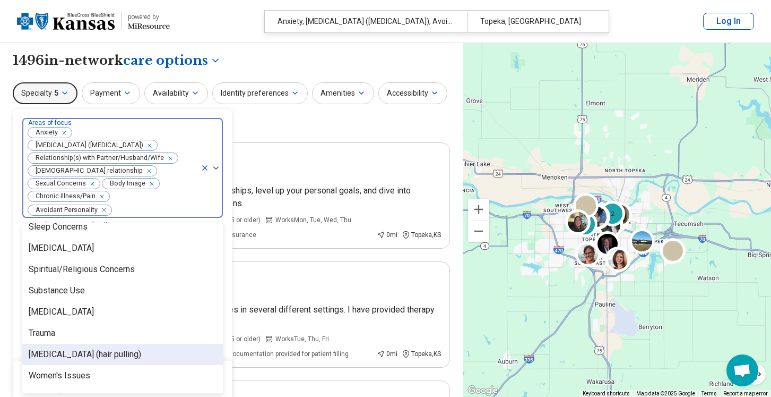
scroll to position [1813, 0]
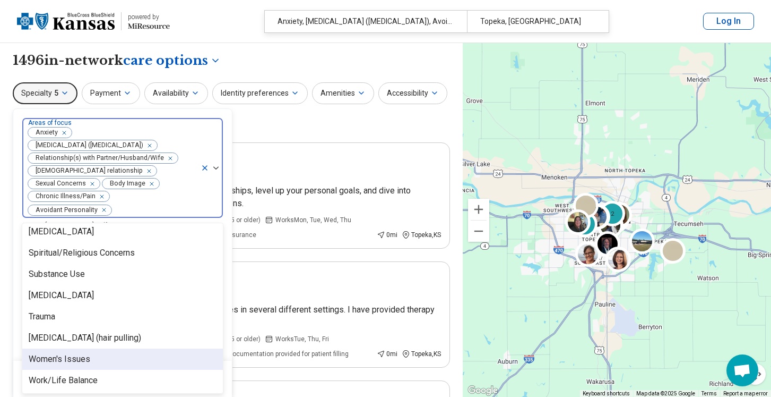
click at [175, 348] on div "Women's Issues" at bounding box center [122, 358] width 201 height 21
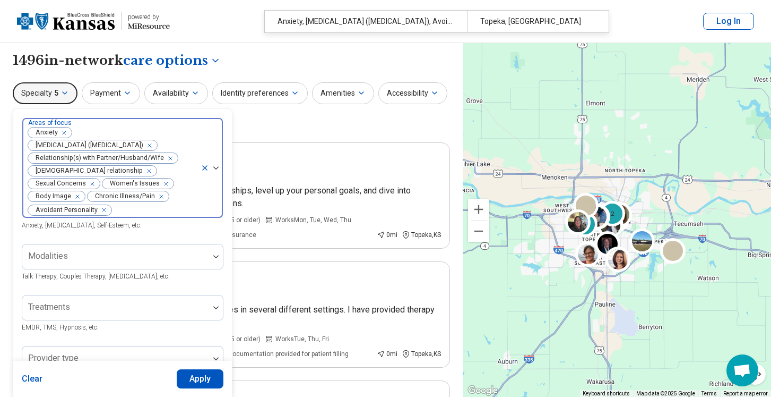
click at [223, 115] on div "Areas of focus Anxiety [MEDICAL_DATA] ([MEDICAL_DATA]) Relationship(s) with Par…" at bounding box center [122, 363] width 219 height 508
click at [198, 379] on button "Apply" at bounding box center [200, 378] width 47 height 19
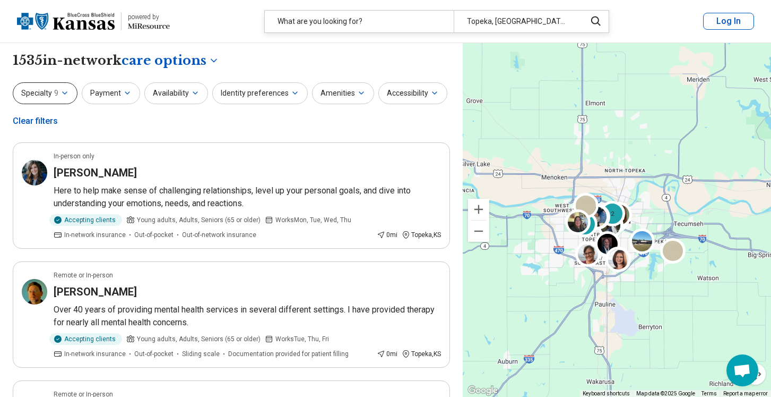
click at [67, 96] on icon "button" at bounding box center [65, 93] width 8 height 8
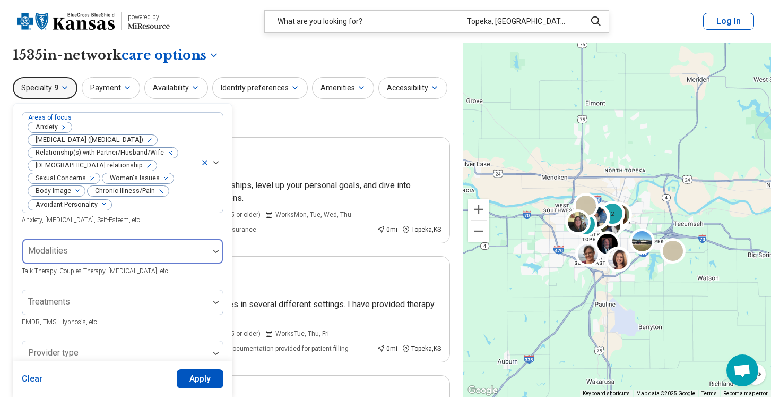
click at [217, 260] on div at bounding box center [216, 251] width 14 height 24
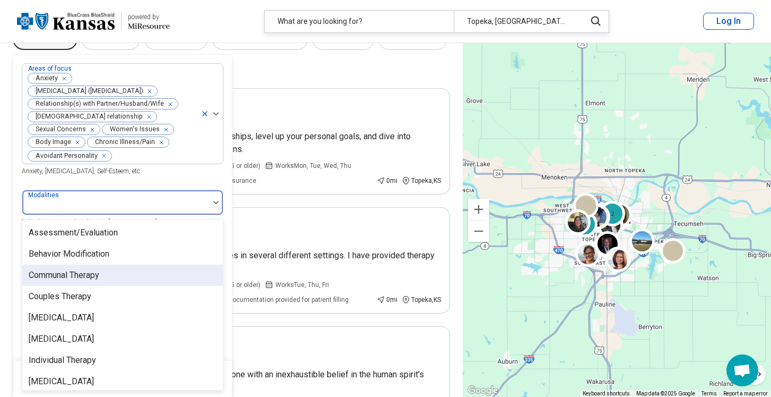
scroll to position [4, 0]
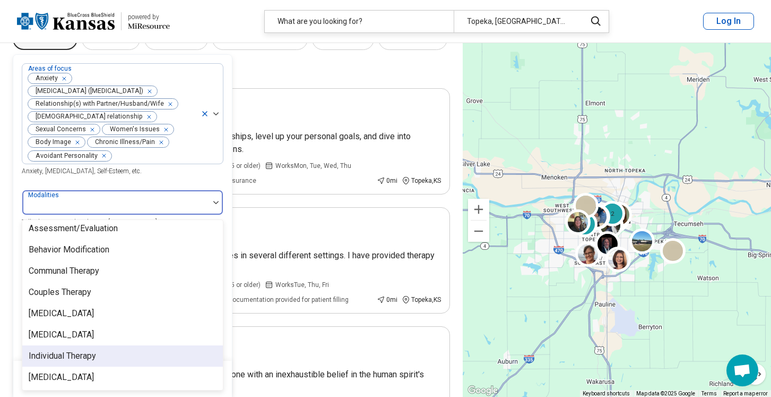
click at [157, 362] on div "Individual Therapy" at bounding box center [122, 355] width 201 height 21
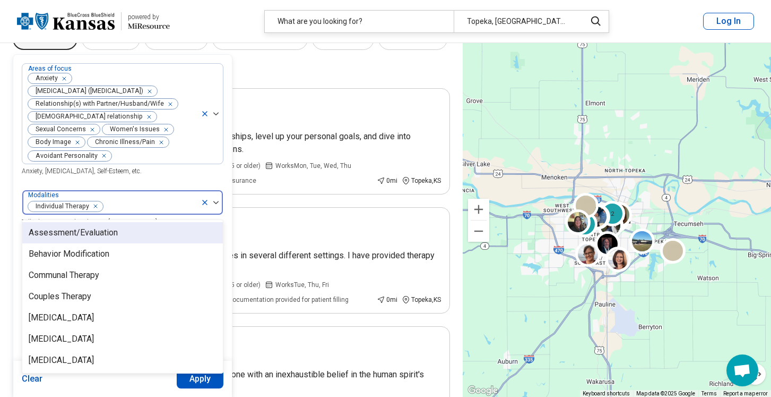
click at [209, 176] on div "Areas of focus Anxiety [MEDICAL_DATA] ([MEDICAL_DATA]) Relationship(s) with Par…" at bounding box center [123, 120] width 202 height 114
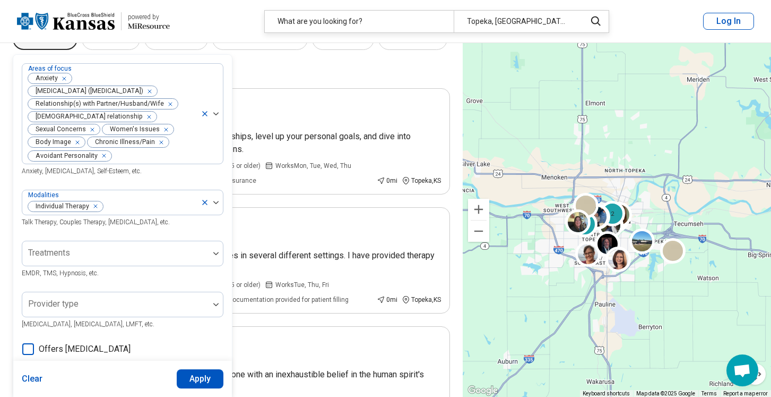
click at [203, 379] on button "Apply" at bounding box center [200, 378] width 47 height 19
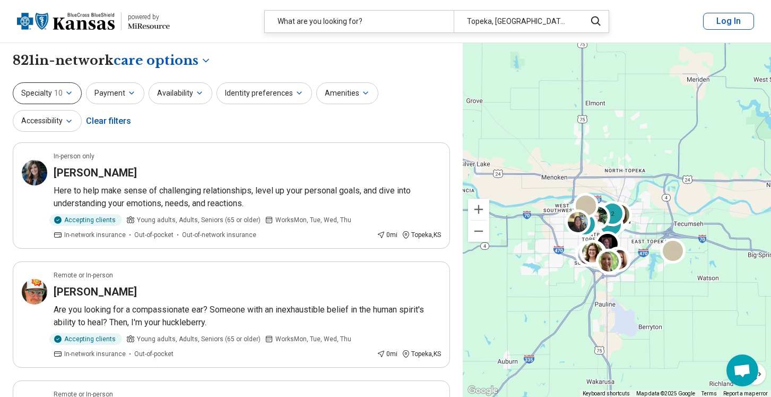
click at [66, 90] on icon "button" at bounding box center [69, 93] width 8 height 8
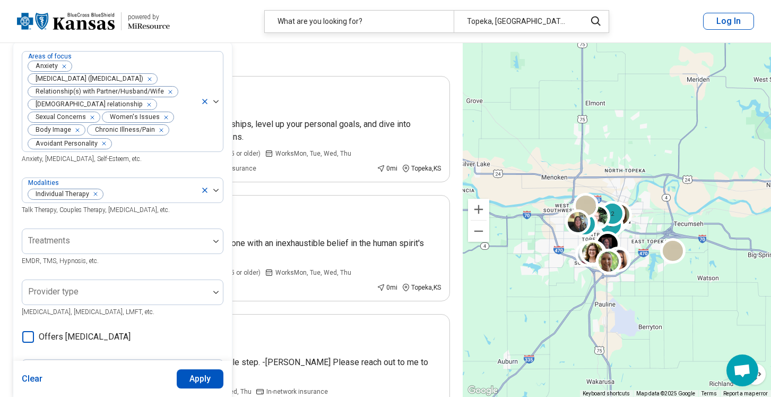
scroll to position [66, 0]
click at [215, 192] on img at bounding box center [215, 190] width 5 height 3
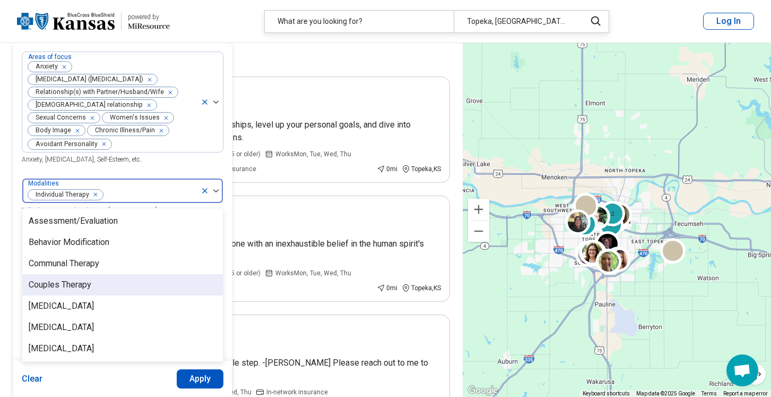
click at [121, 286] on div "Couples Therapy" at bounding box center [122, 284] width 201 height 21
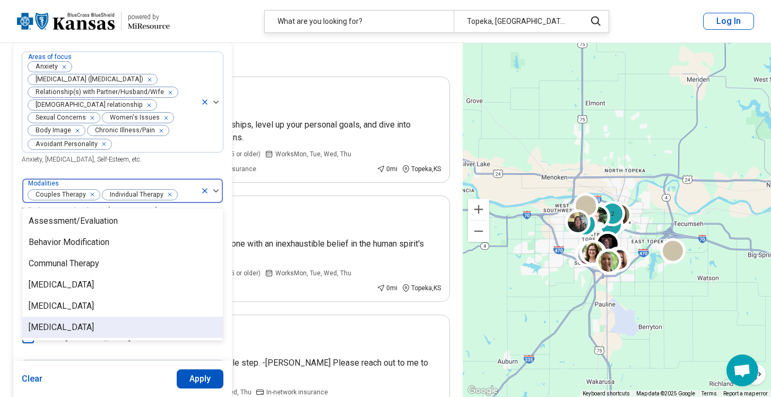
click at [199, 381] on button "Apply" at bounding box center [200, 378] width 47 height 19
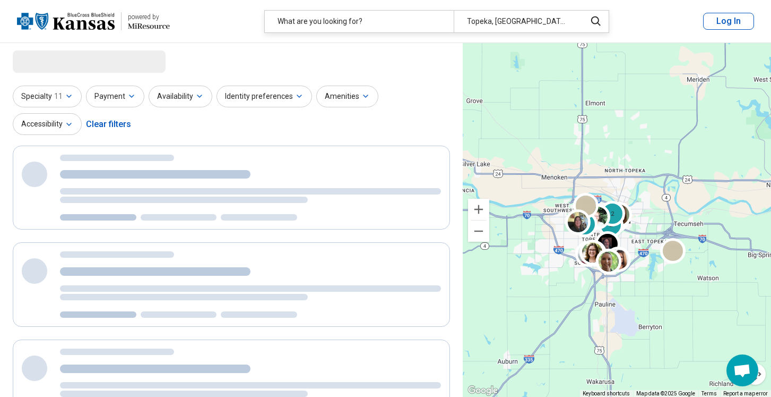
scroll to position [0, 0]
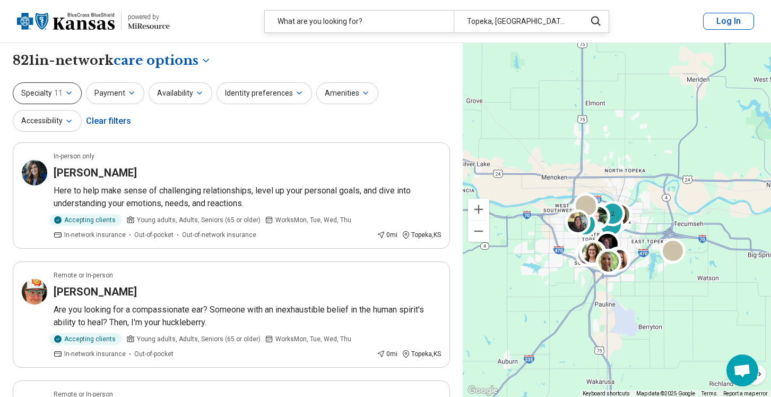
click at [69, 94] on icon "button" at bounding box center [69, 93] width 8 height 8
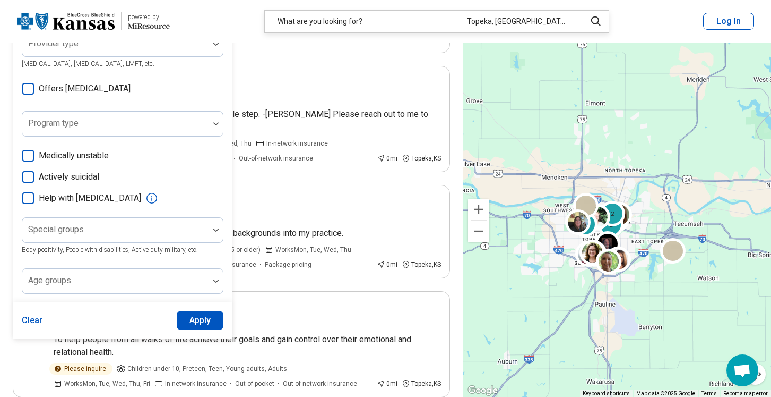
scroll to position [317, 0]
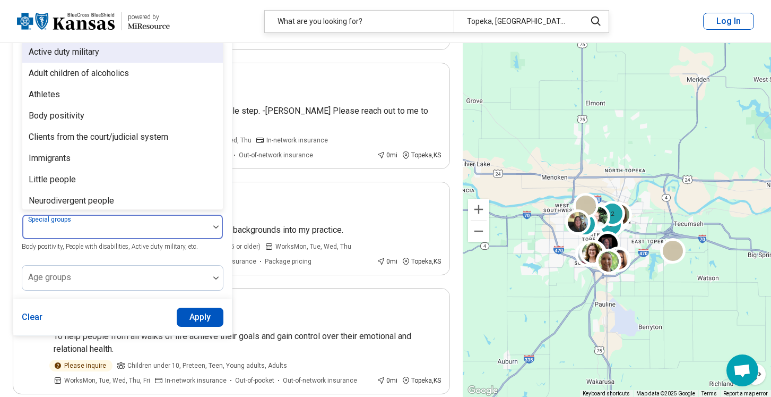
click at [215, 233] on div at bounding box center [216, 226] width 14 height 24
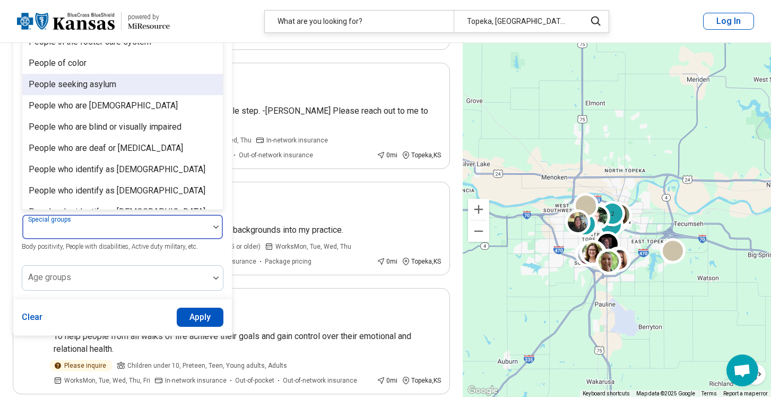
scroll to position [184, 0]
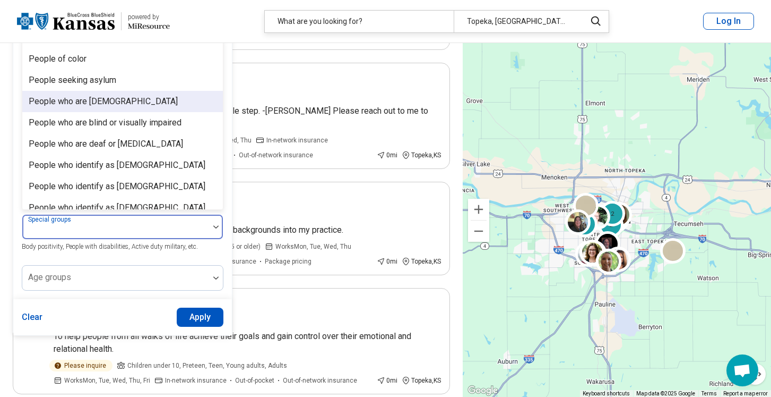
click at [102, 102] on div "People who are [DEMOGRAPHIC_DATA]" at bounding box center [103, 101] width 149 height 13
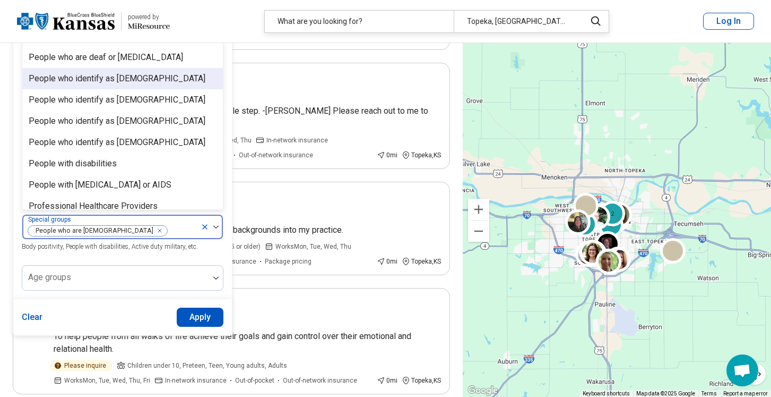
scroll to position [261, 0]
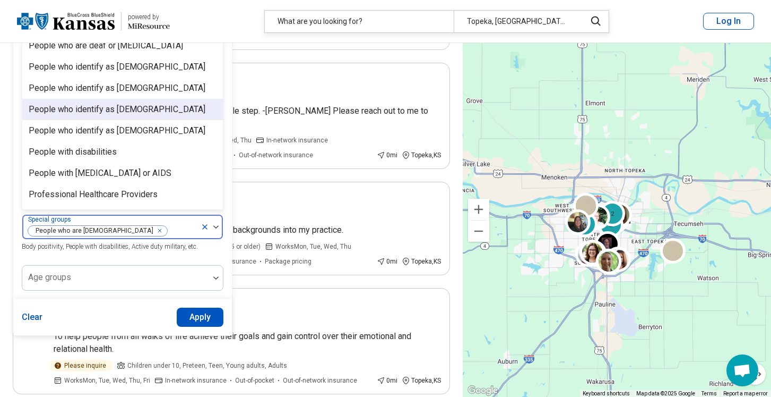
click at [150, 113] on div "People who identify as [DEMOGRAPHIC_DATA]" at bounding box center [117, 109] width 177 height 13
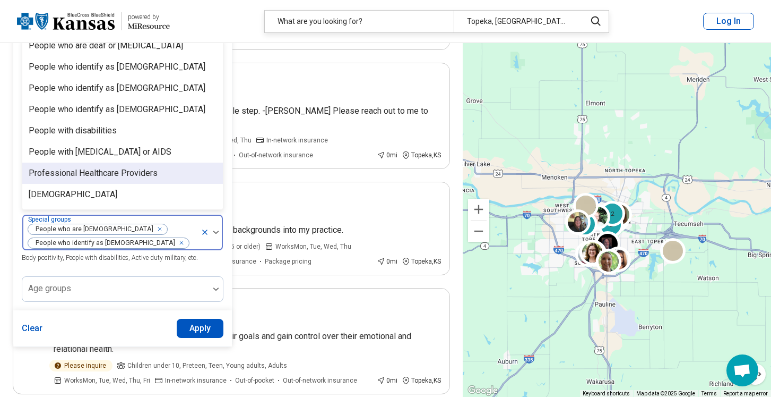
scroll to position [280, 0]
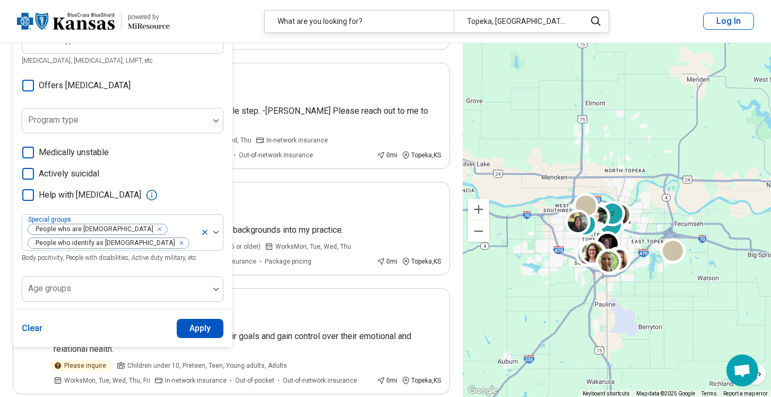
click at [223, 270] on div "Areas of focus Anxiety [MEDICAL_DATA] ([MEDICAL_DATA]) Relationship(s) with Par…" at bounding box center [123, 51] width 202 height 502
click at [209, 330] on button "Apply" at bounding box center [200, 328] width 47 height 19
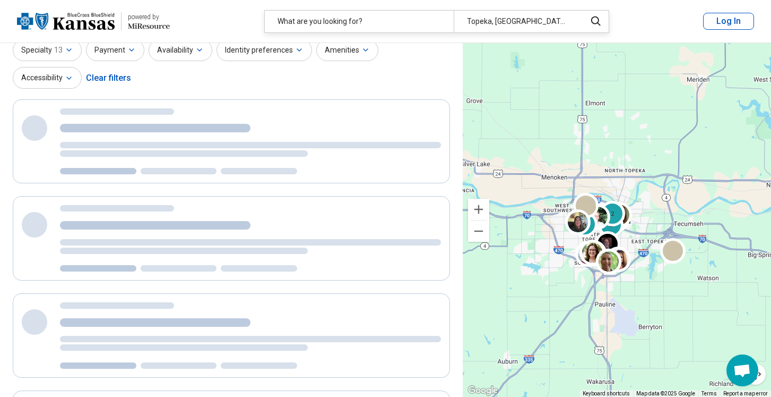
scroll to position [13, 0]
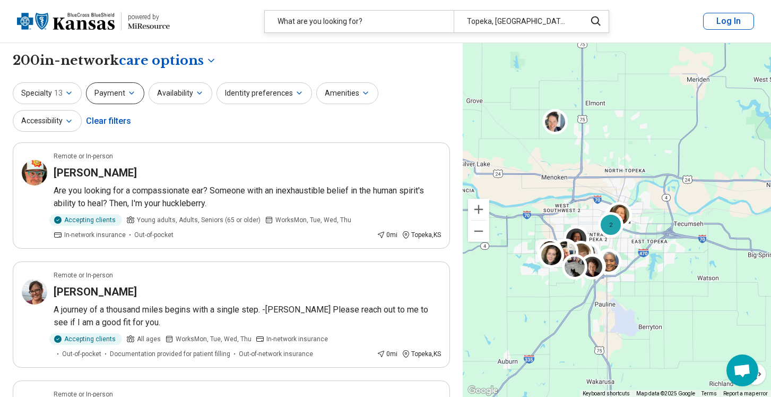
click at [131, 97] on icon "button" at bounding box center [131, 93] width 8 height 8
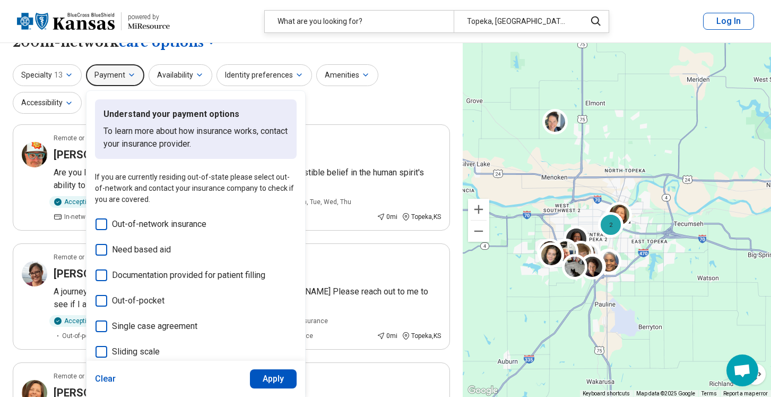
scroll to position [14, 0]
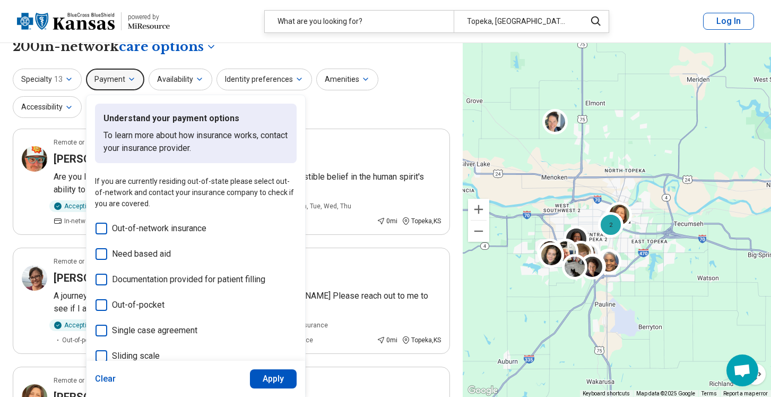
click at [367, 109] on div "Specialty 13 Payment Understand your payment options To learn more about how in…" at bounding box center [231, 93] width 437 height 51
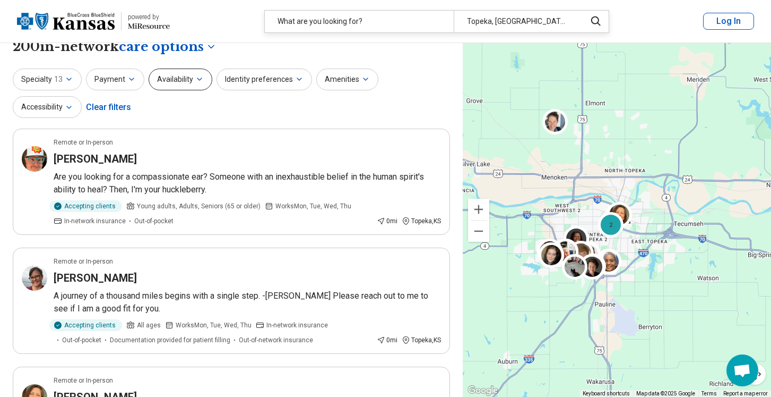
click at [197, 76] on icon "button" at bounding box center [199, 79] width 8 height 8
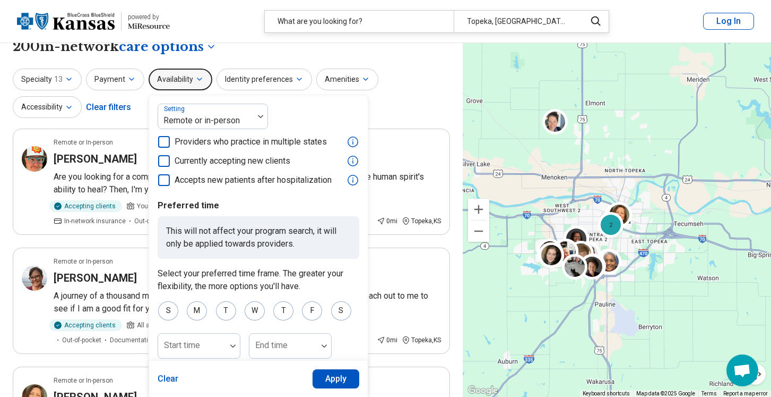
click at [165, 160] on icon at bounding box center [164, 161] width 12 height 12
click at [346, 375] on button "Apply" at bounding box center [336, 378] width 47 height 19
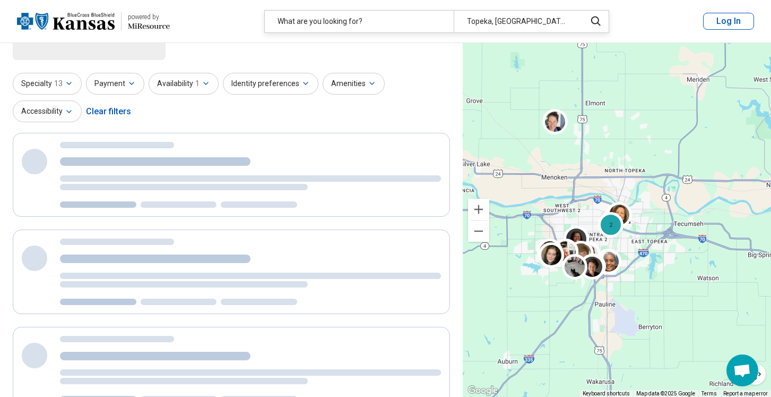
scroll to position [0, 0]
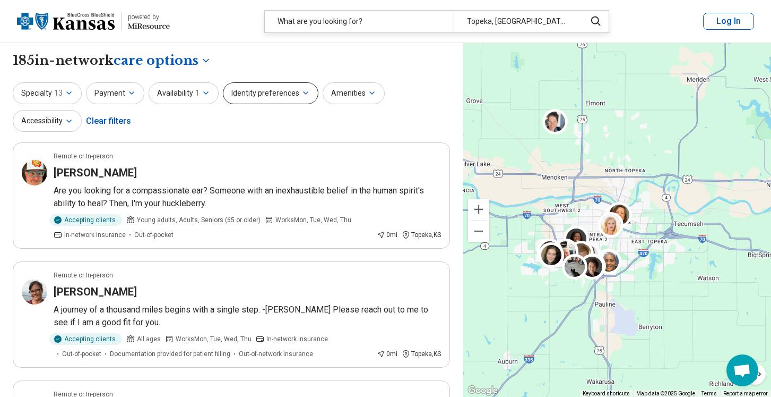
click at [293, 93] on button "Identity preferences" at bounding box center [271, 93] width 96 height 22
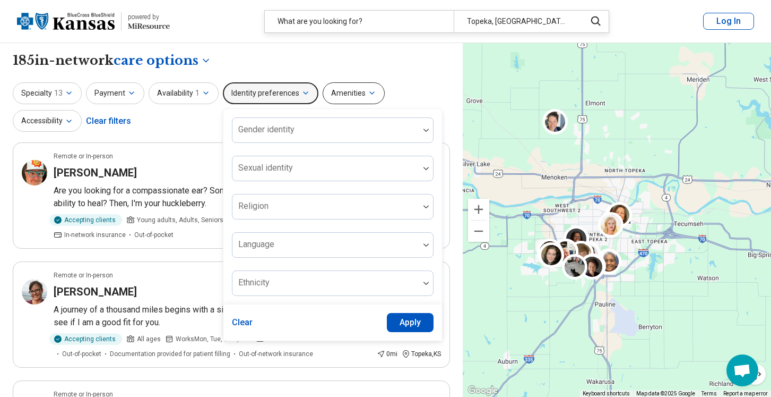
click at [368, 91] on icon "button" at bounding box center [372, 93] width 8 height 8
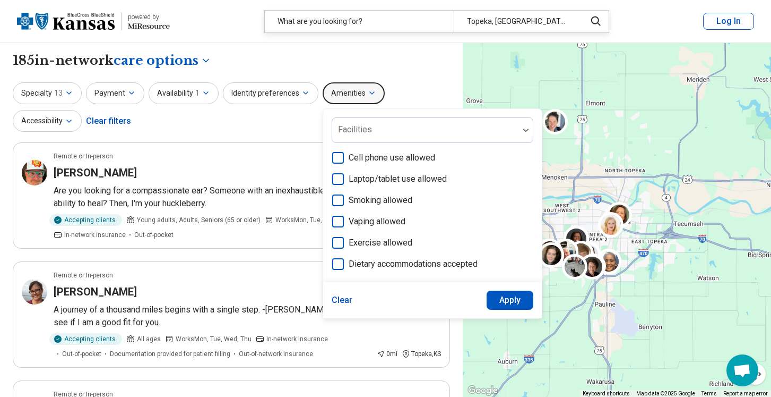
click at [220, 125] on div "Specialty 13 Payment Availability 1 Identity preferences Amenities Facilities C…" at bounding box center [231, 107] width 437 height 51
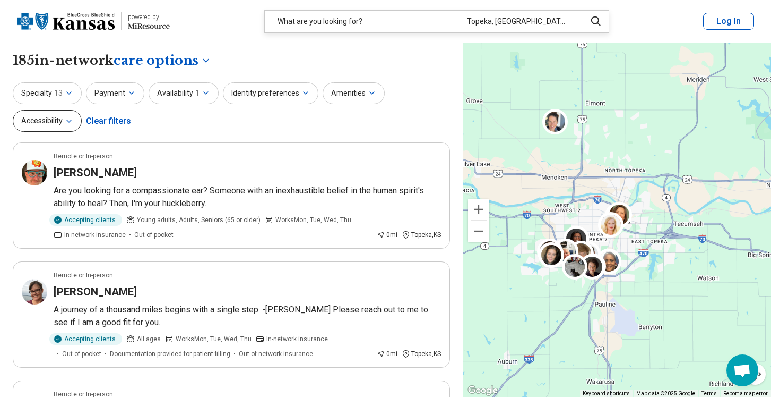
click at [70, 121] on icon "button" at bounding box center [69, 121] width 8 height 8
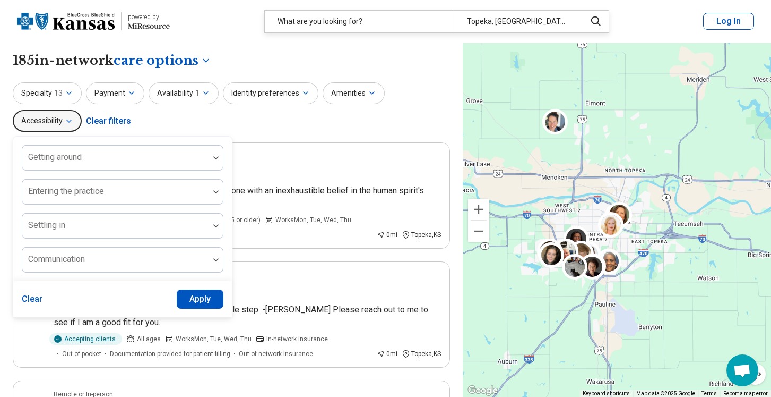
click at [70, 121] on icon "button" at bounding box center [69, 121] width 8 height 8
click at [69, 92] on icon "button" at bounding box center [69, 93] width 4 height 2
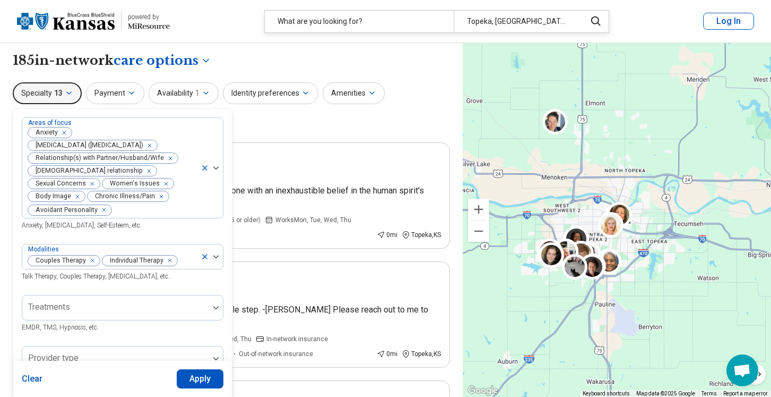
click at [334, 131] on div "Specialty 13 Areas of focus Anxiety [MEDICAL_DATA] ([MEDICAL_DATA]) Relationshi…" at bounding box center [231, 107] width 437 height 51
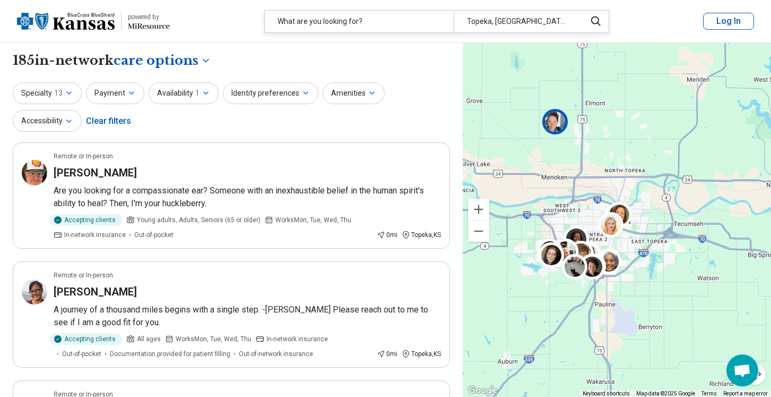
click at [551, 123] on img at bounding box center [555, 121] width 25 height 25
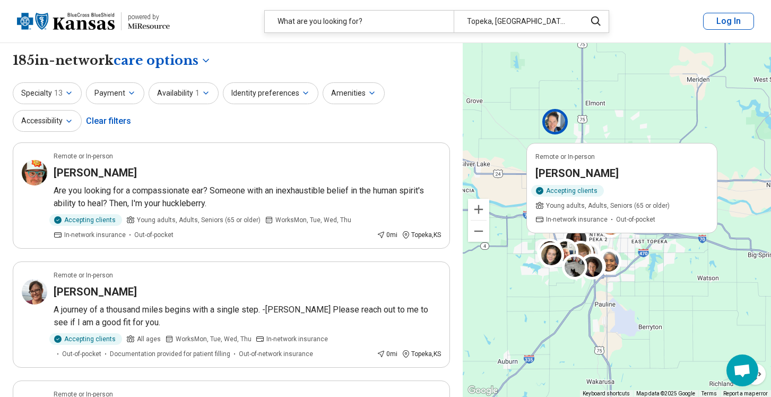
click at [582, 174] on h3 "[PERSON_NAME]" at bounding box center [577, 173] width 83 height 15
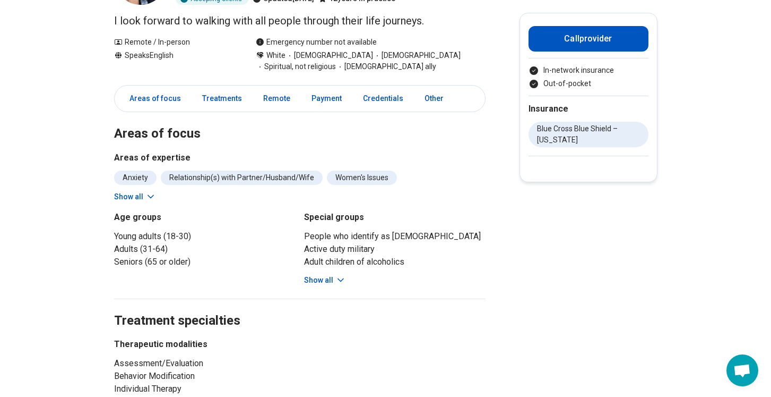
scroll to position [115, 0]
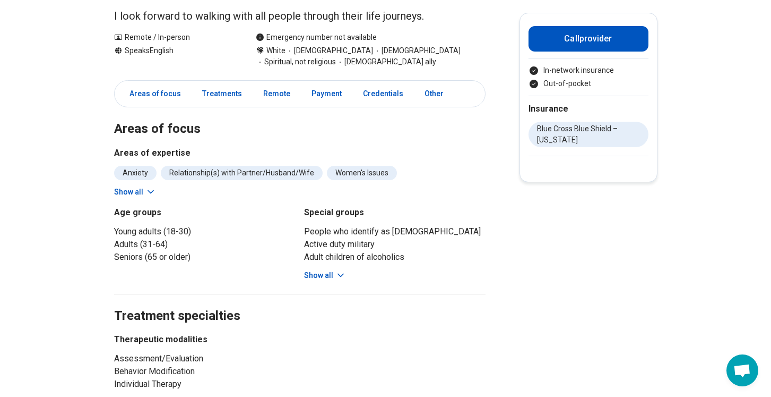
click at [145, 189] on icon at bounding box center [150, 191] width 11 height 11
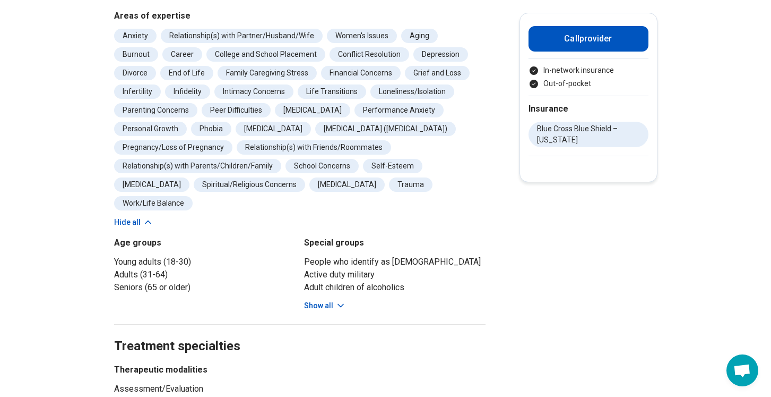
scroll to position [265, 0]
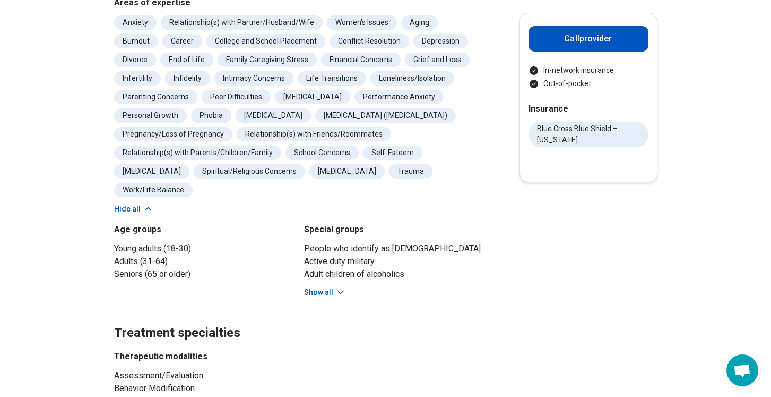
click at [336, 287] on icon at bounding box center [341, 292] width 11 height 11
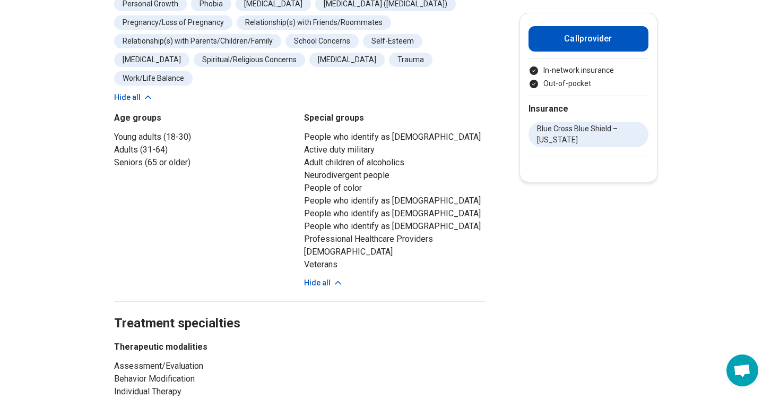
scroll to position [0, 0]
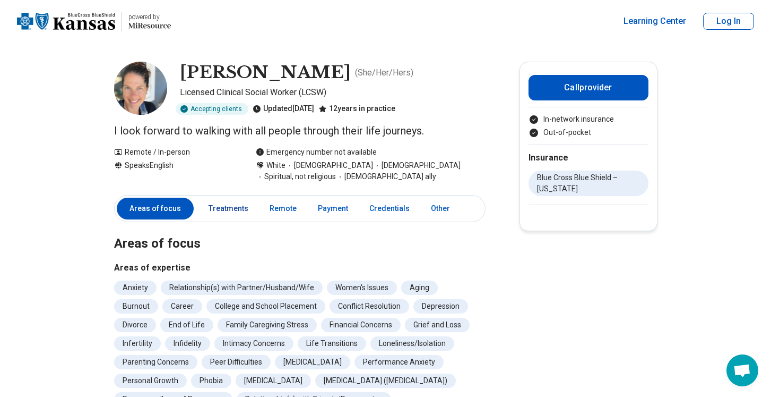
click at [222, 202] on link "Treatments" at bounding box center [228, 208] width 53 height 22
click at [263, 202] on link "Remote" at bounding box center [283, 208] width 40 height 22
click at [338, 209] on link "Payment" at bounding box center [333, 208] width 43 height 22
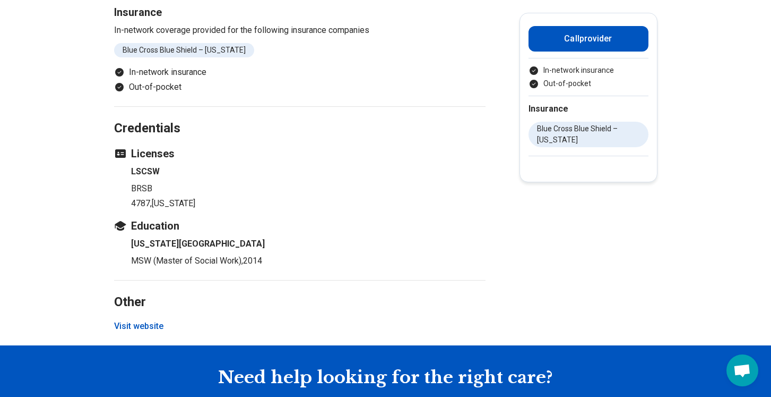
scroll to position [887, 0]
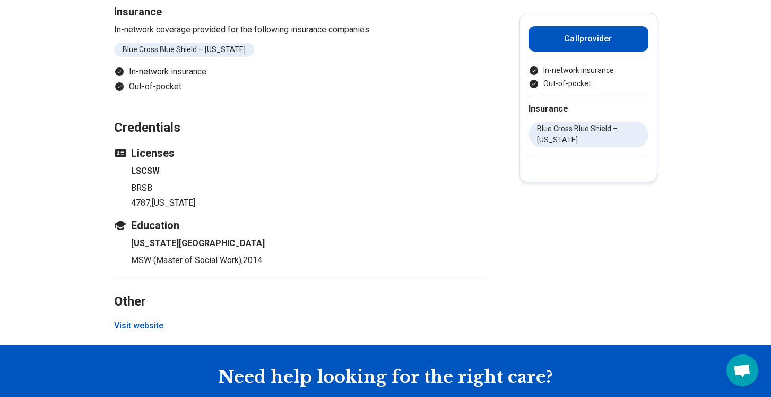
click at [146, 319] on button "Visit website" at bounding box center [138, 325] width 49 height 13
